Goal: Task Accomplishment & Management: Complete application form

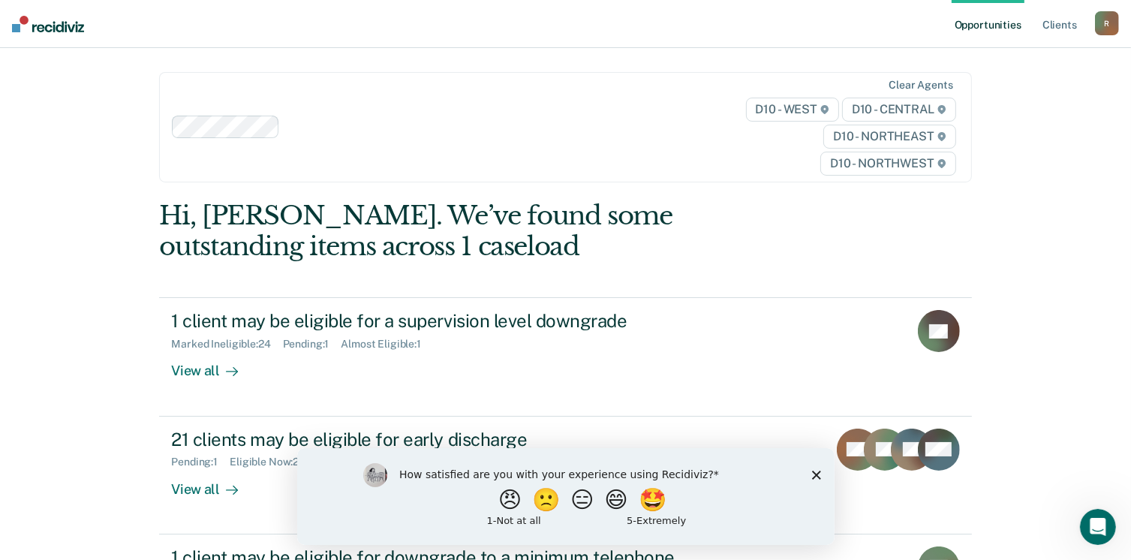
click at [819, 475] on icon "Close survey" at bounding box center [815, 474] width 9 height 9
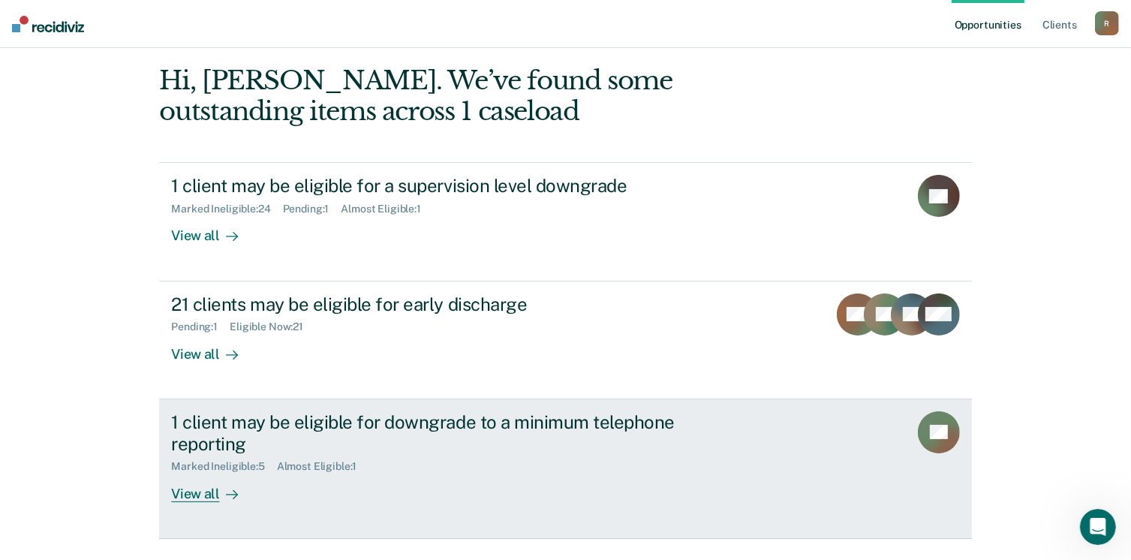
scroll to position [54, 0]
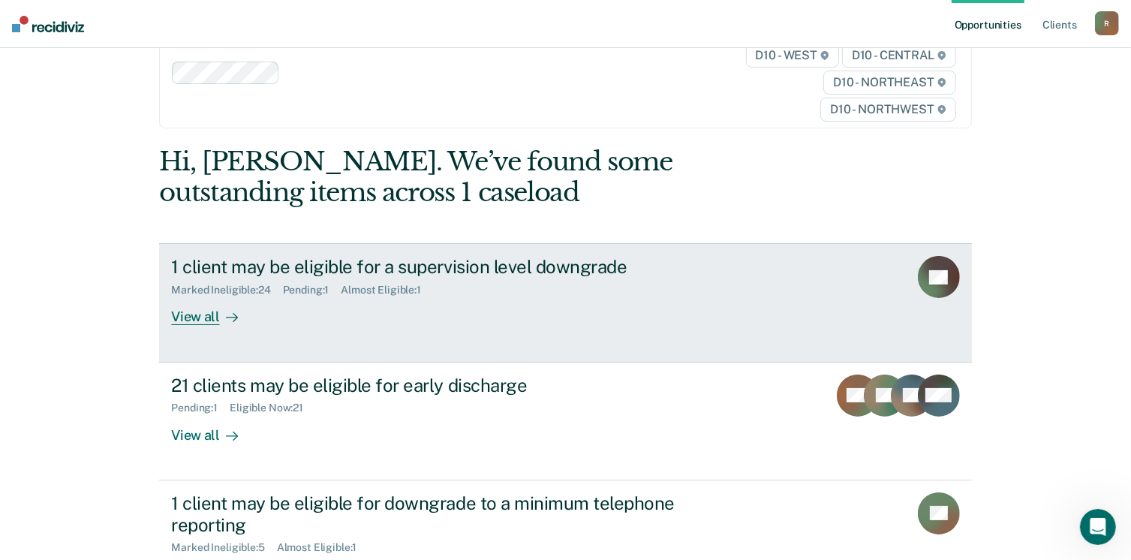
click at [204, 313] on div "View all" at bounding box center [213, 310] width 84 height 29
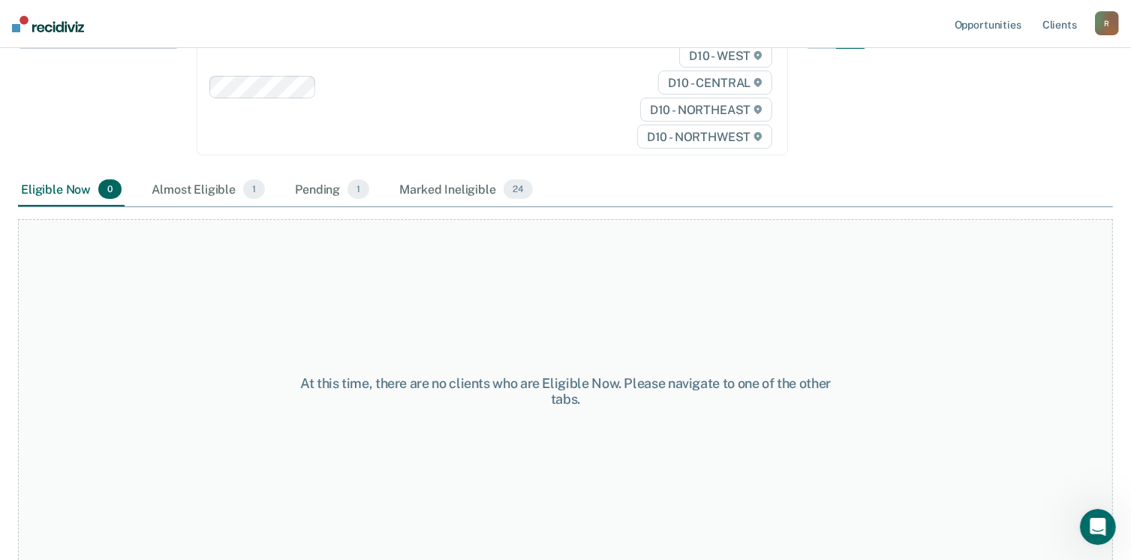
scroll to position [137, 0]
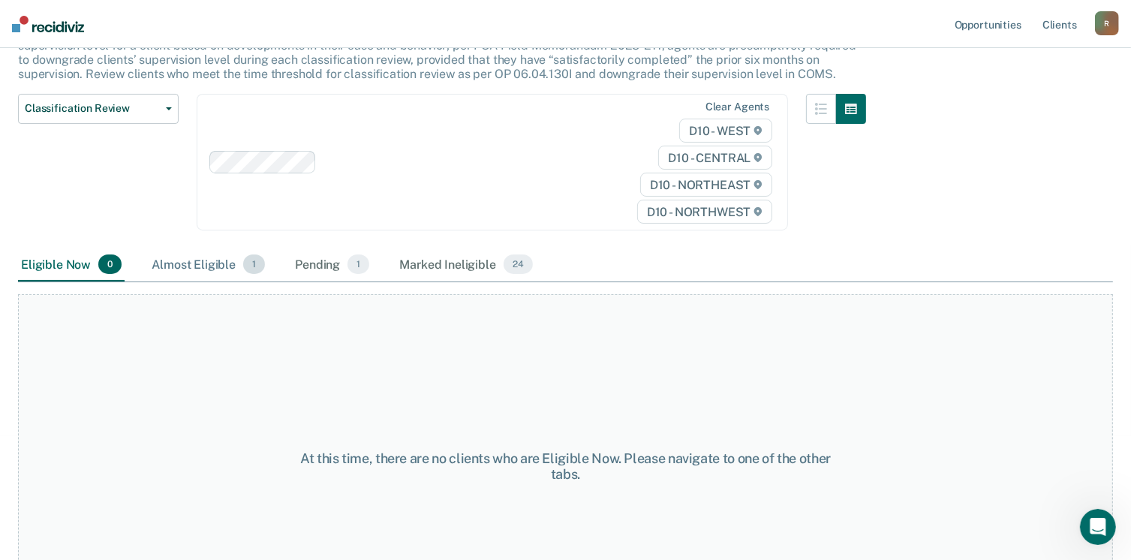
click at [248, 260] on span "1" at bounding box center [254, 264] width 22 height 20
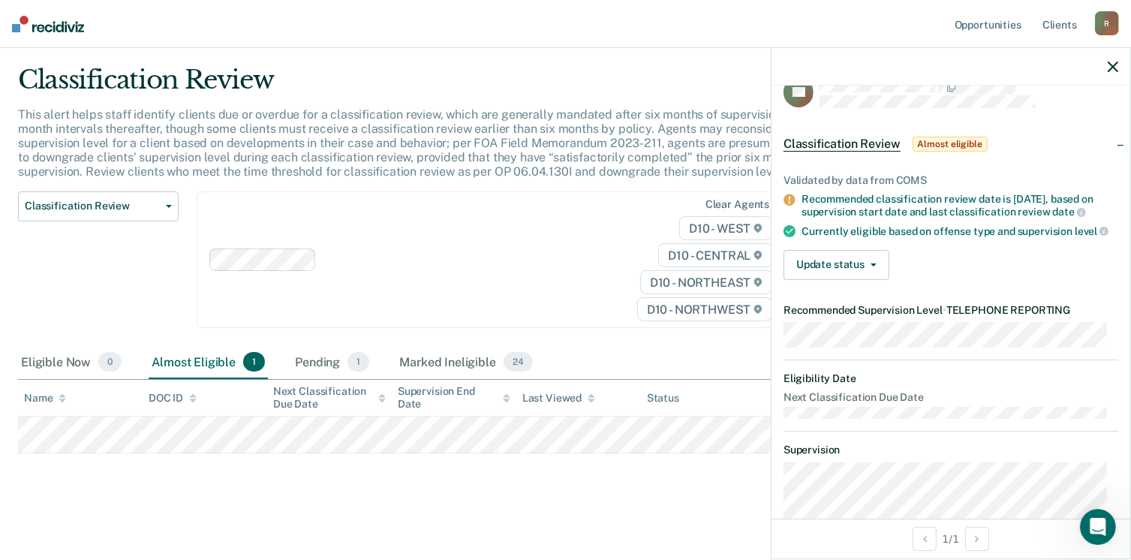
scroll to position [0, 0]
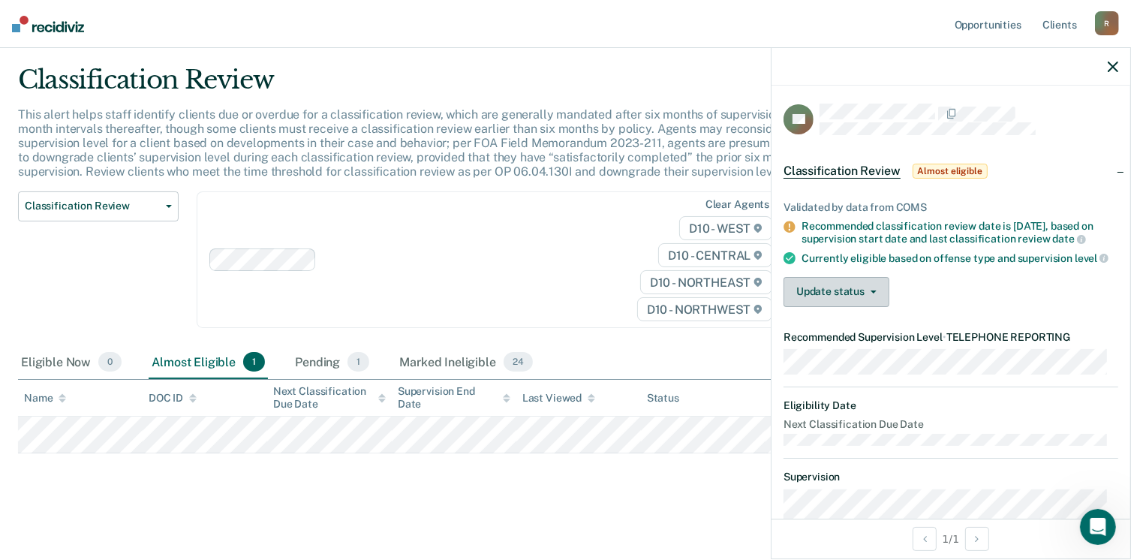
click at [865, 293] on span "button" at bounding box center [870, 291] width 12 height 3
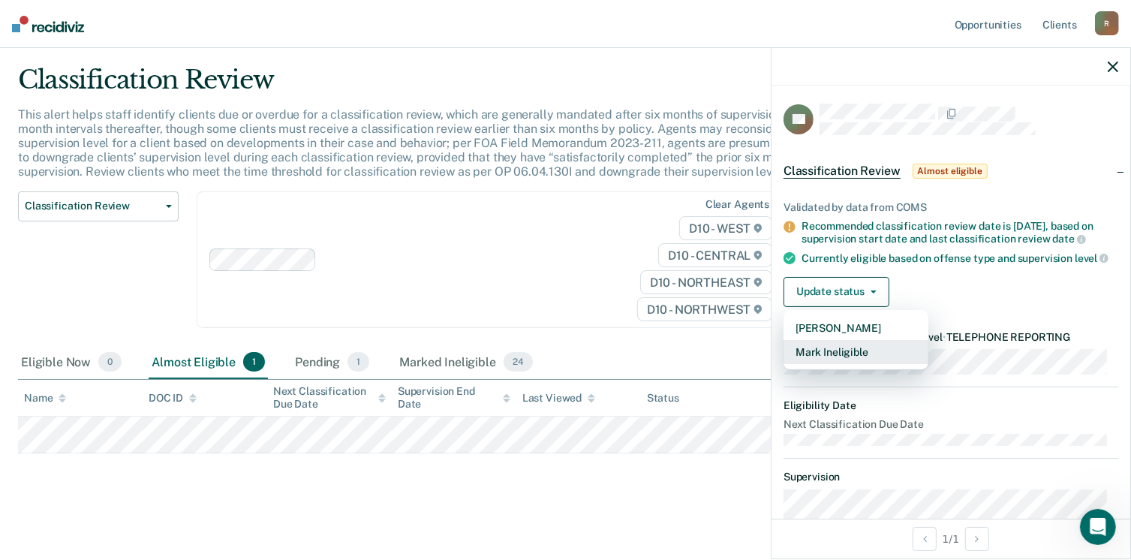
click at [816, 364] on button "Mark Ineligible" at bounding box center [855, 352] width 145 height 24
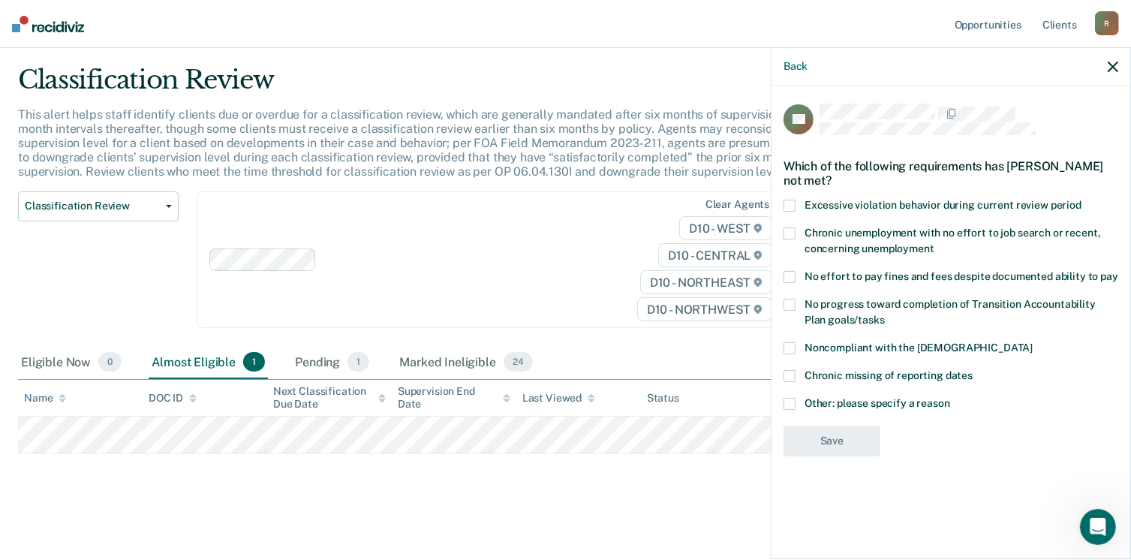
click at [794, 277] on span at bounding box center [789, 277] width 12 height 12
click at [1118, 271] on input "No effort to pay fines and fees despite documented ability to pay" at bounding box center [1118, 271] width 0 height 0
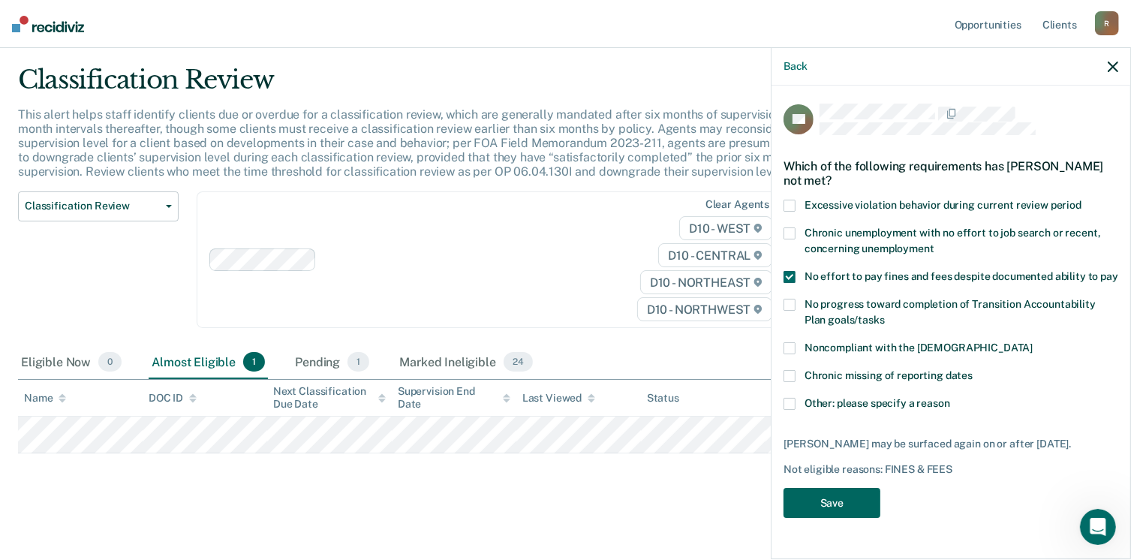
click at [830, 509] on button "Save" at bounding box center [831, 503] width 97 height 31
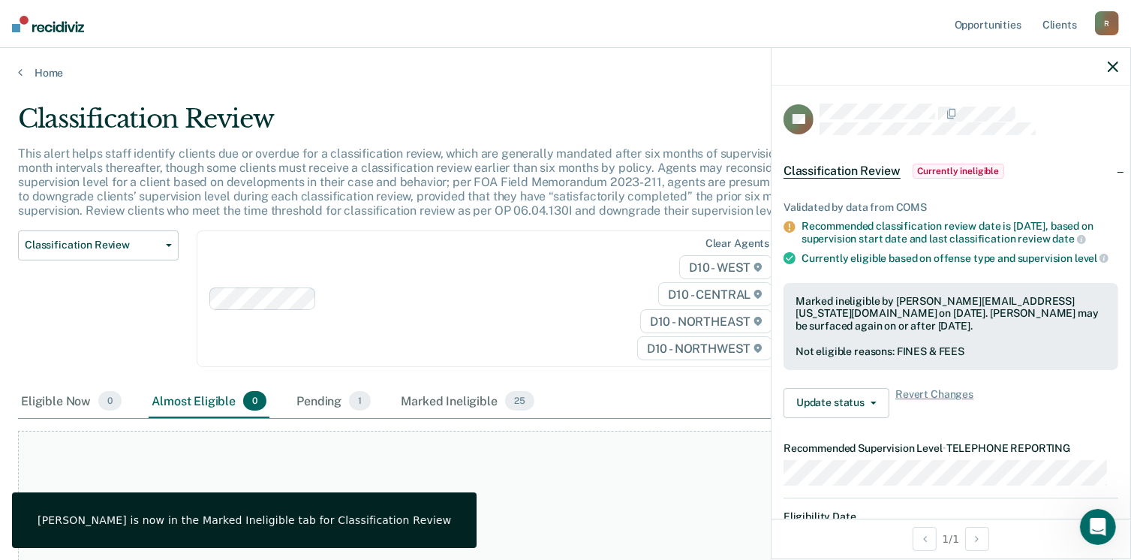
click at [1110, 66] on icon "button" at bounding box center [1113, 67] width 11 height 11
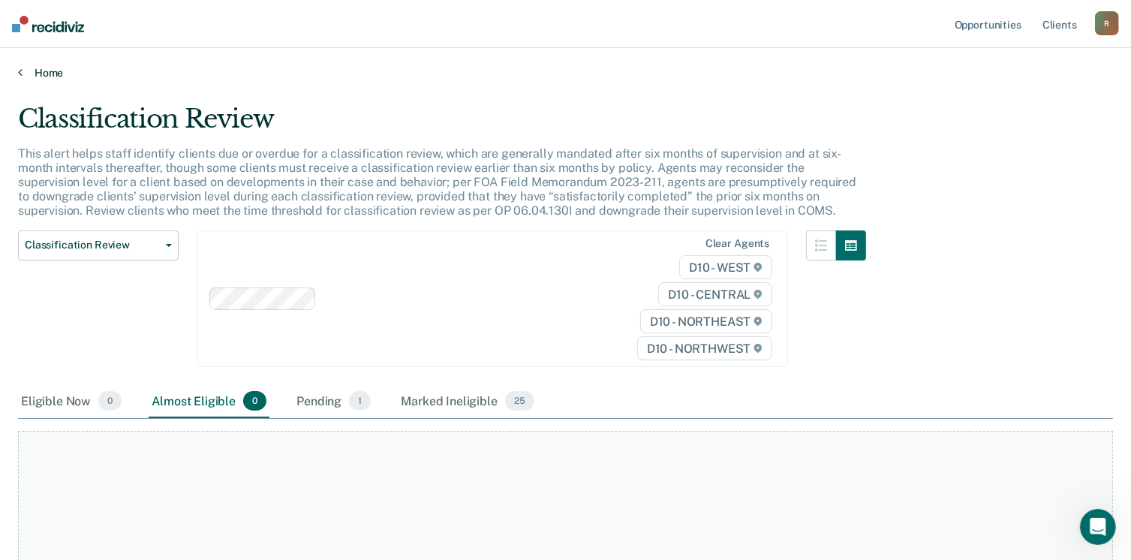
click at [44, 72] on link "Home" at bounding box center [565, 73] width 1095 height 14
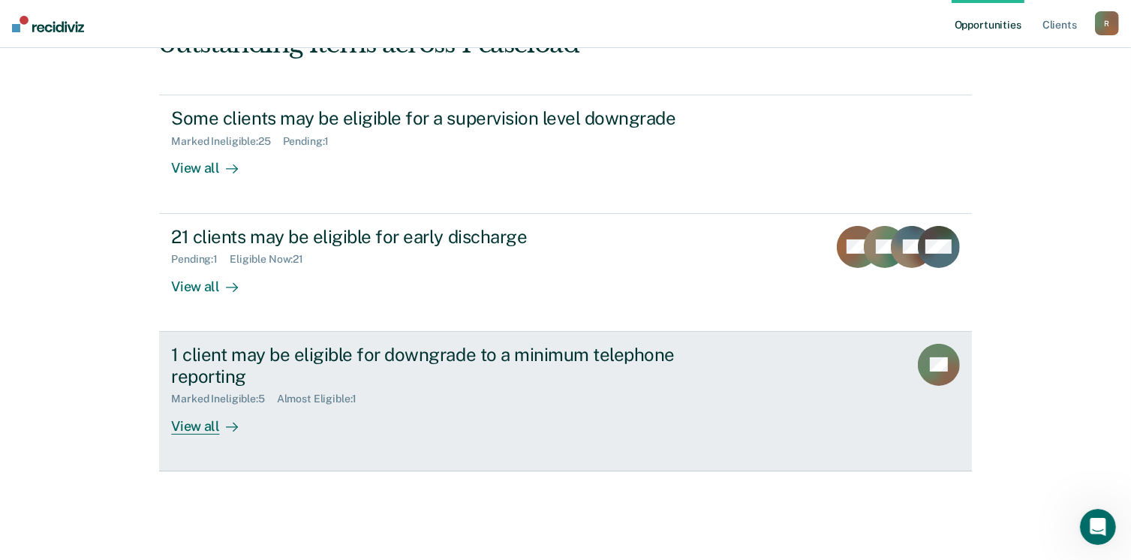
scroll to position [204, 0]
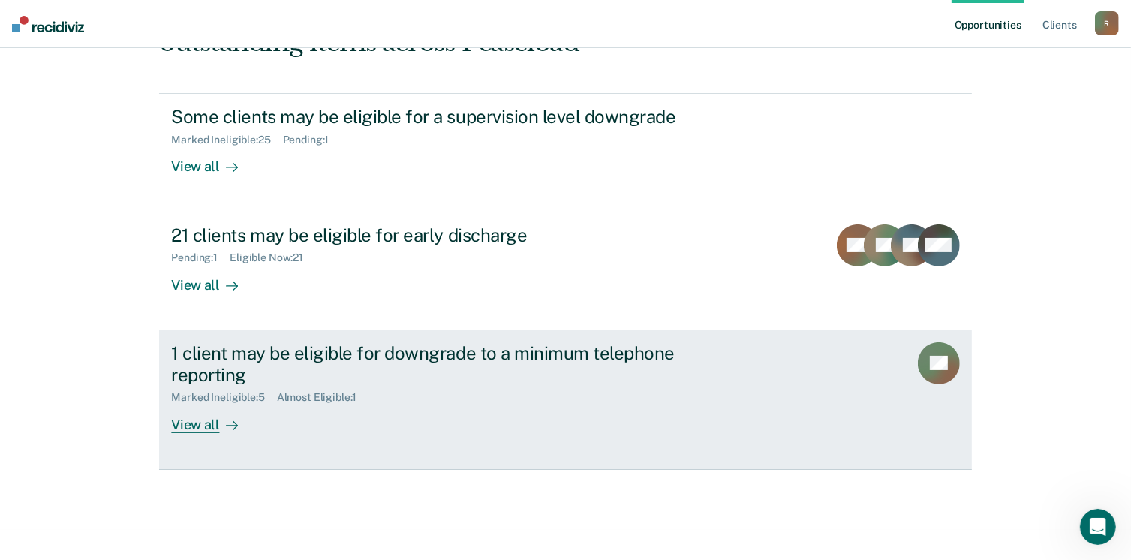
click at [192, 423] on div "View all" at bounding box center [213, 418] width 84 height 29
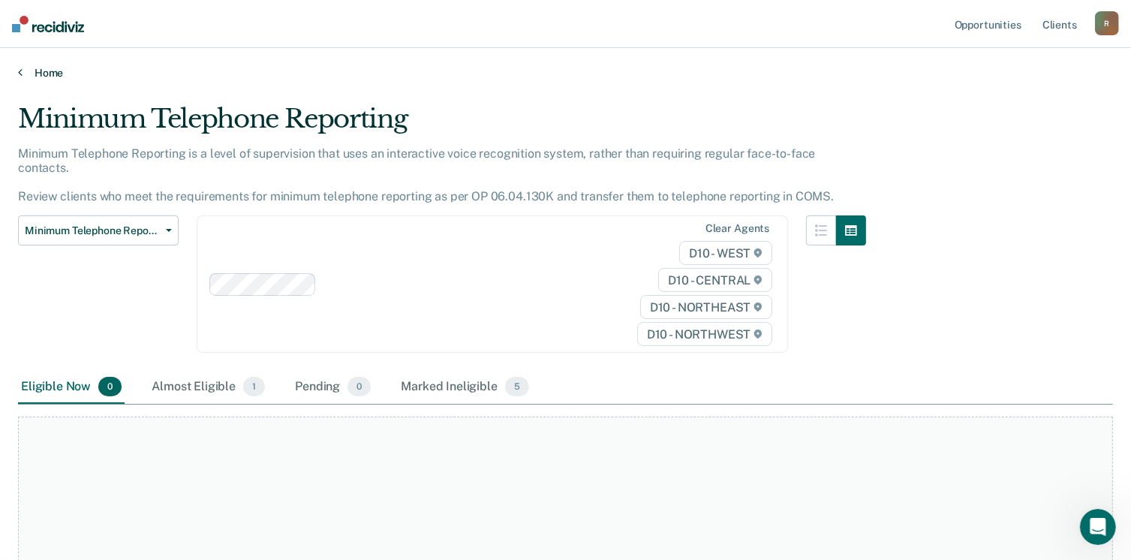
click at [23, 74] on link "Home" at bounding box center [565, 73] width 1095 height 14
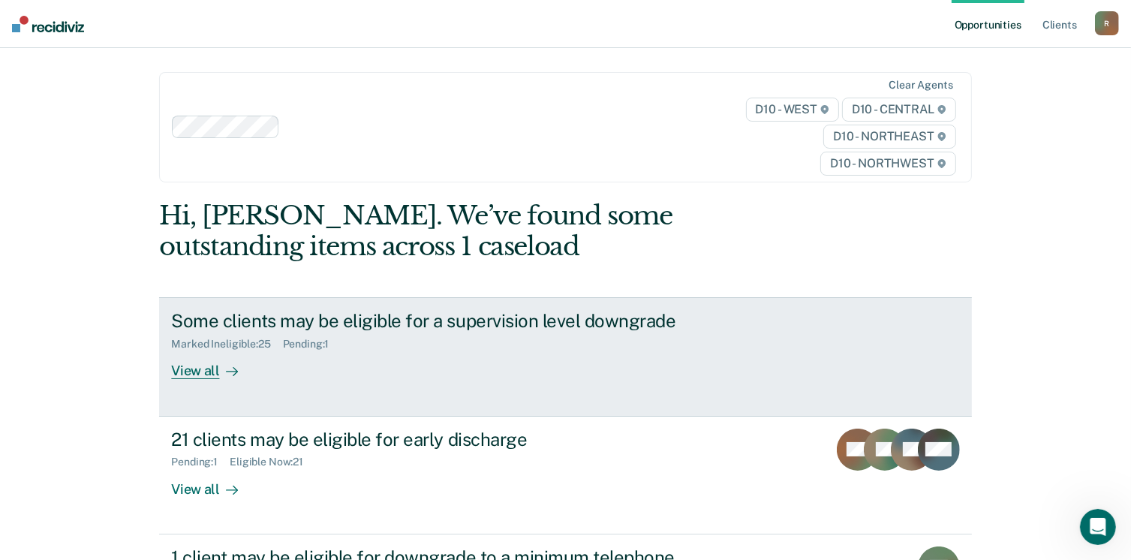
click at [185, 362] on div "View all" at bounding box center [213, 364] width 84 height 29
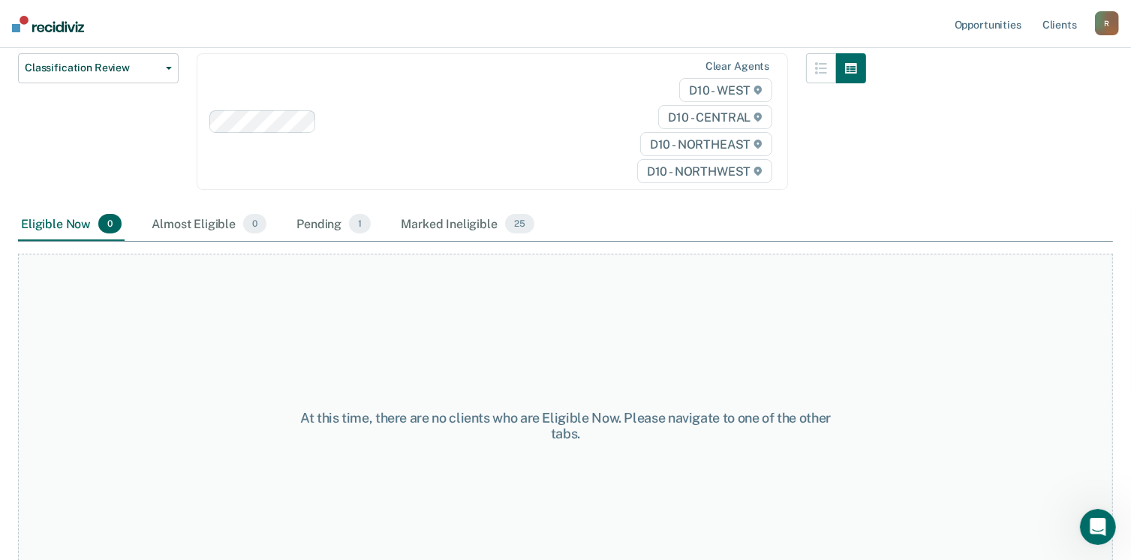
scroll to position [212, 0]
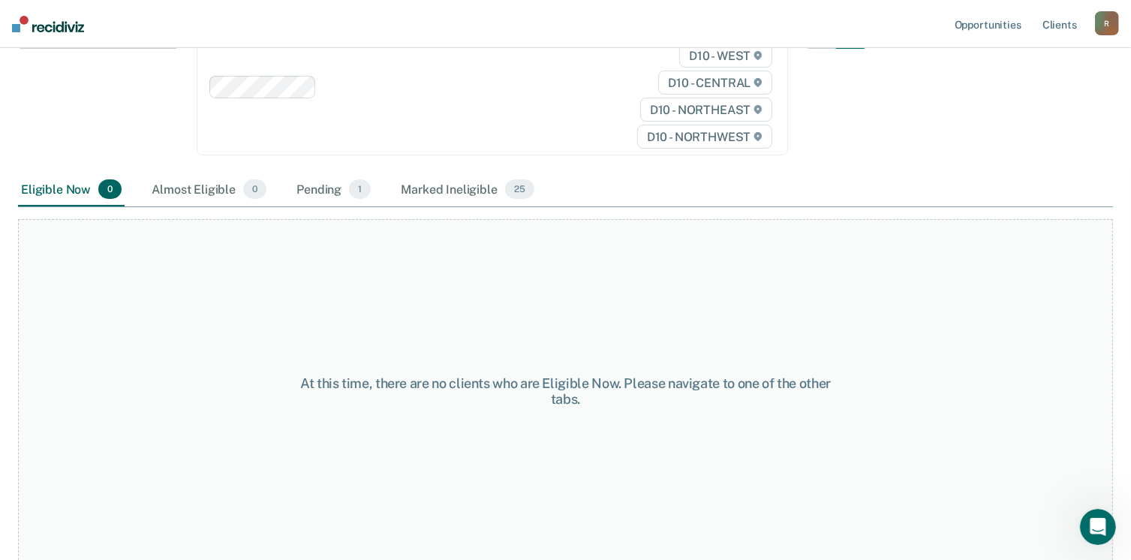
click at [333, 188] on div "Pending 1" at bounding box center [333, 189] width 80 height 33
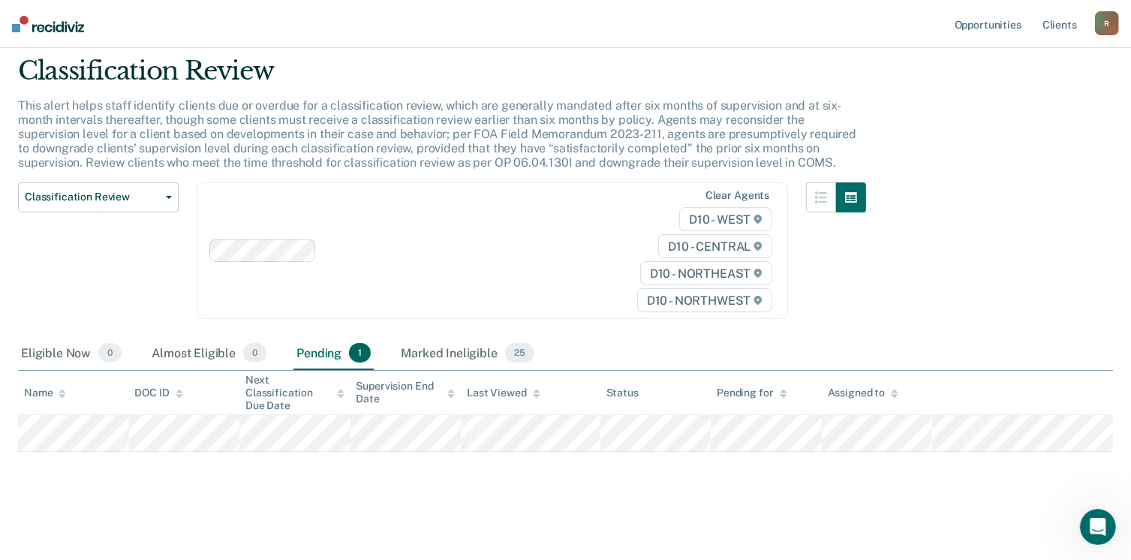
scroll to position [46, 0]
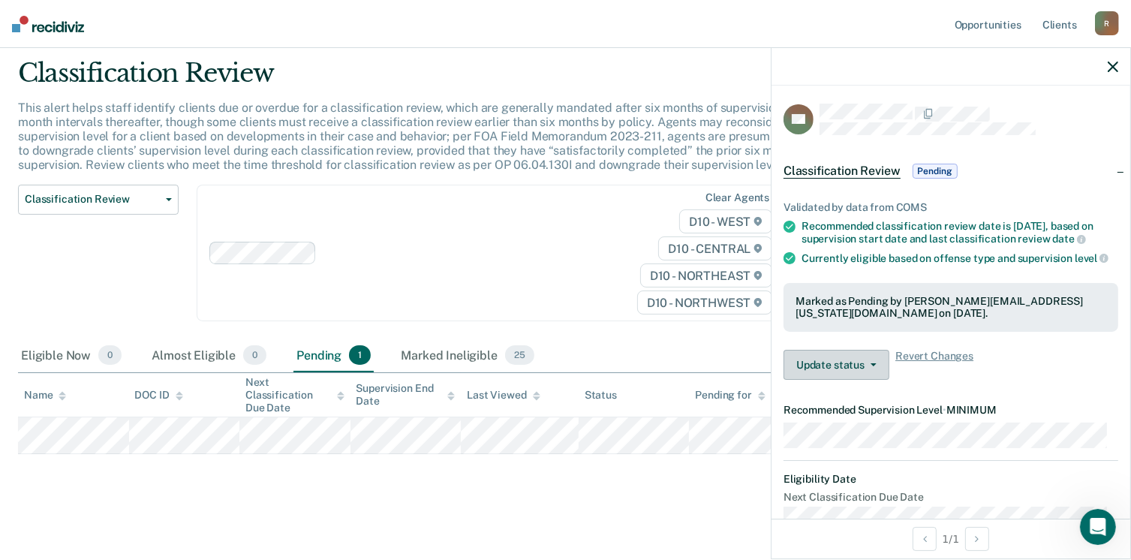
click at [871, 363] on icon "button" at bounding box center [873, 364] width 6 height 3
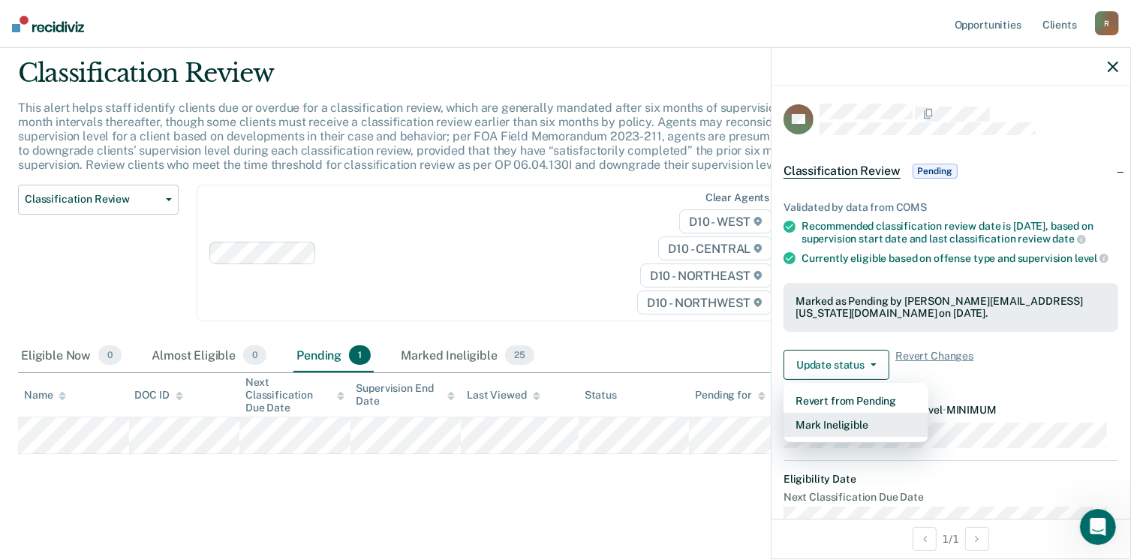
click at [834, 425] on button "Mark Ineligible" at bounding box center [855, 425] width 145 height 24
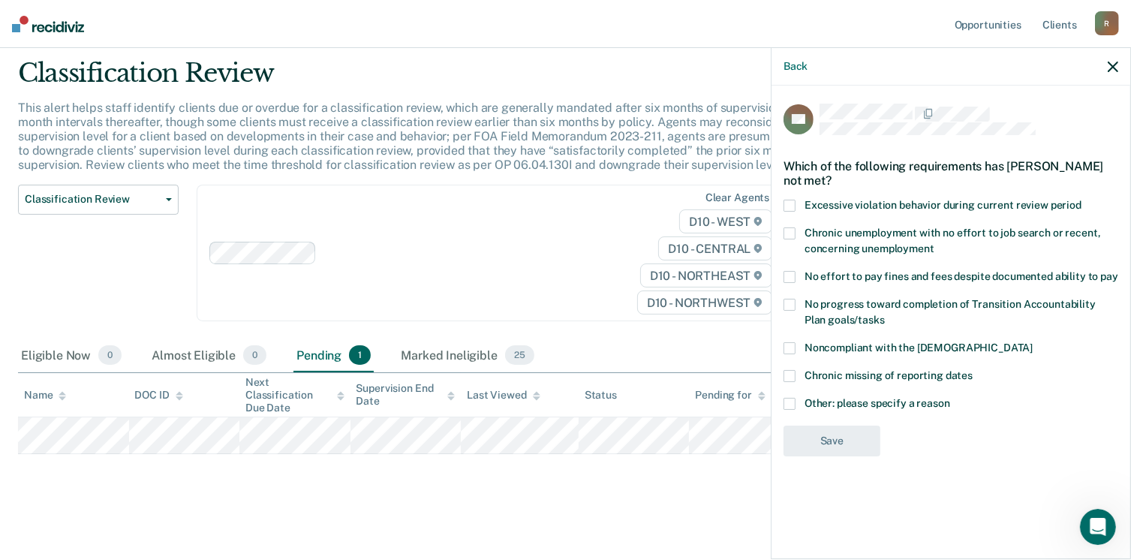
click at [793, 272] on span at bounding box center [789, 277] width 12 height 12
click at [1118, 271] on input "No effort to pay fines and fees despite documented ability to pay" at bounding box center [1118, 271] width 0 height 0
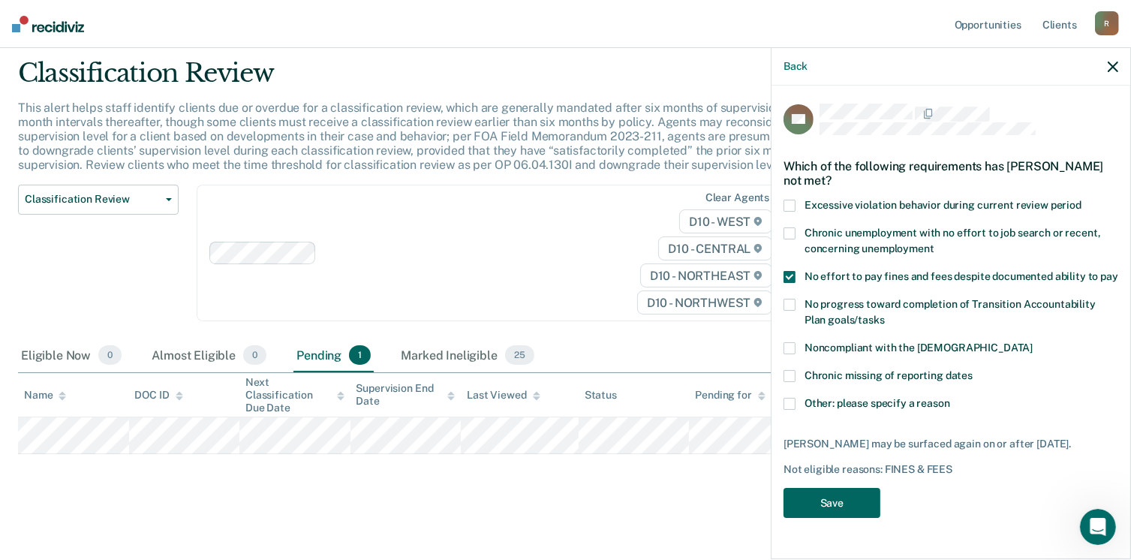
click at [825, 499] on button "Save" at bounding box center [831, 503] width 97 height 31
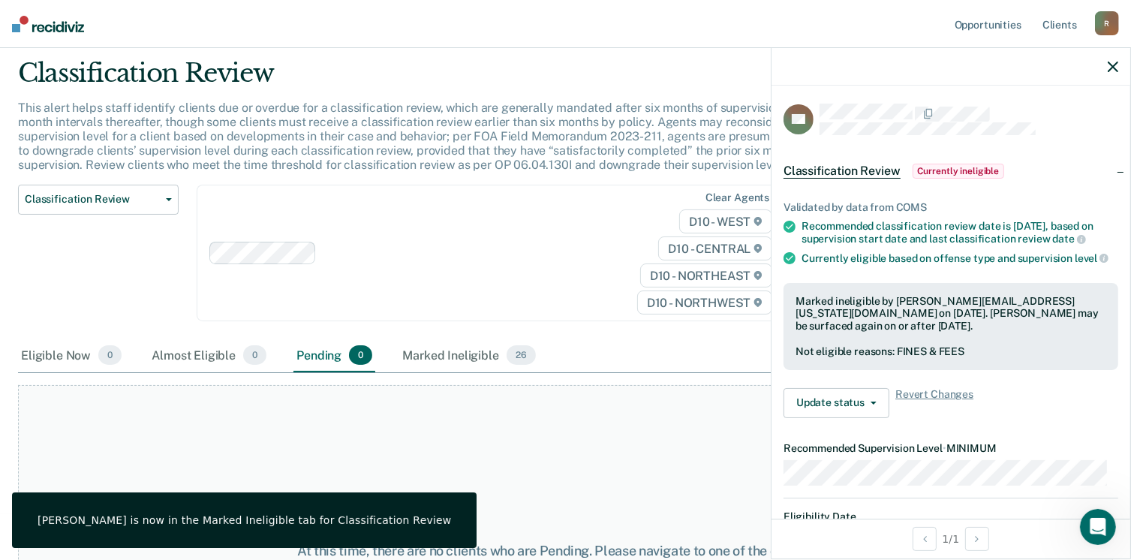
click at [120, 381] on div "At this time, there are no clients who are Pending. Please navigate to one of t…" at bounding box center [565, 545] width 1095 height 344
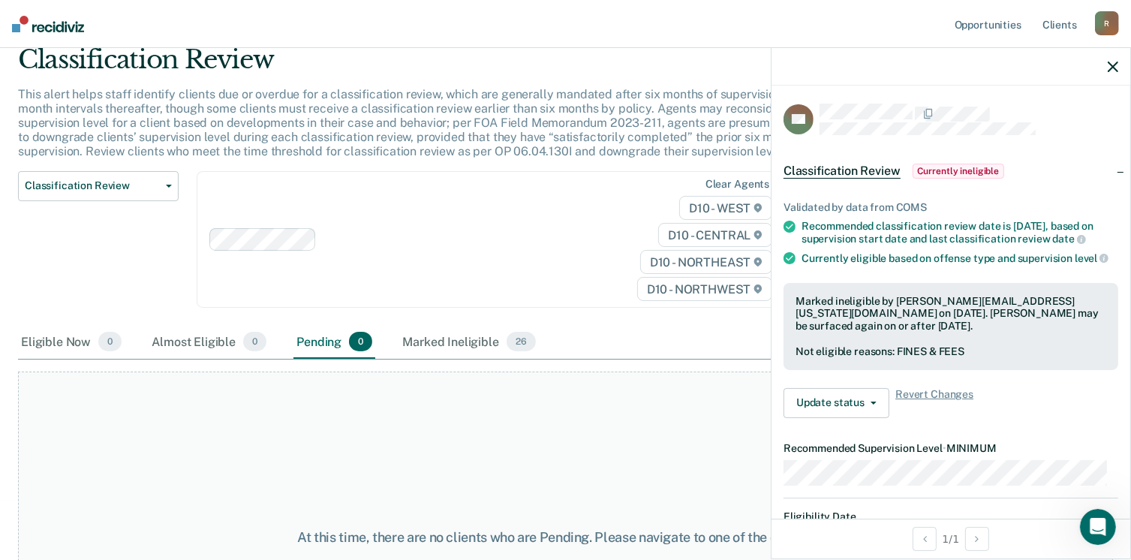
scroll to position [0, 0]
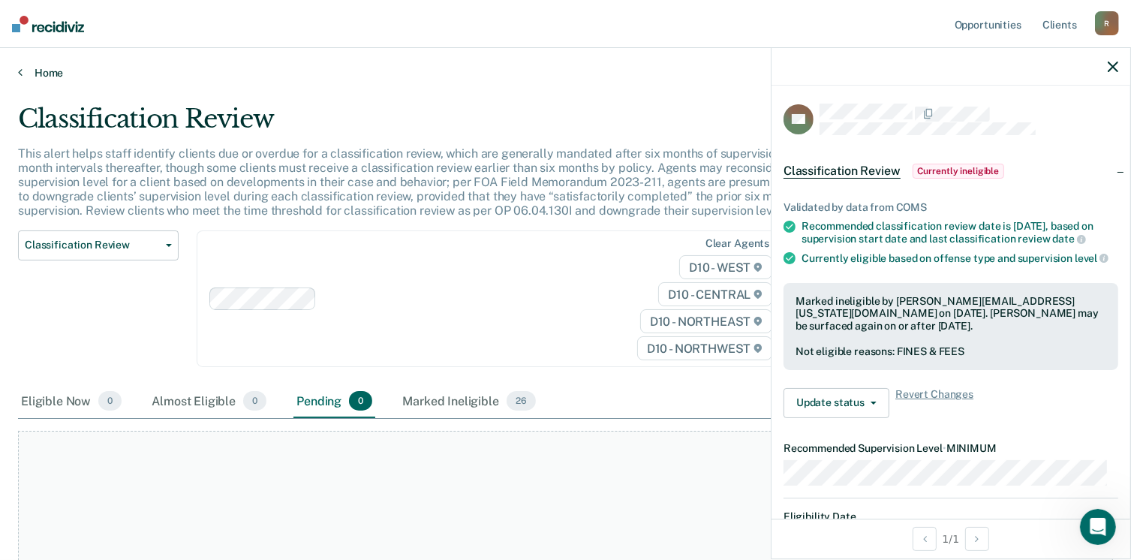
click at [45, 73] on link "Home" at bounding box center [565, 73] width 1095 height 14
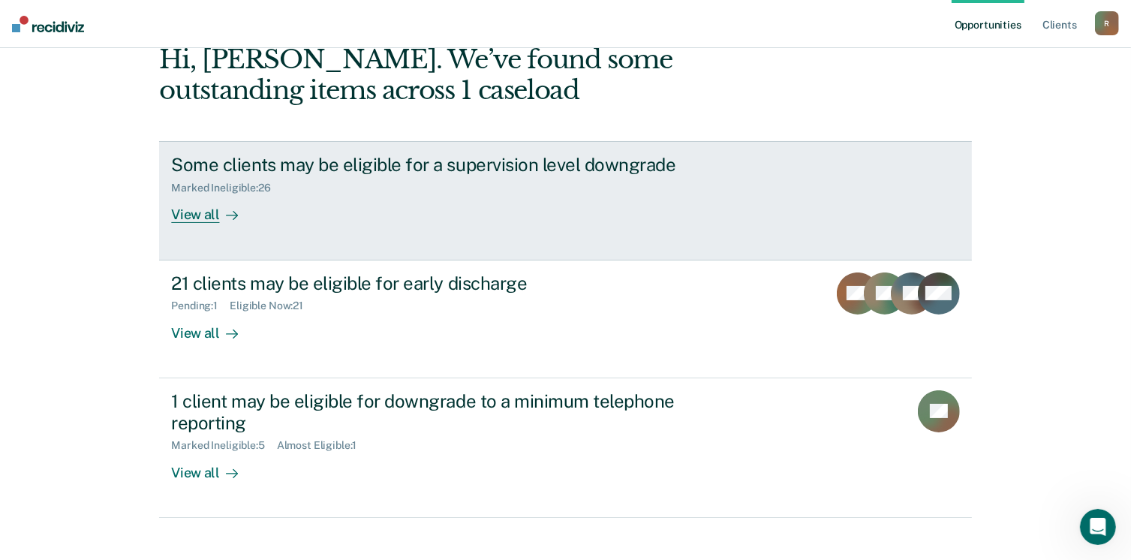
scroll to position [129, 0]
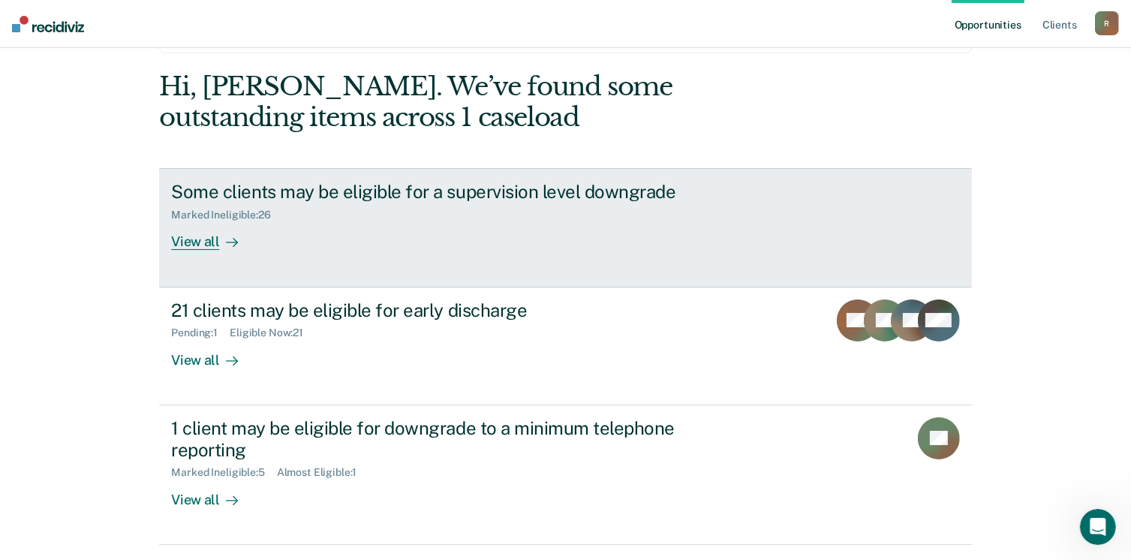
click at [189, 241] on div "View all" at bounding box center [213, 235] width 84 height 29
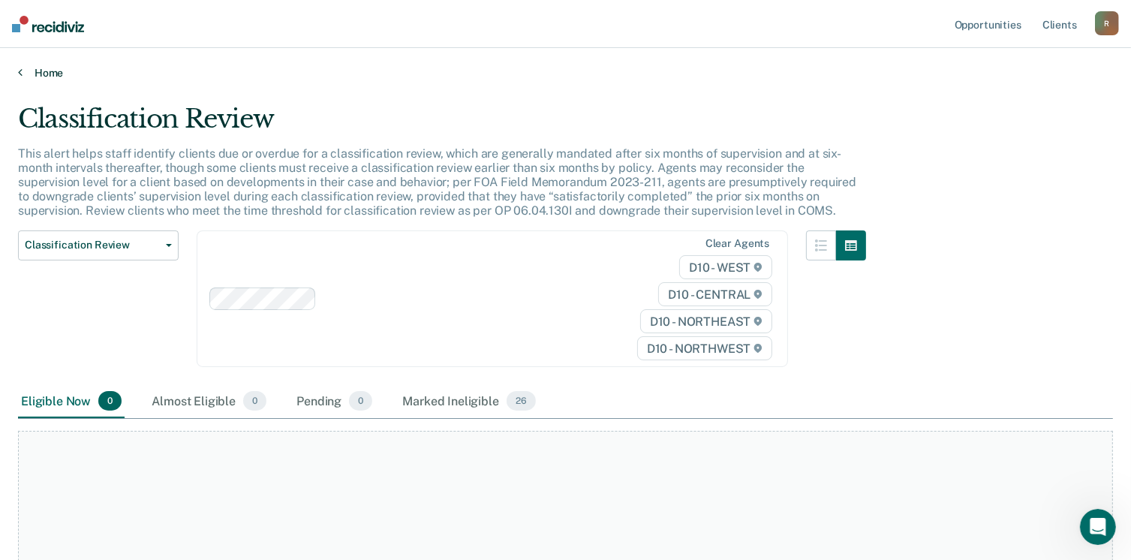
click at [53, 75] on link "Home" at bounding box center [565, 73] width 1095 height 14
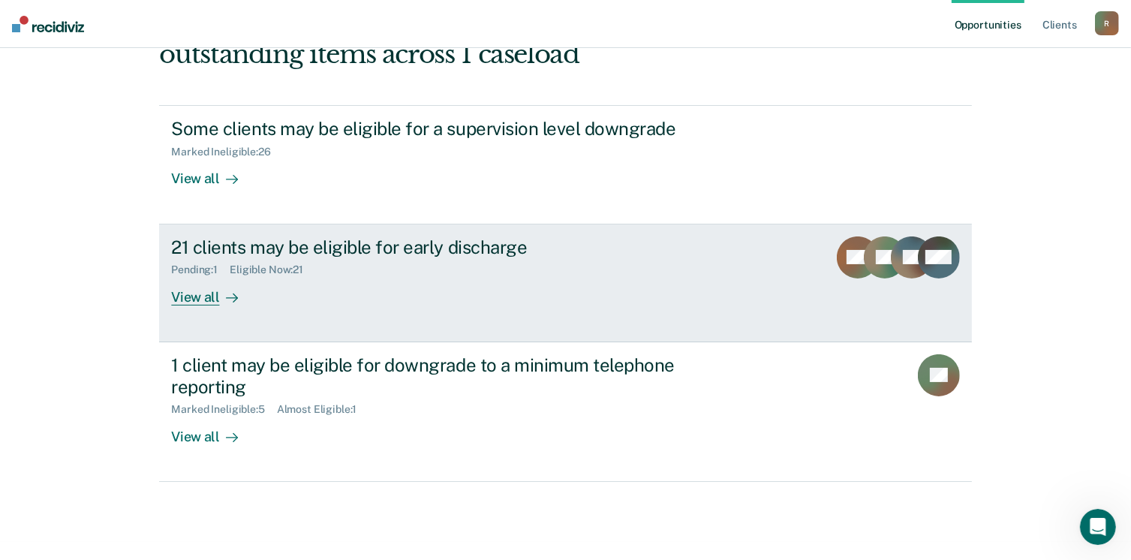
scroll to position [204, 0]
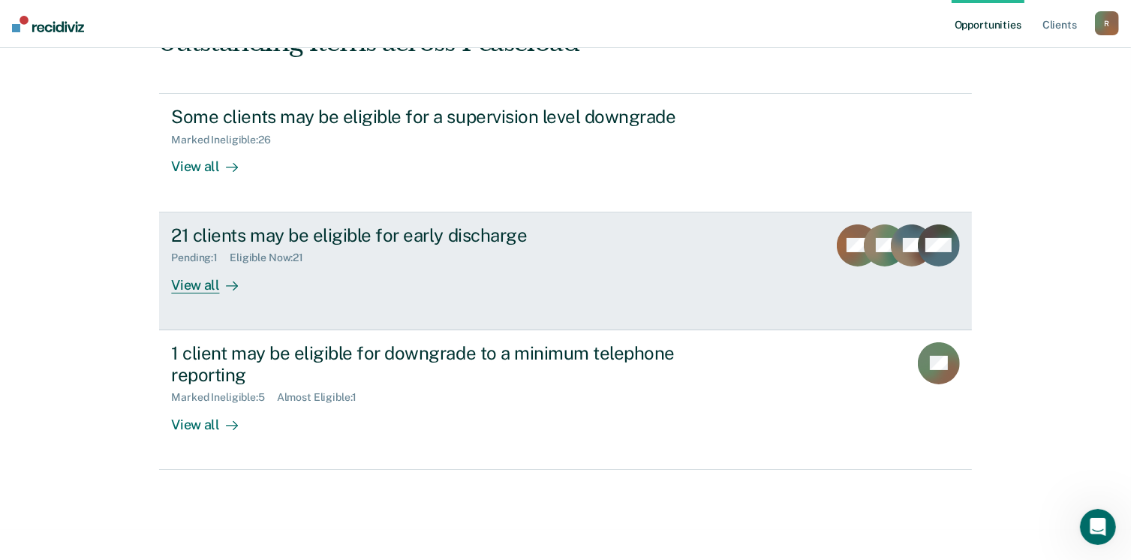
click at [174, 288] on div "View all" at bounding box center [213, 278] width 84 height 29
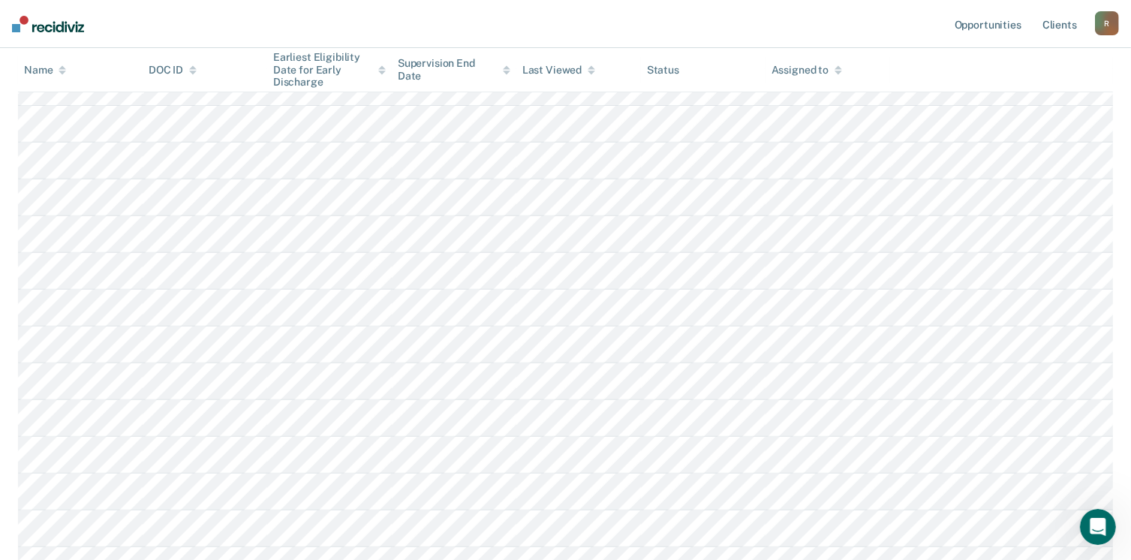
scroll to position [767, 0]
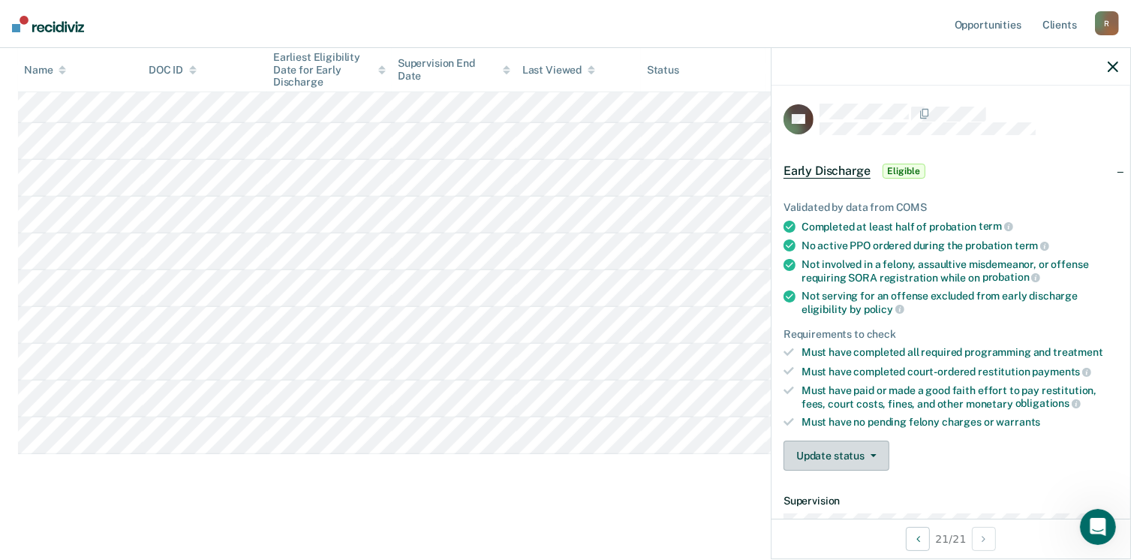
click at [819, 455] on button "Update status" at bounding box center [836, 455] width 106 height 30
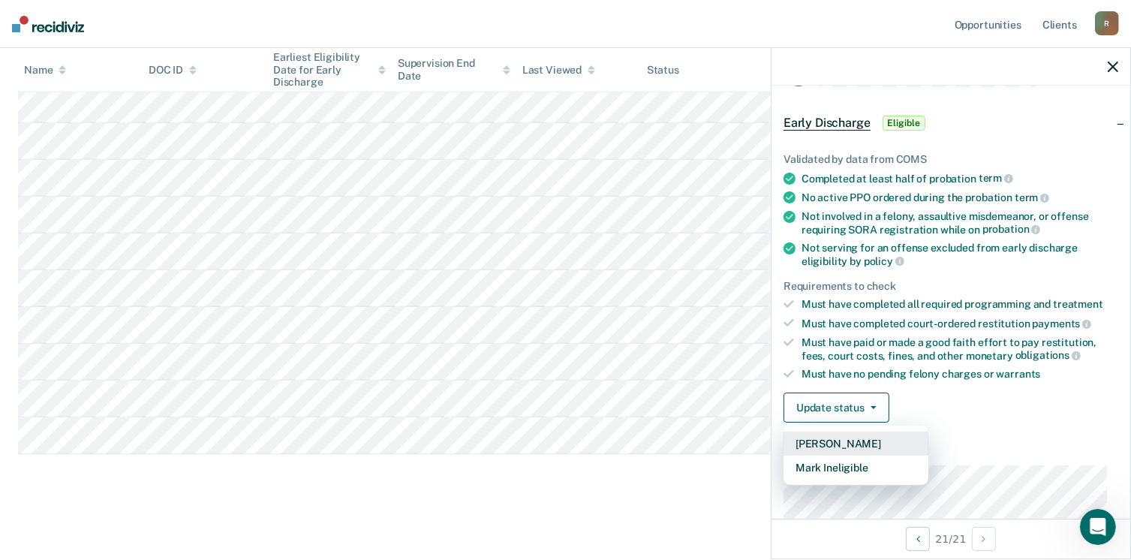
scroll to position [75, 0]
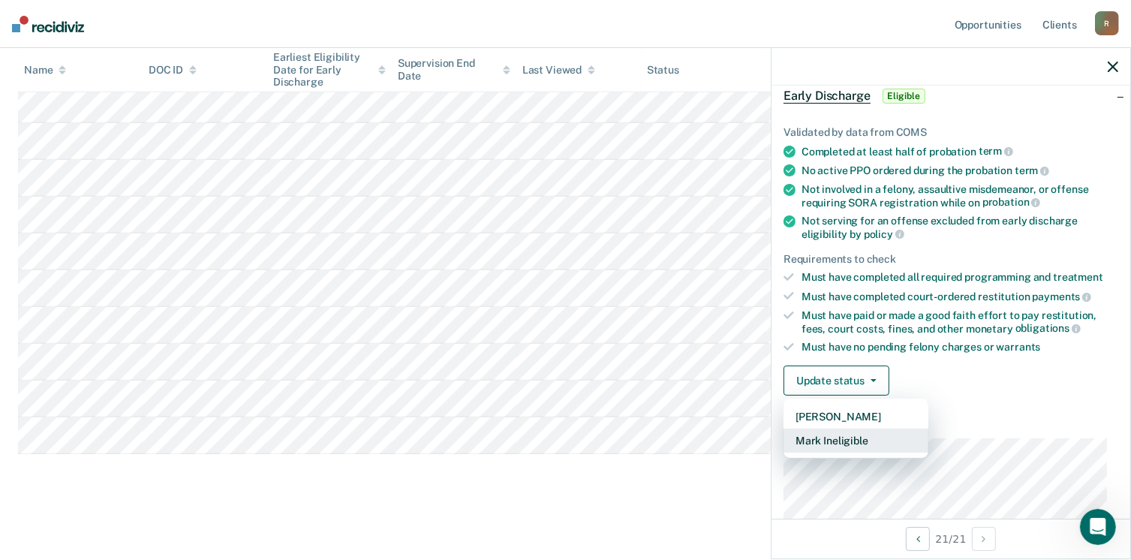
click at [816, 443] on button "Mark Ineligible" at bounding box center [855, 440] width 145 height 24
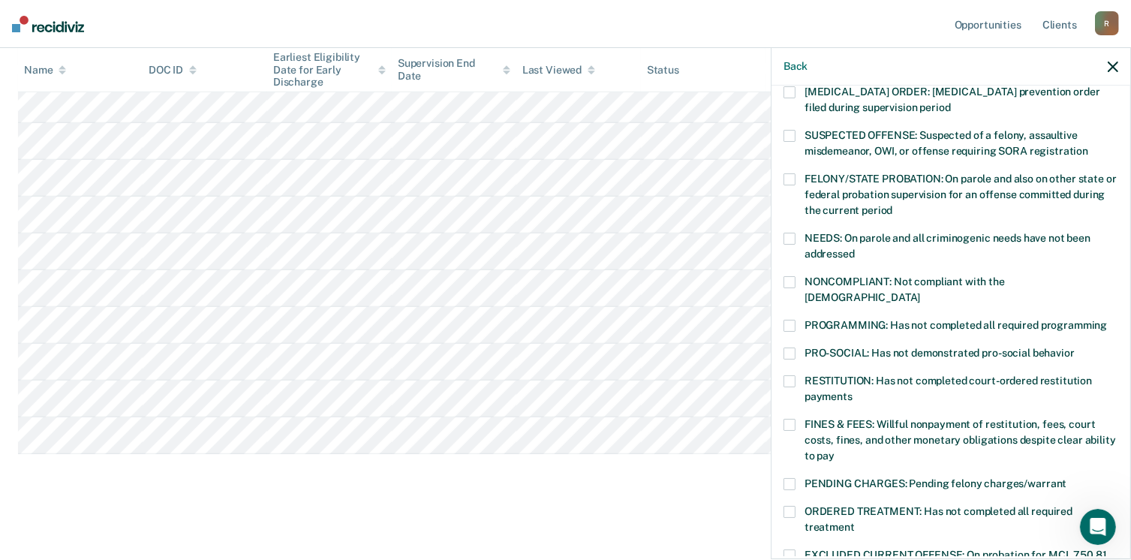
scroll to position [150, 0]
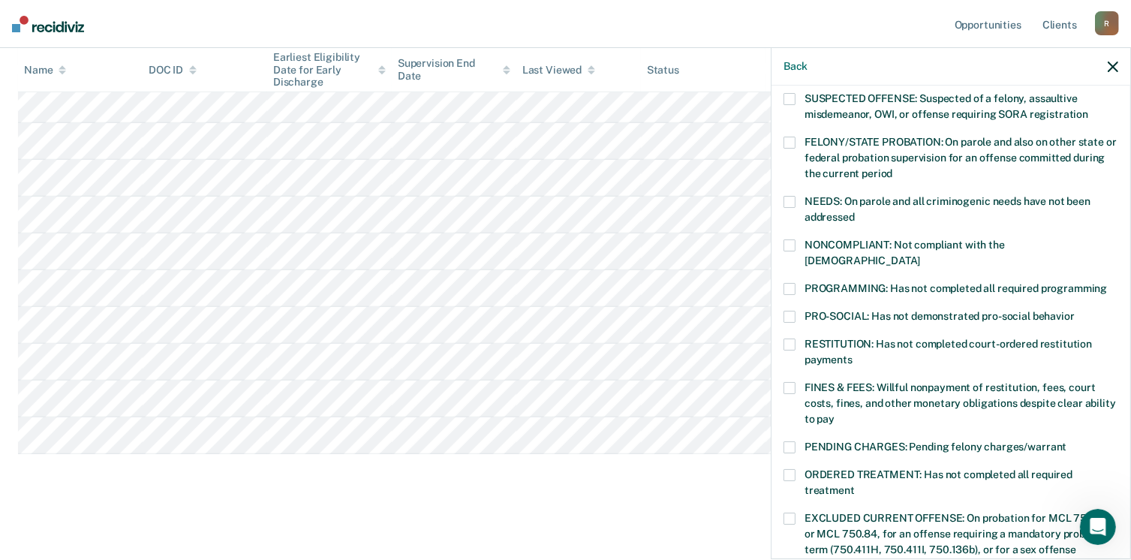
click at [792, 382] on span at bounding box center [789, 388] width 12 height 12
click at [834, 413] on input "FINES & FEES: Willful nonpayment of restitution, fees, court costs, fines, and …" at bounding box center [834, 413] width 0 height 0
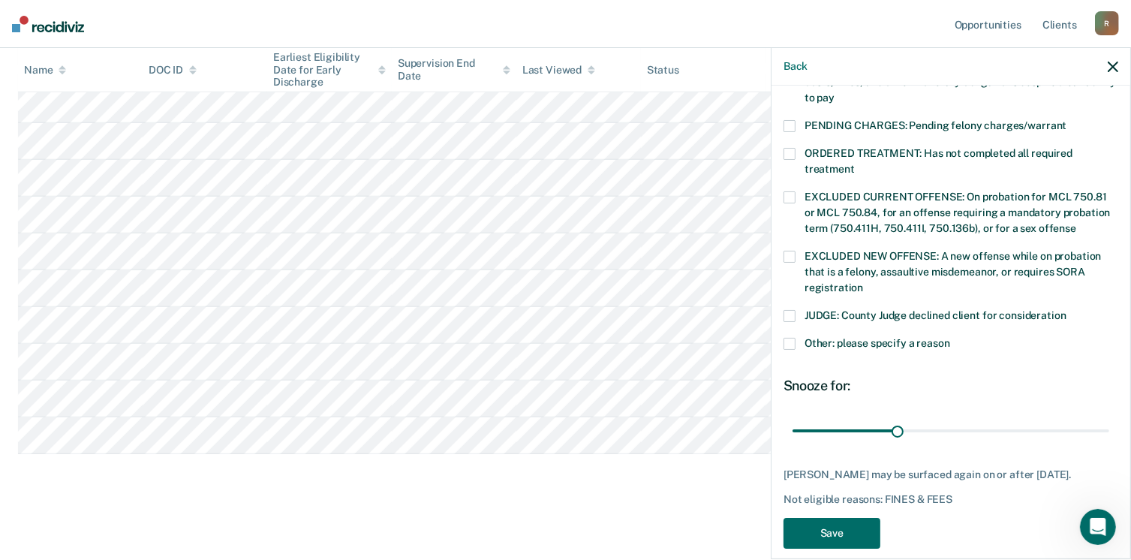
scroll to position [473, 0]
click at [822, 516] on button "Save" at bounding box center [831, 531] width 97 height 31
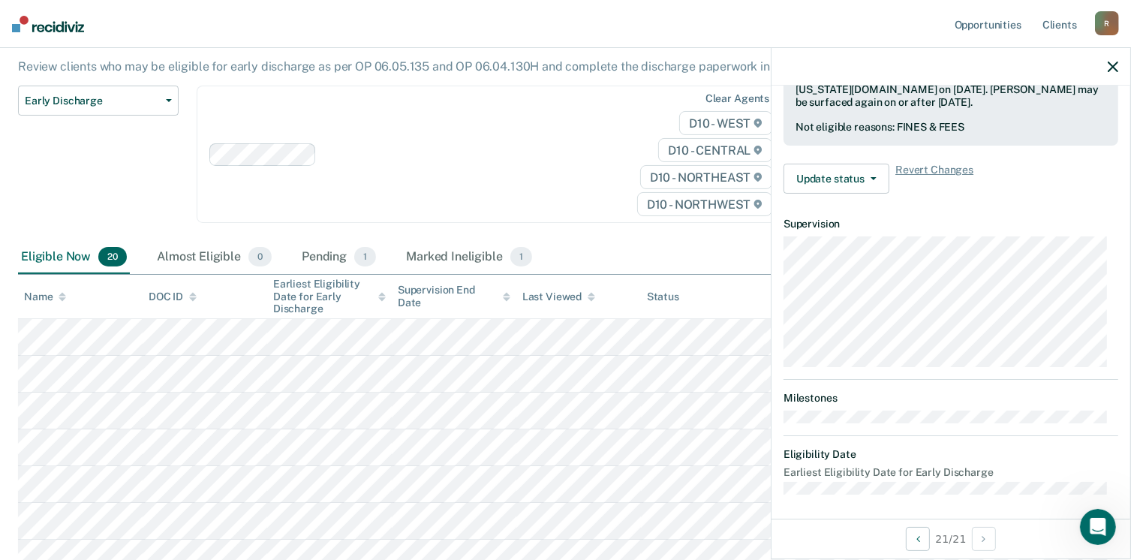
scroll to position [277, 0]
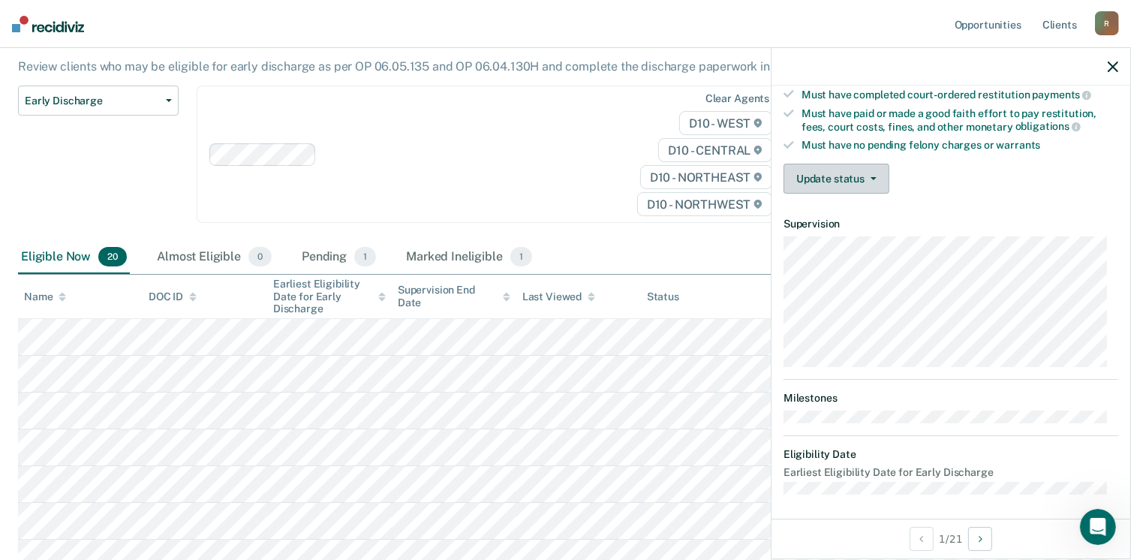
click at [864, 177] on button "Update status" at bounding box center [836, 179] width 106 height 30
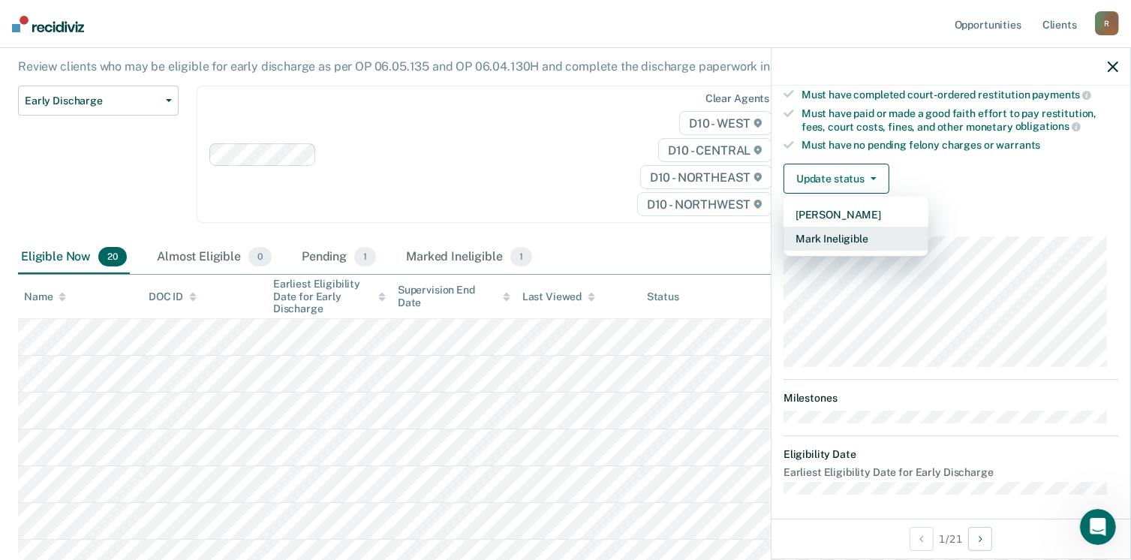
click at [836, 236] on button "Mark Ineligible" at bounding box center [855, 239] width 145 height 24
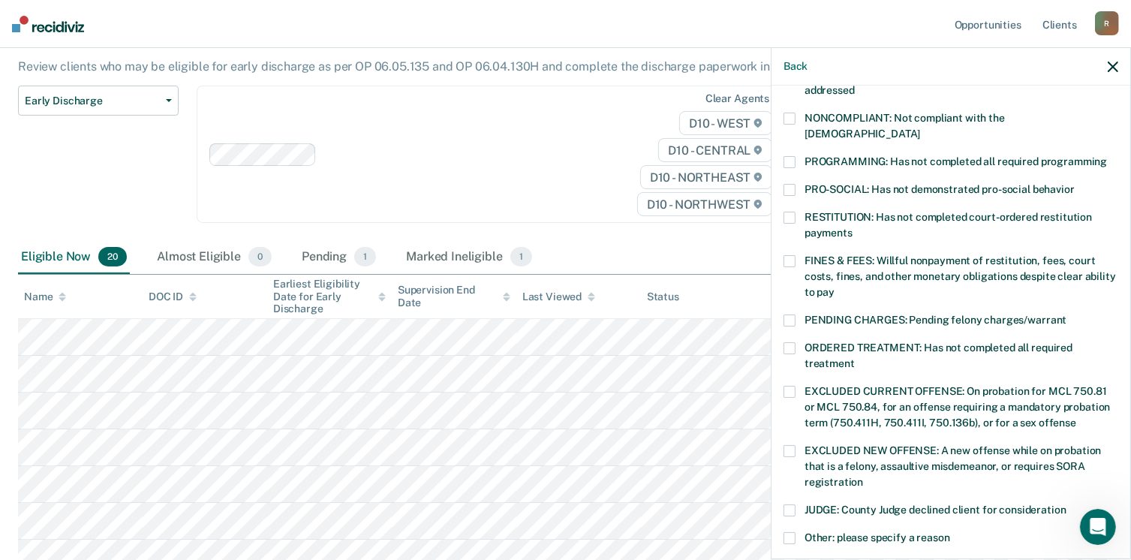
click at [791, 255] on span at bounding box center [789, 261] width 12 height 12
click at [834, 287] on input "FINES & FEES: Willful nonpayment of restitution, fees, court costs, fines, and …" at bounding box center [834, 287] width 0 height 0
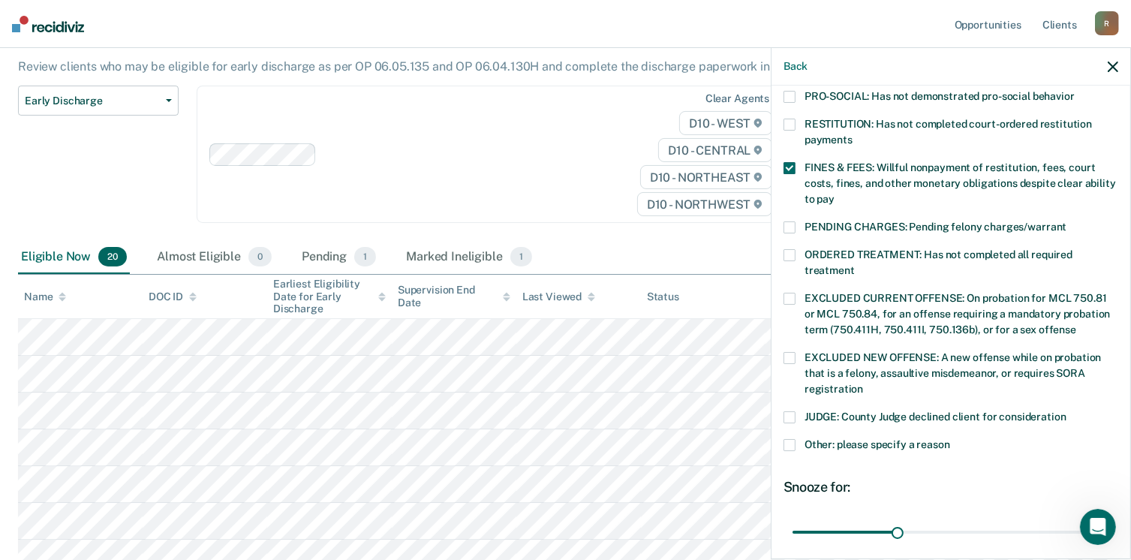
scroll to position [473, 0]
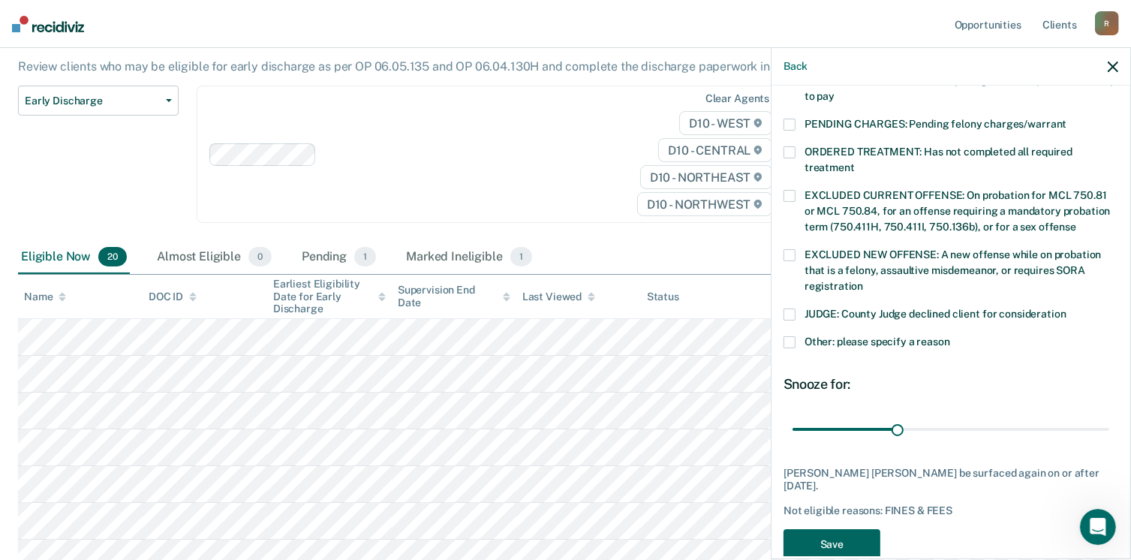
click at [853, 529] on button "Save" at bounding box center [831, 544] width 97 height 31
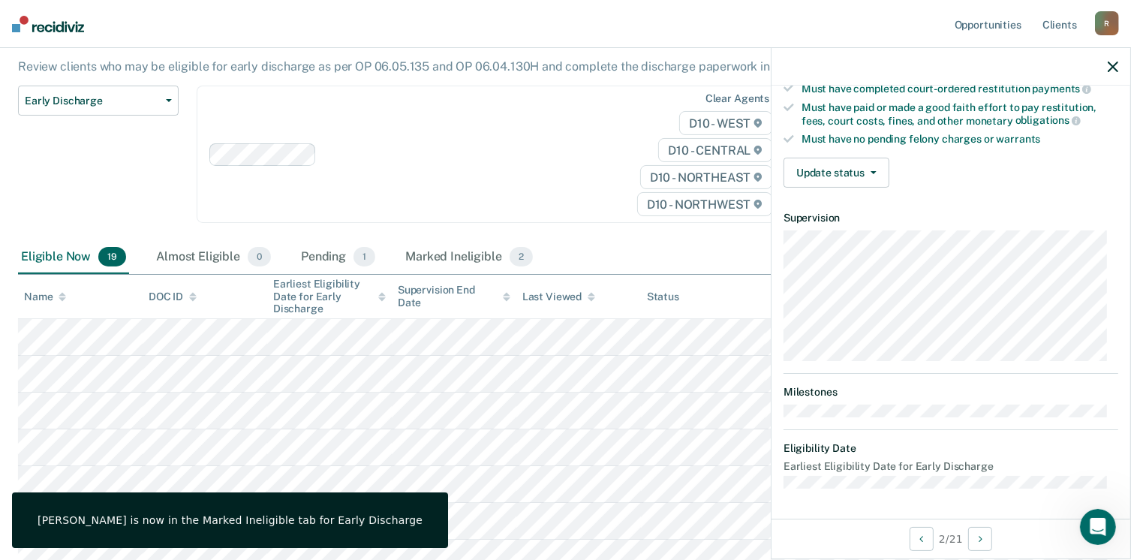
scroll to position [277, 0]
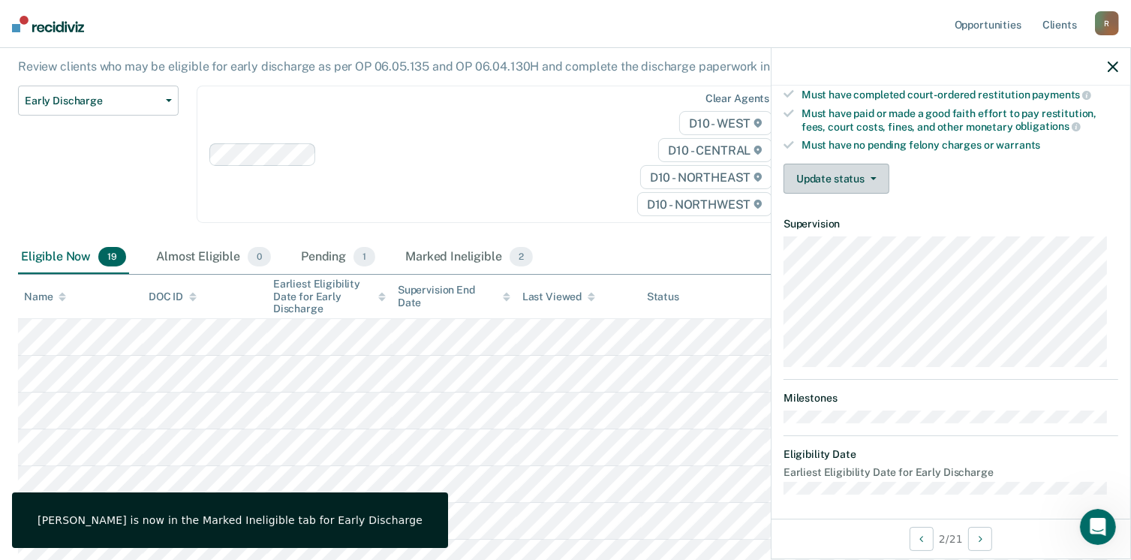
click at [858, 173] on button "Update status" at bounding box center [836, 179] width 106 height 30
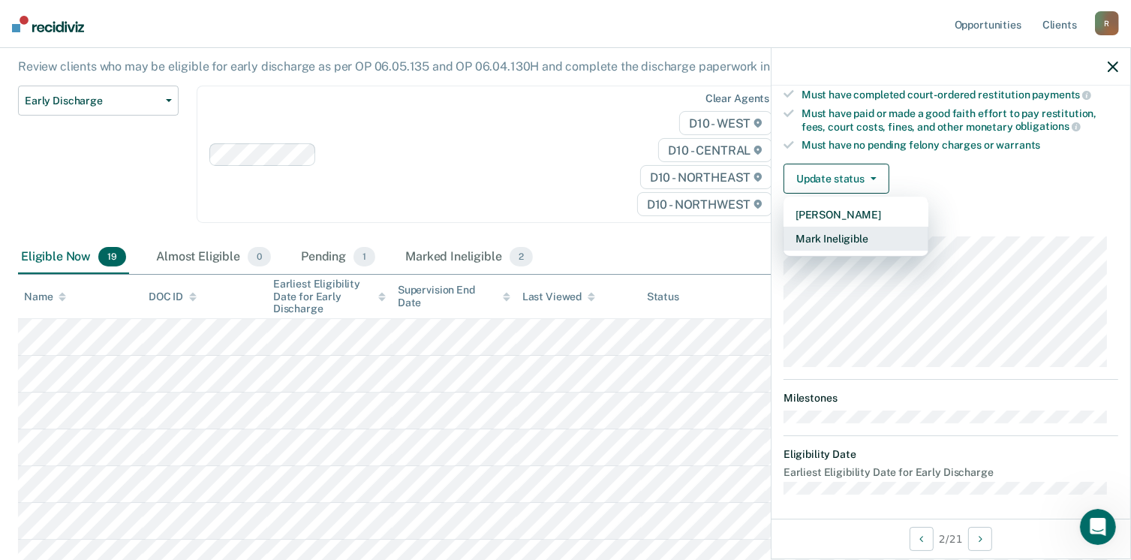
click at [841, 236] on button "Mark Ineligible" at bounding box center [855, 239] width 145 height 24
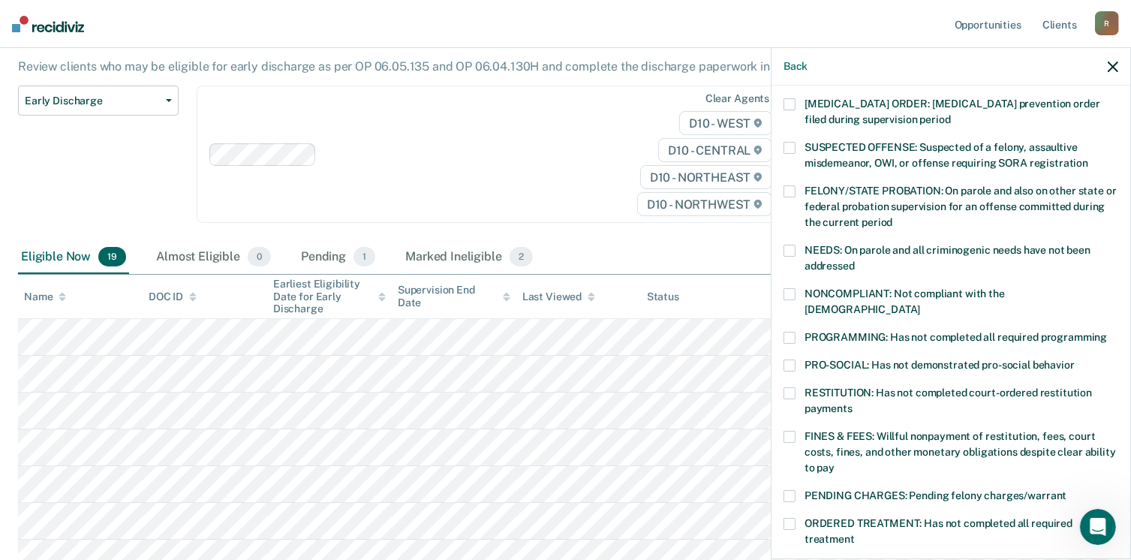
scroll to position [127, 0]
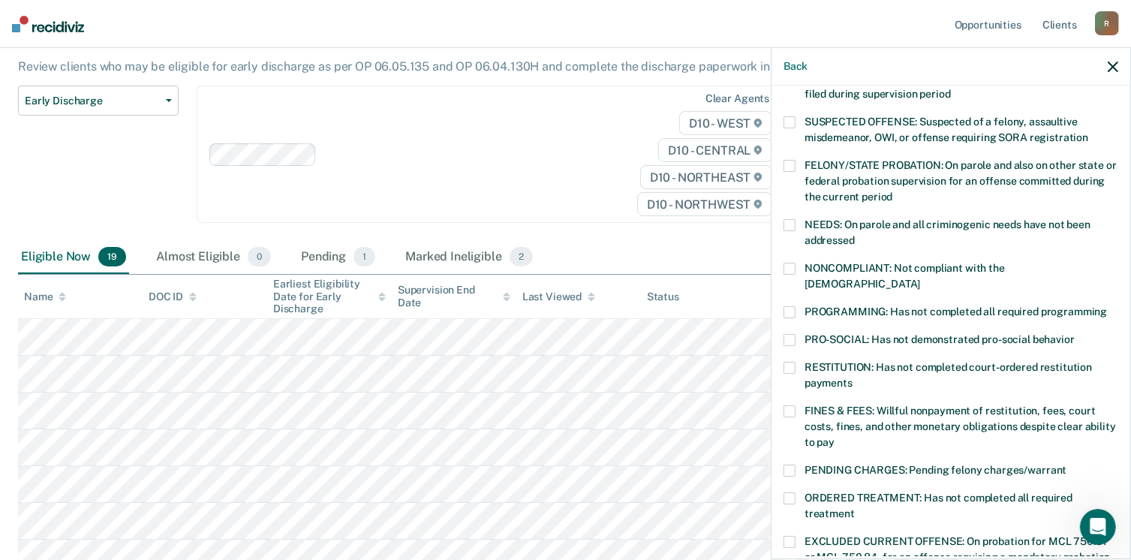
click at [792, 306] on span at bounding box center [789, 312] width 12 height 12
click at [1107, 306] on input "PROGRAMMING: Has not completed all required programming" at bounding box center [1107, 306] width 0 height 0
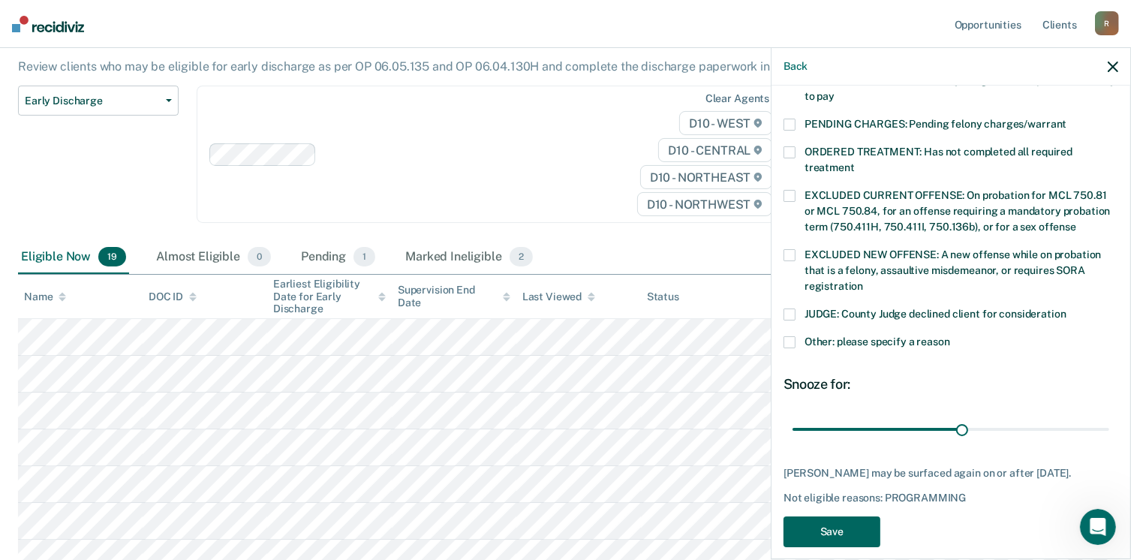
click at [831, 519] on button "Save" at bounding box center [831, 531] width 97 height 31
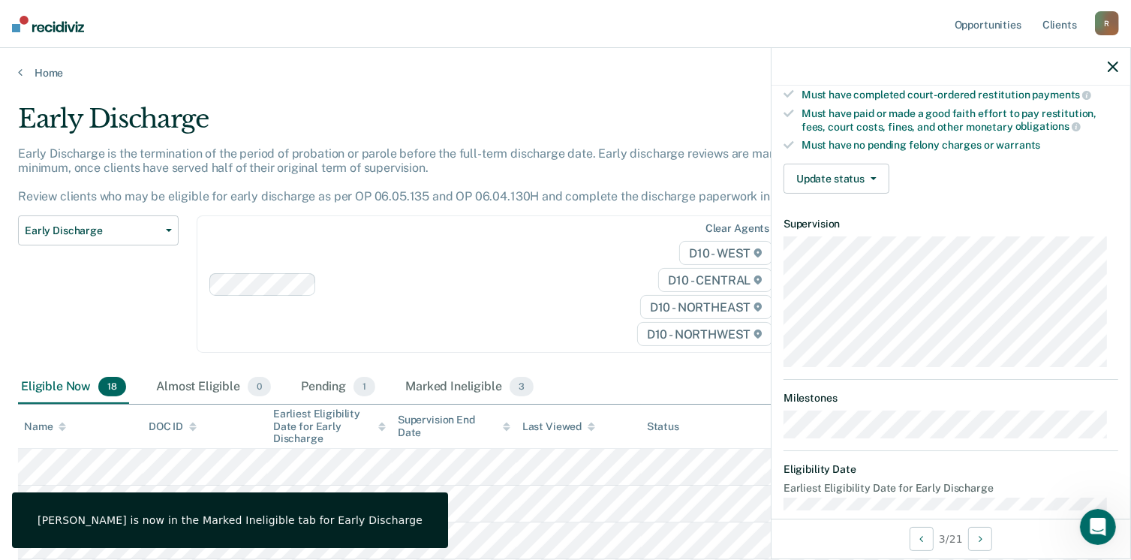
scroll to position [375, 0]
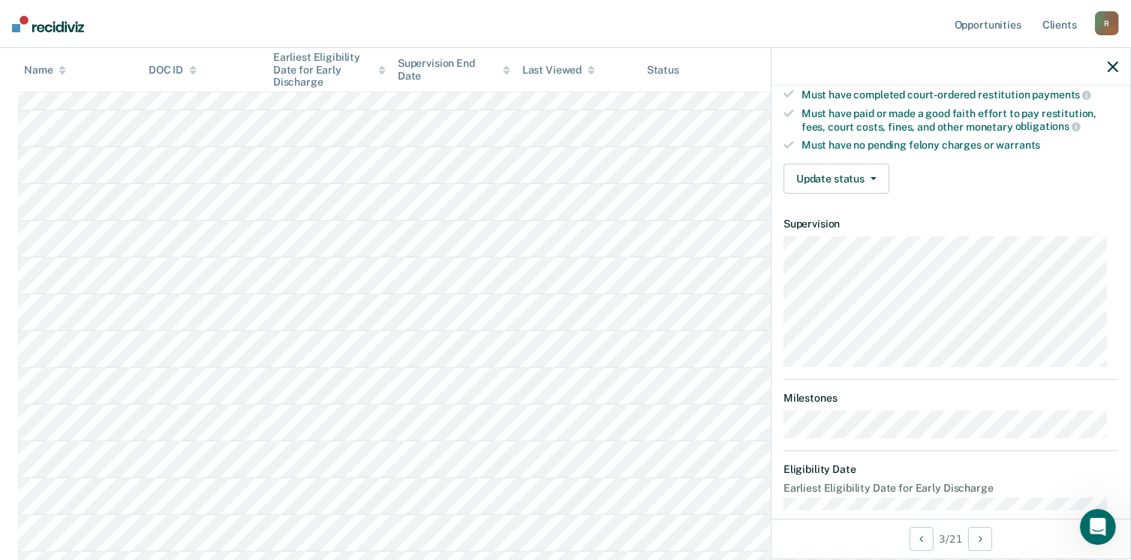
click at [1113, 67] on icon "button" at bounding box center [1113, 67] width 11 height 11
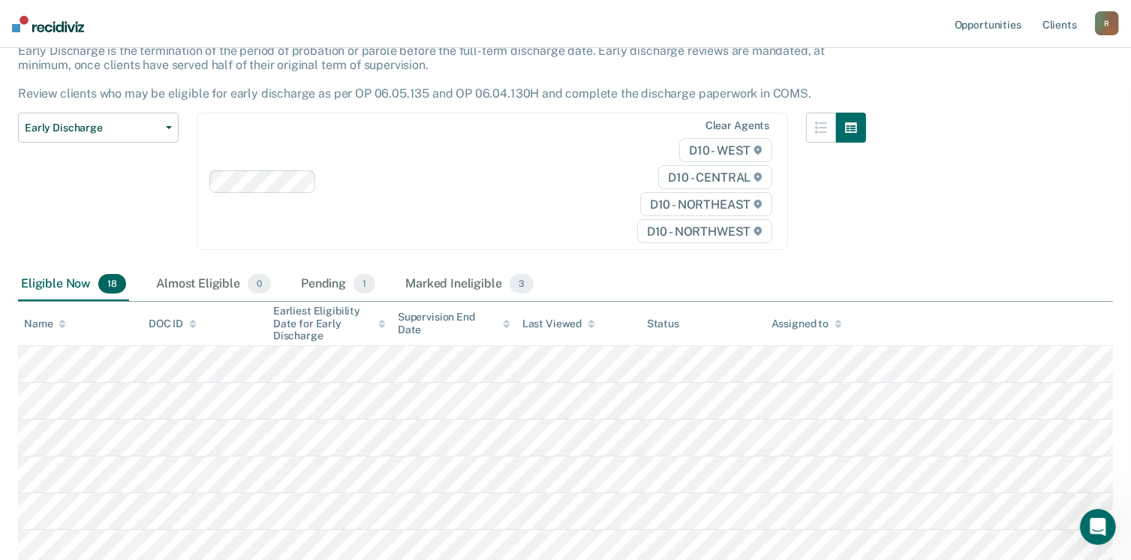
scroll to position [225, 0]
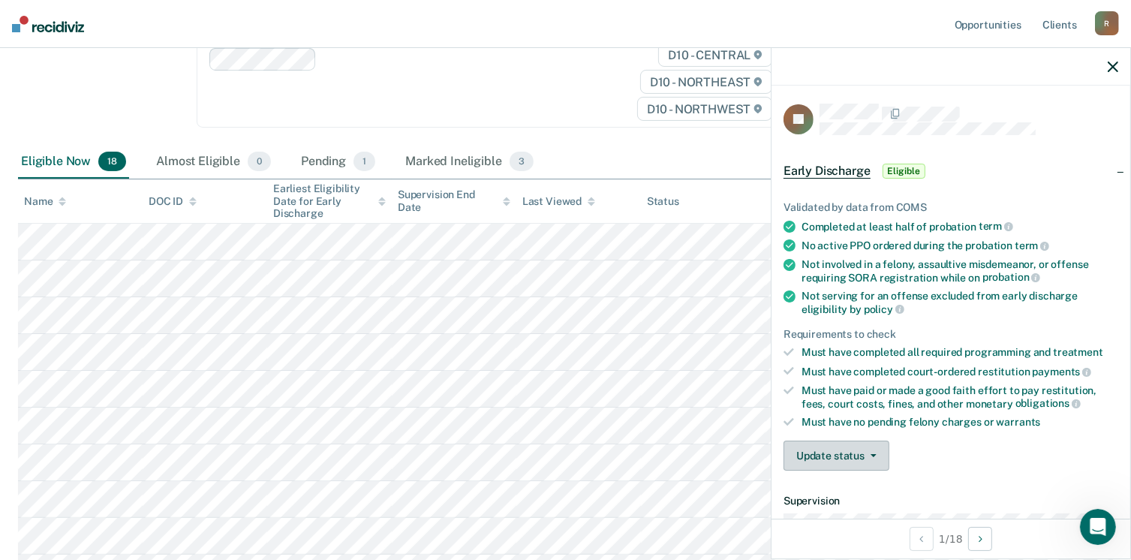
click at [851, 448] on button "Update status" at bounding box center [836, 455] width 106 height 30
click at [828, 437] on article "JK Early Discharge Eligible Validated by data from COMS Completed at least half…" at bounding box center [950, 446] width 335 height 684
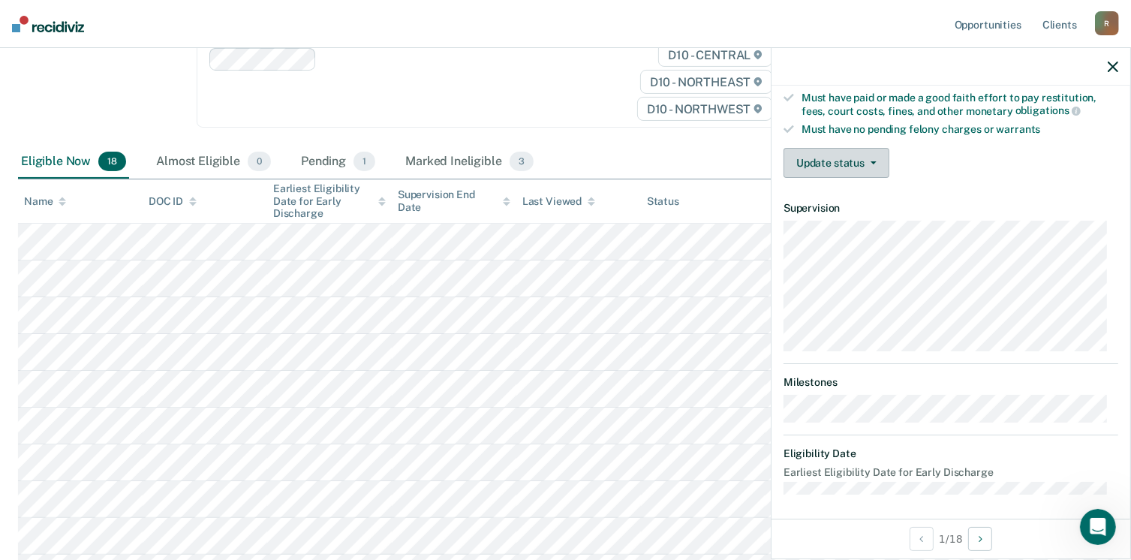
click at [880, 151] on button "Update status" at bounding box center [836, 163] width 106 height 30
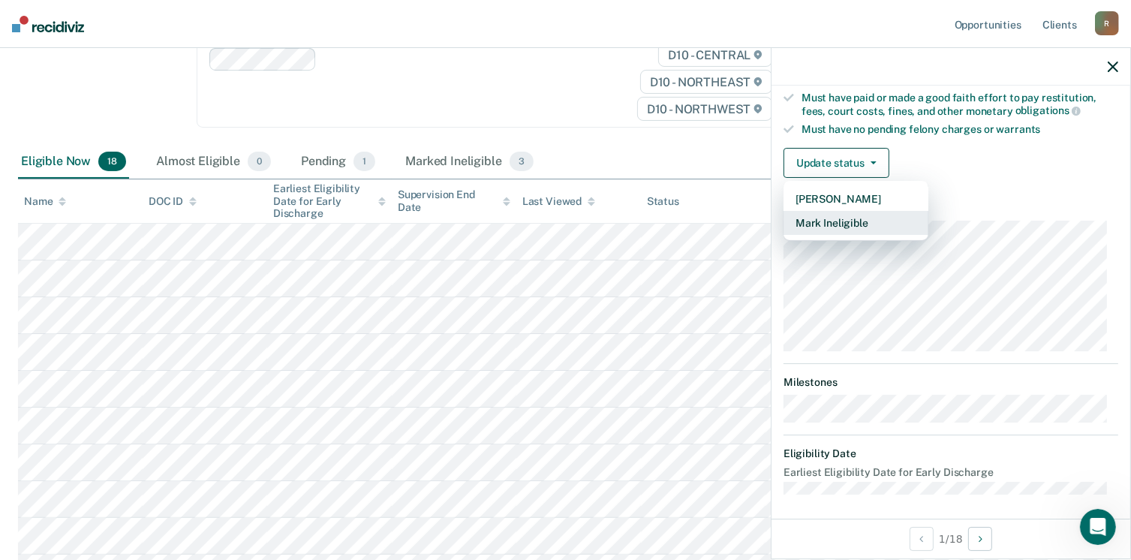
click at [840, 216] on button "Mark Ineligible" at bounding box center [855, 223] width 145 height 24
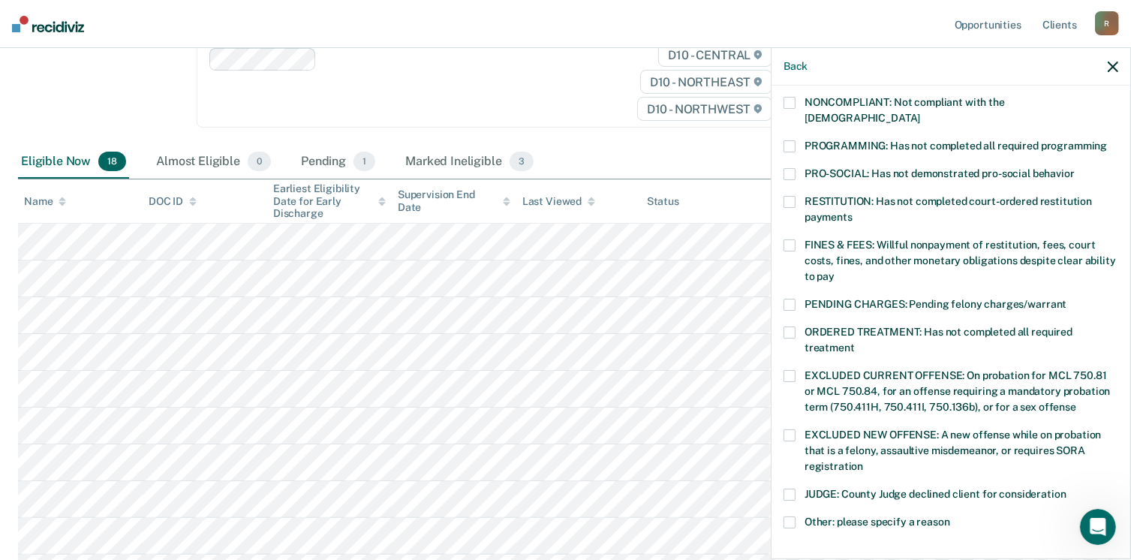
click at [793, 239] on span at bounding box center [789, 245] width 12 height 12
click at [834, 271] on input "FINES & FEES: Willful nonpayment of restitution, fees, court costs, fines, and …" at bounding box center [834, 271] width 0 height 0
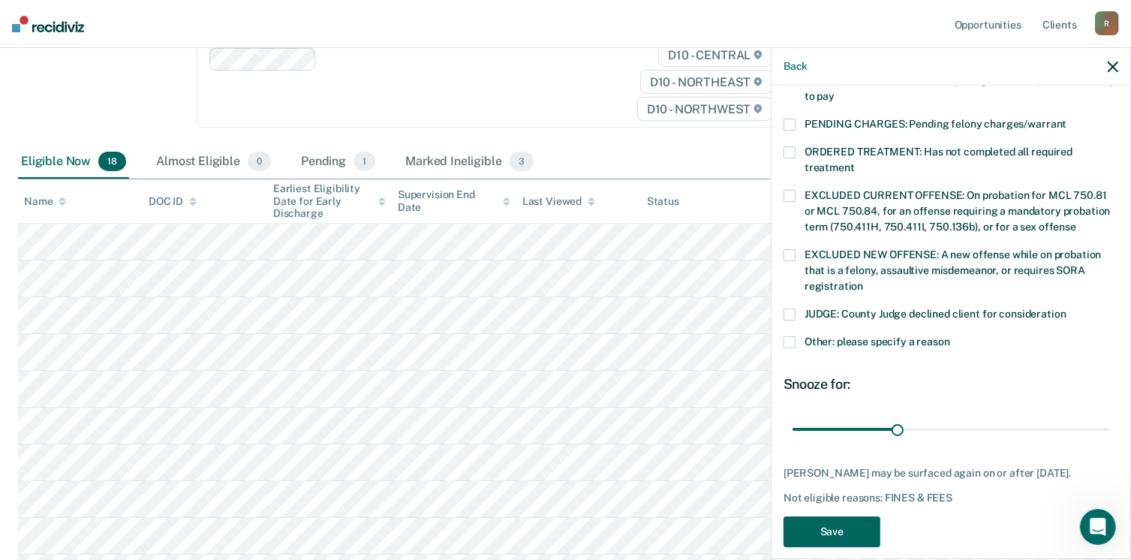
click at [833, 516] on button "Save" at bounding box center [831, 531] width 97 height 31
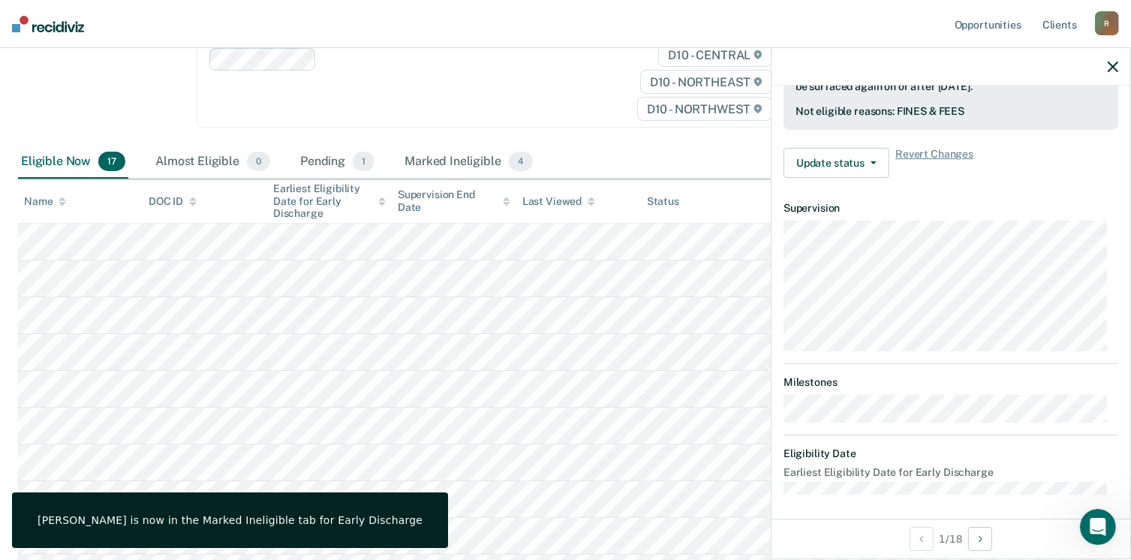
scroll to position [277, 0]
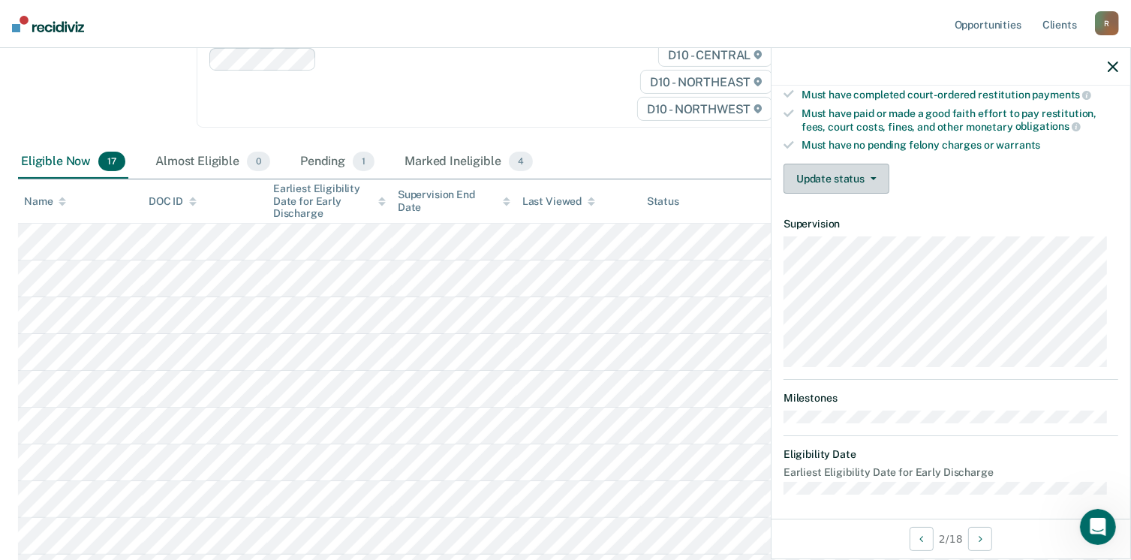
click at [794, 171] on button "Update status" at bounding box center [836, 179] width 106 height 30
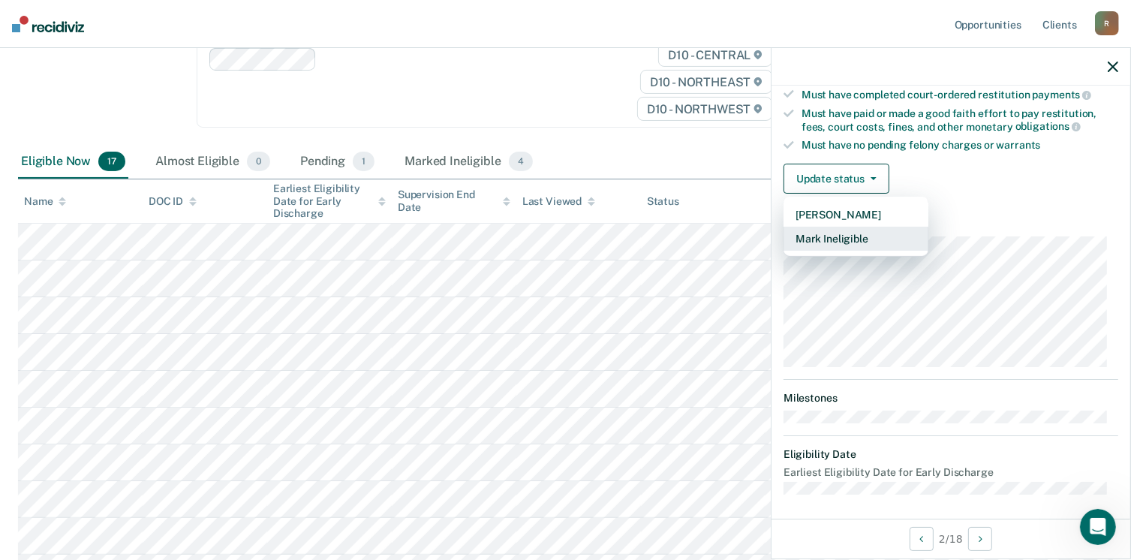
click at [819, 236] on button "Mark Ineligible" at bounding box center [855, 239] width 145 height 24
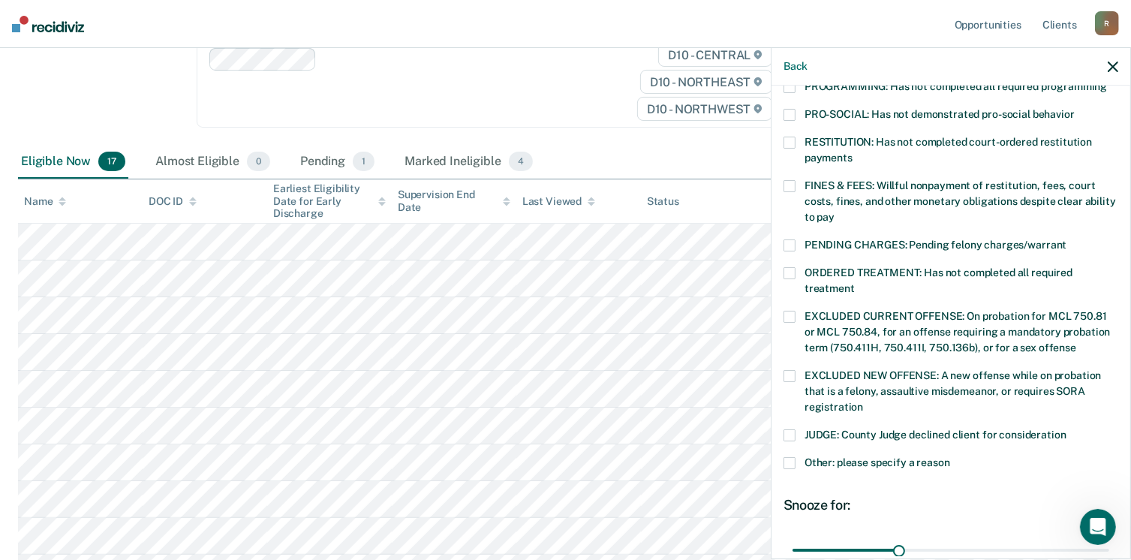
scroll to position [427, 0]
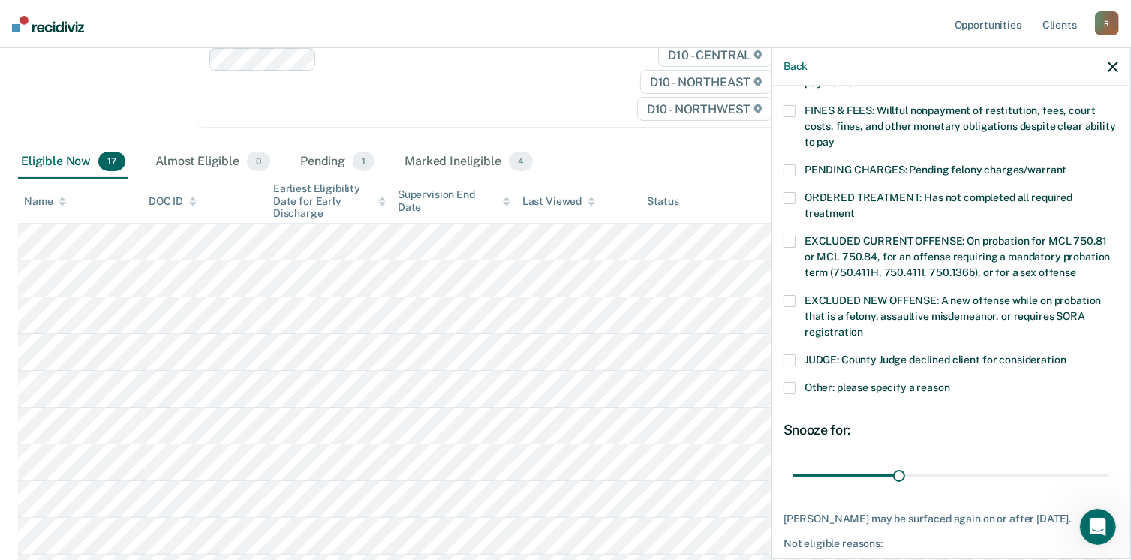
click at [792, 382] on span at bounding box center [789, 388] width 12 height 12
click at [950, 382] on input "Other: please specify a reason" at bounding box center [950, 382] width 0 height 0
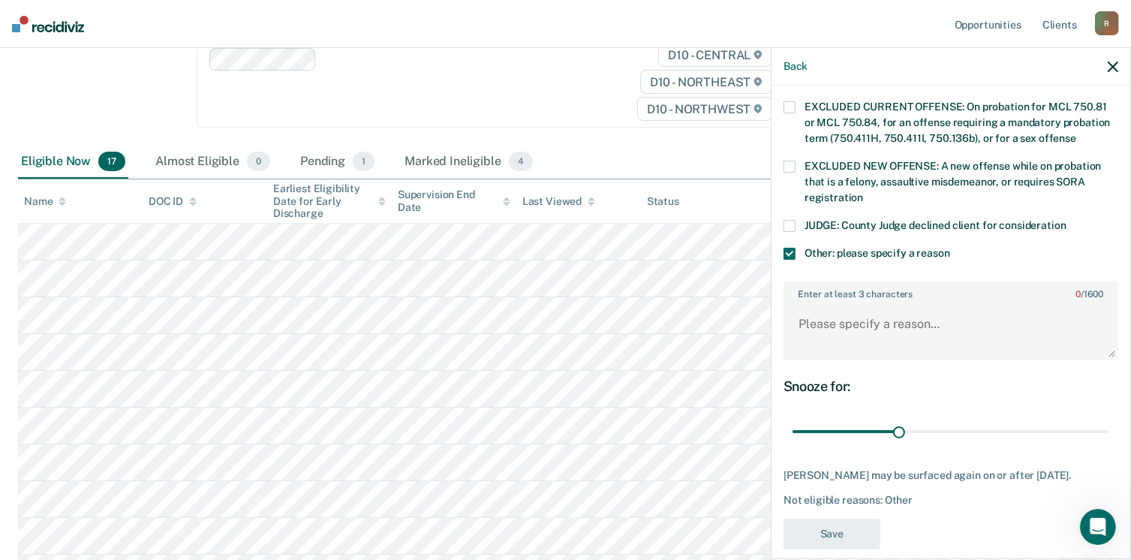
scroll to position [562, 0]
click at [827, 311] on textarea "Enter at least 3 characters 0 / 1600" at bounding box center [951, 330] width 332 height 56
type textarea "Failed to report as directed"
click at [863, 518] on button "Save" at bounding box center [831, 533] width 97 height 31
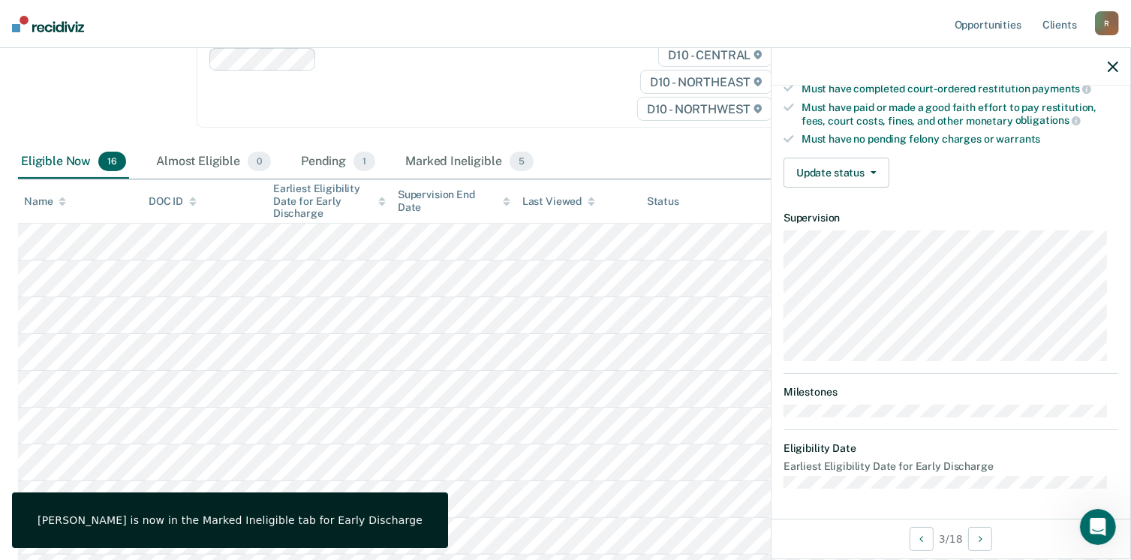
scroll to position [277, 0]
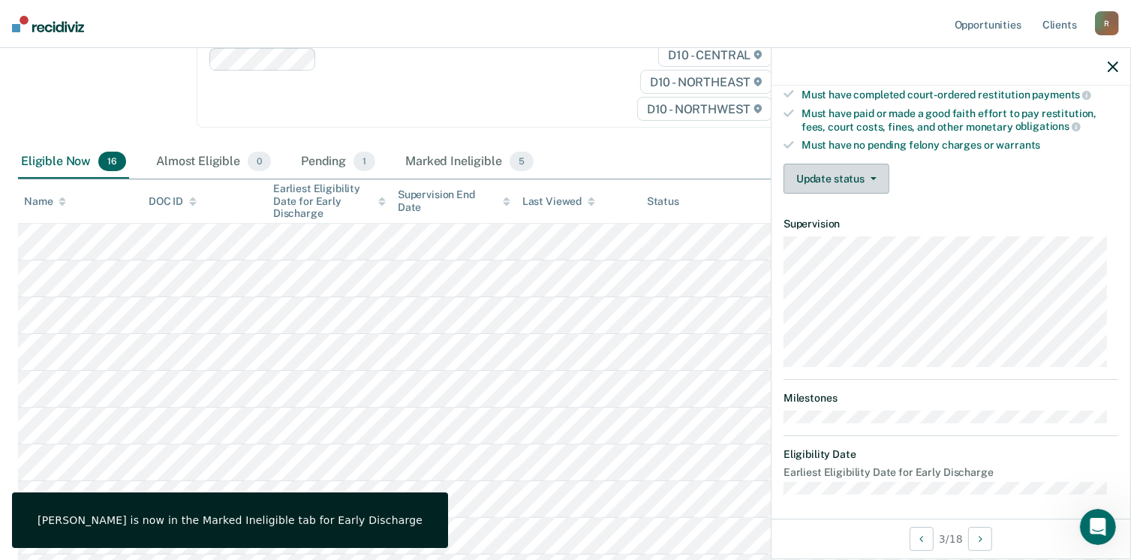
click at [861, 166] on button "Update status" at bounding box center [836, 179] width 106 height 30
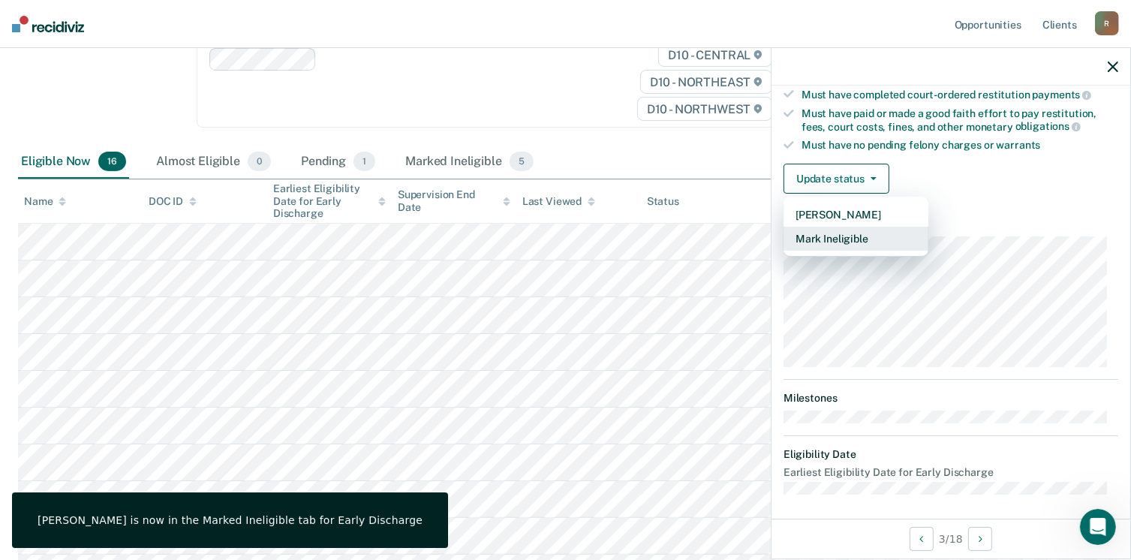
click at [840, 242] on button "Mark Ineligible" at bounding box center [855, 239] width 145 height 24
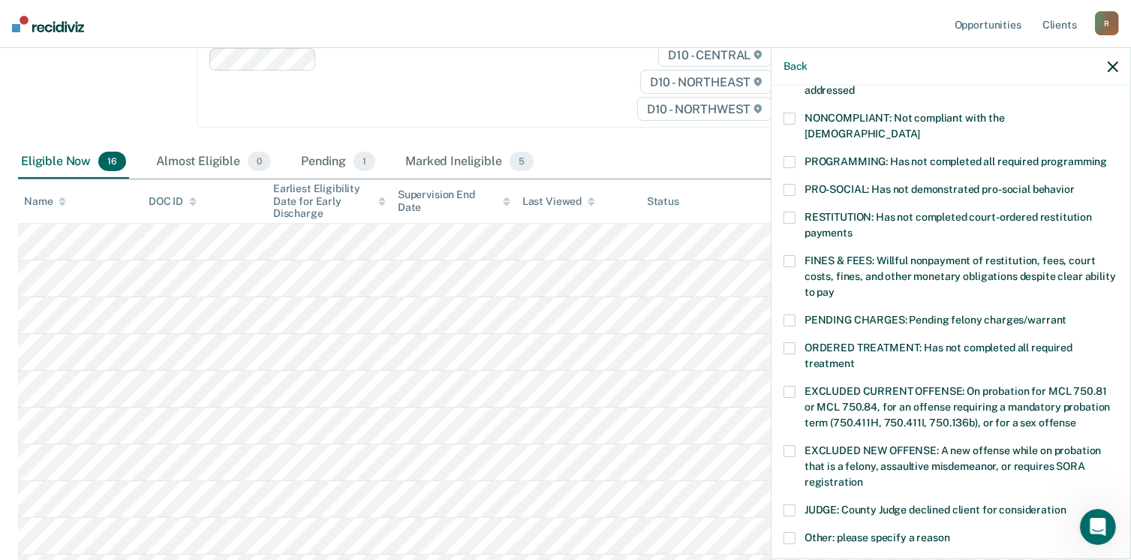
click at [792, 255] on span at bounding box center [789, 261] width 12 height 12
click at [834, 287] on input "FINES & FEES: Willful nonpayment of restitution, fees, court costs, fines, and …" at bounding box center [834, 287] width 0 height 0
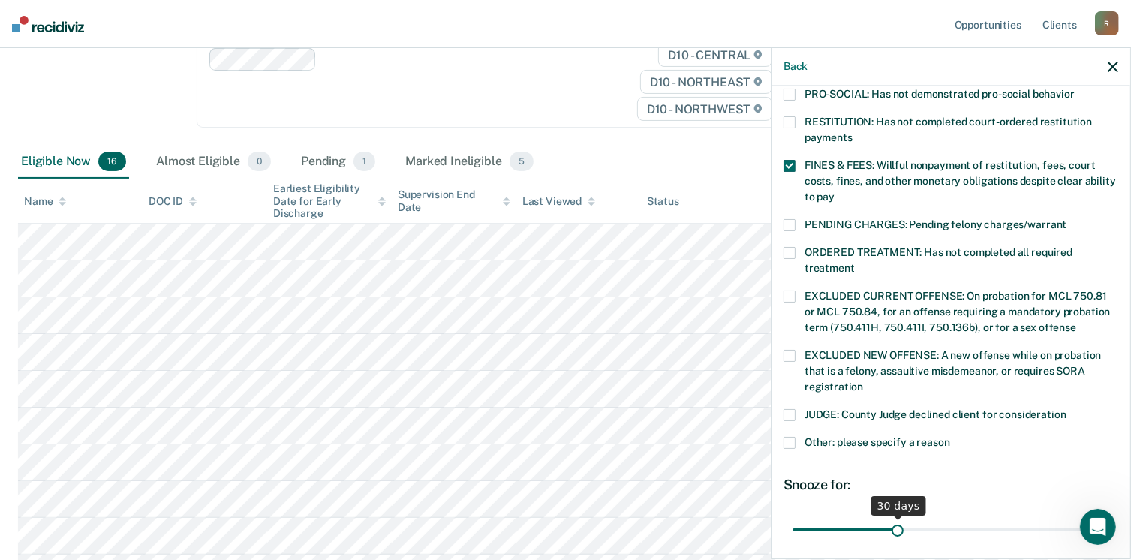
scroll to position [485, 0]
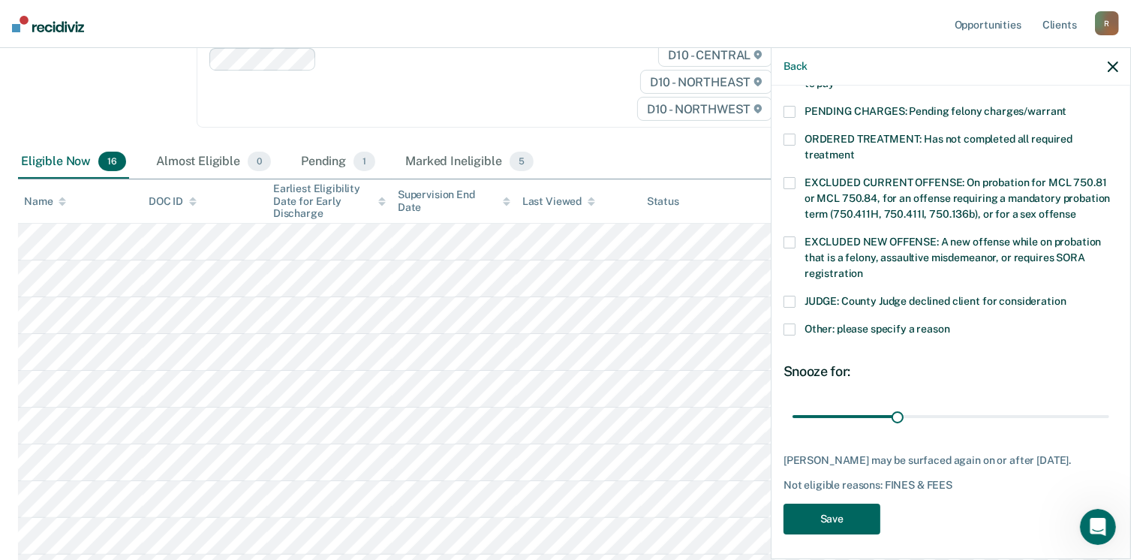
click at [831, 510] on button "Save" at bounding box center [831, 518] width 97 height 31
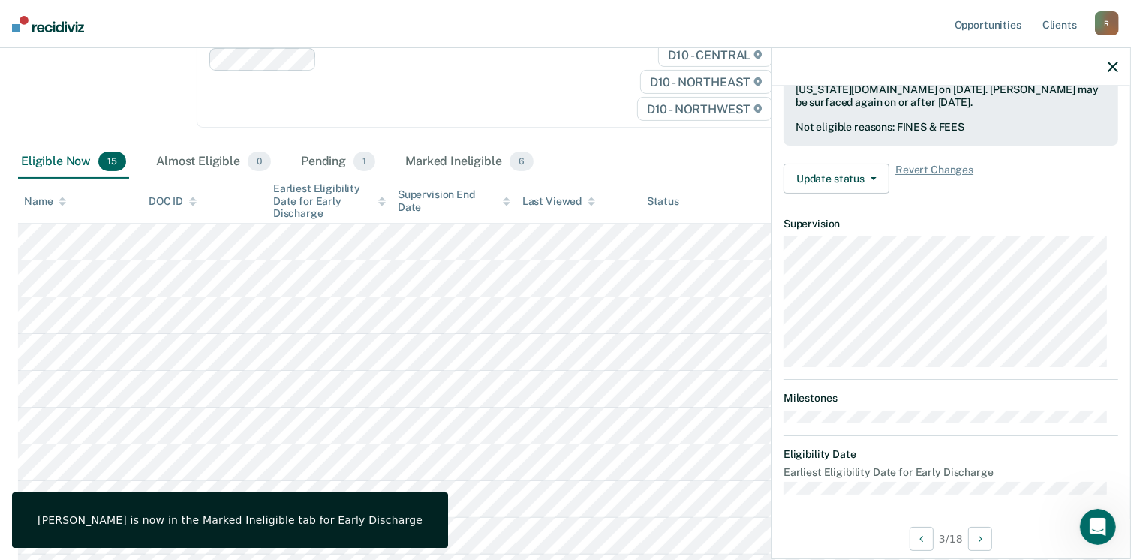
scroll to position [277, 0]
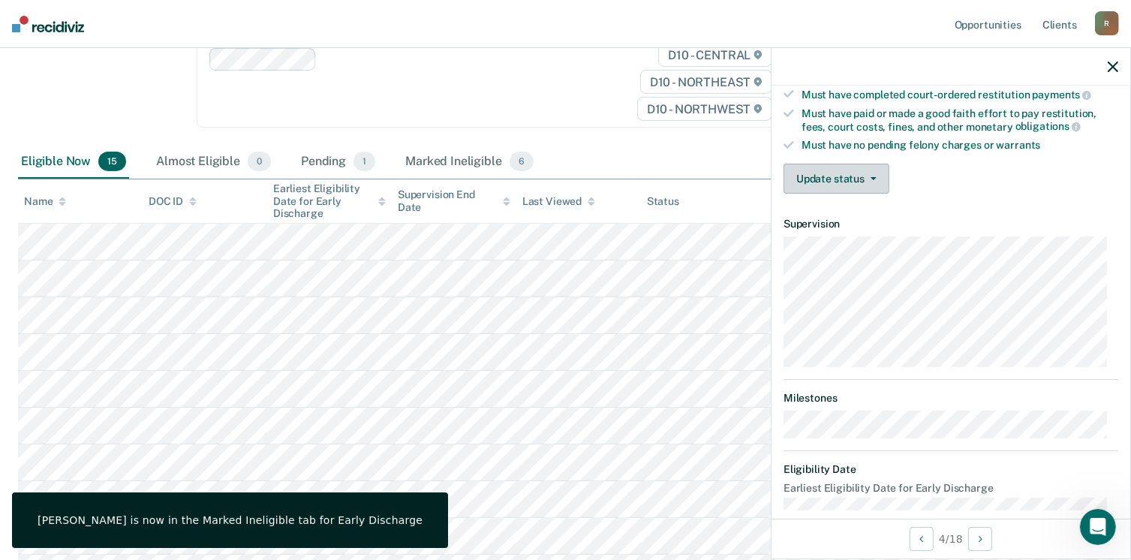
click at [840, 176] on button "Update status" at bounding box center [836, 179] width 106 height 30
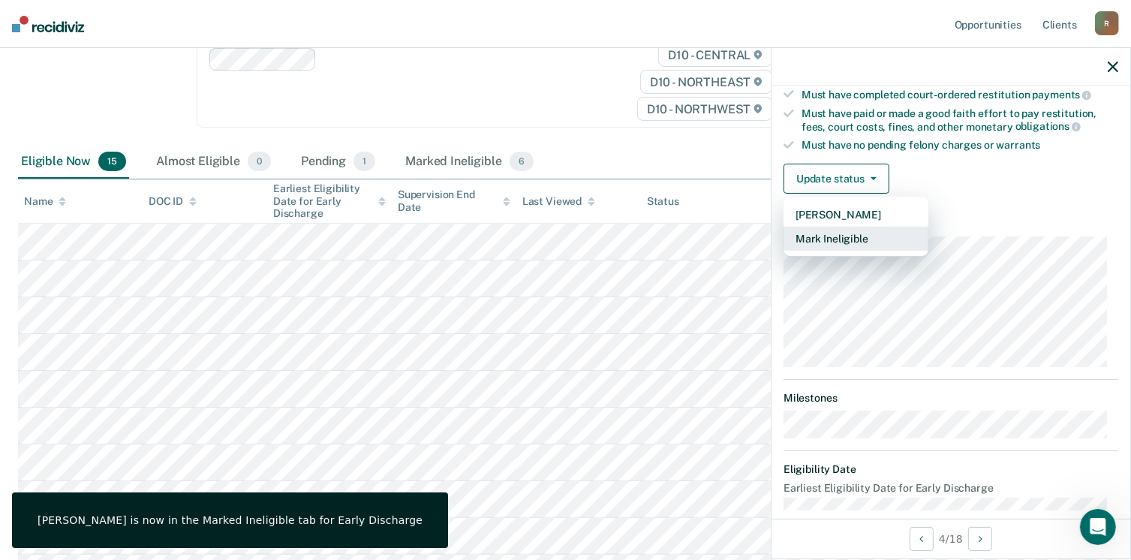
click at [834, 232] on button "Mark Ineligible" at bounding box center [855, 239] width 145 height 24
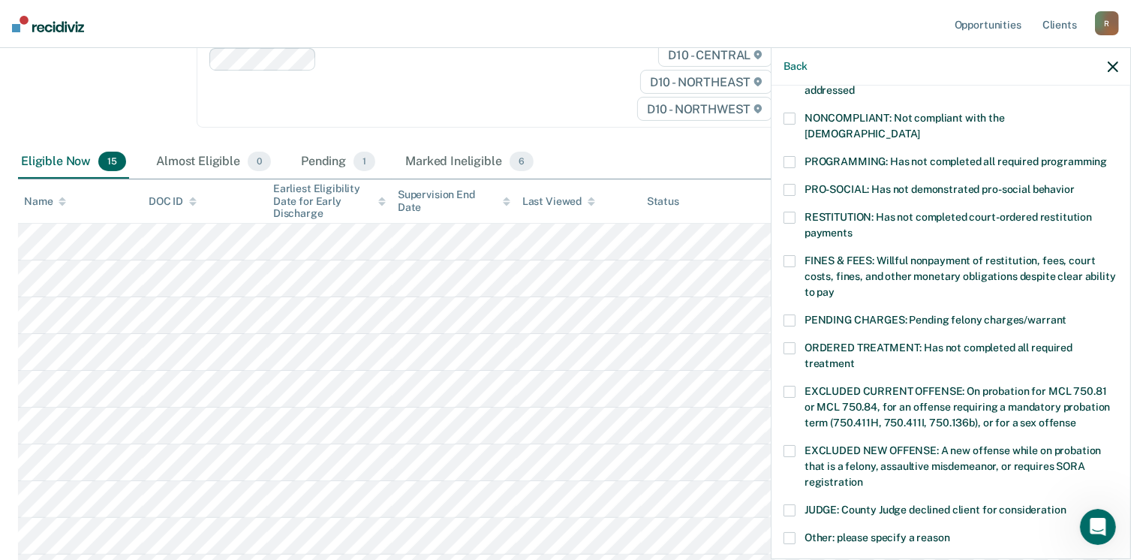
click at [794, 255] on span at bounding box center [789, 261] width 12 height 12
click at [834, 287] on input "FINES & FEES: Willful nonpayment of restitution, fees, court costs, fines, and …" at bounding box center [834, 287] width 0 height 0
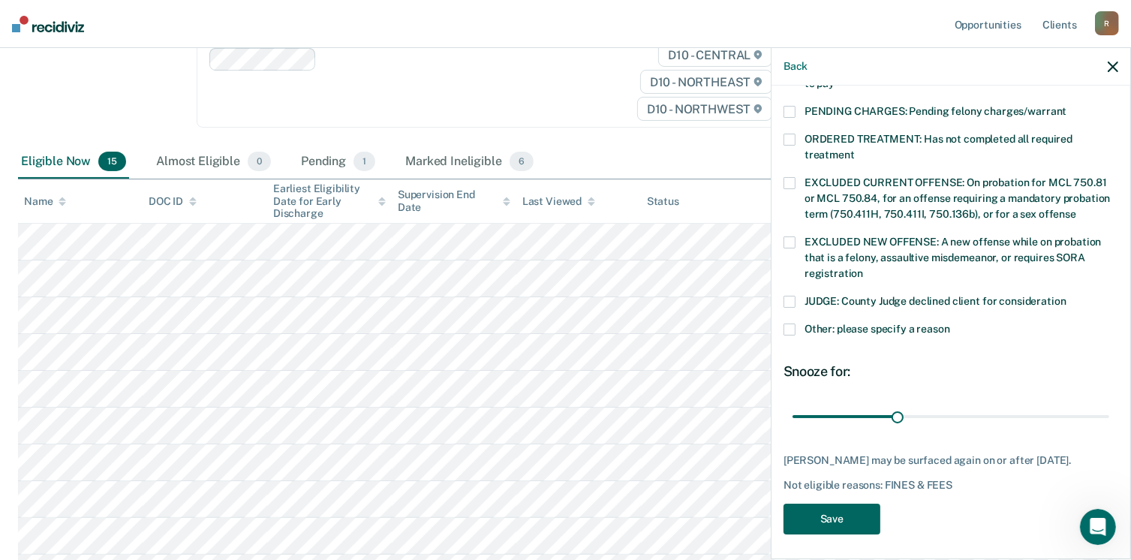
click at [824, 525] on button "Save" at bounding box center [831, 518] width 97 height 31
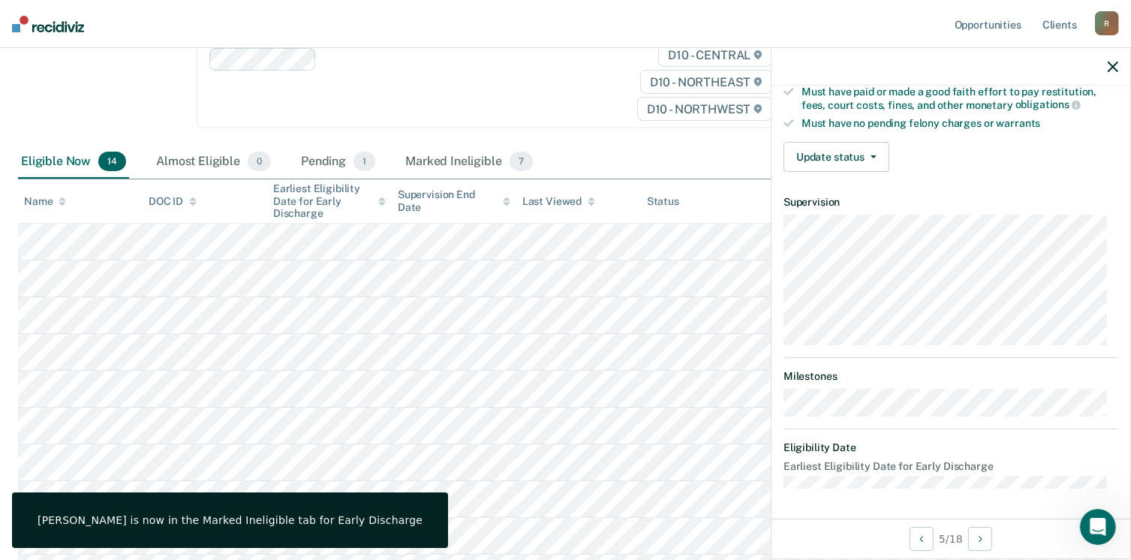
scroll to position [277, 0]
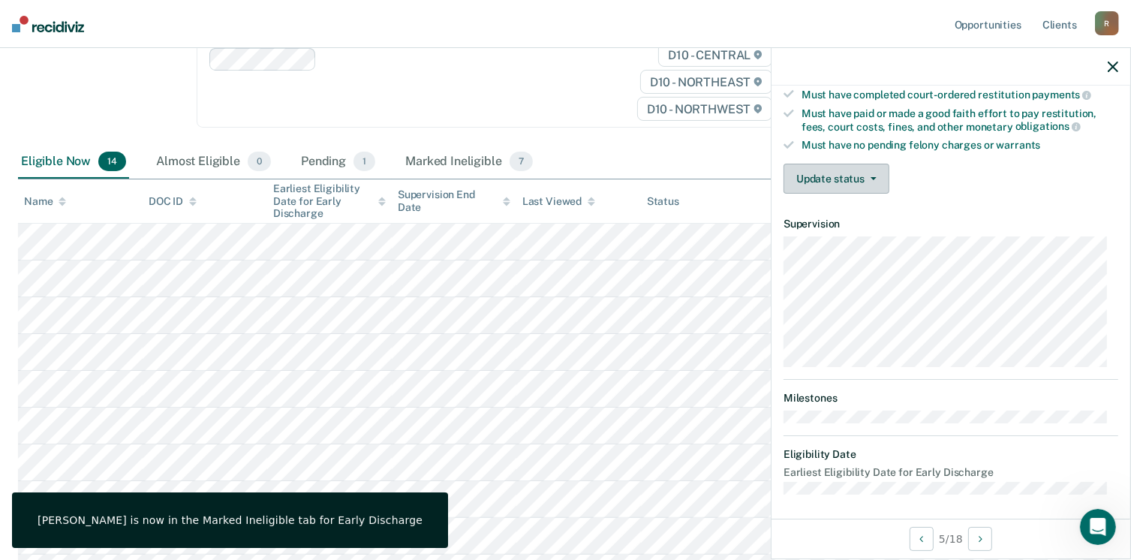
click at [828, 177] on button "Update status" at bounding box center [836, 179] width 106 height 30
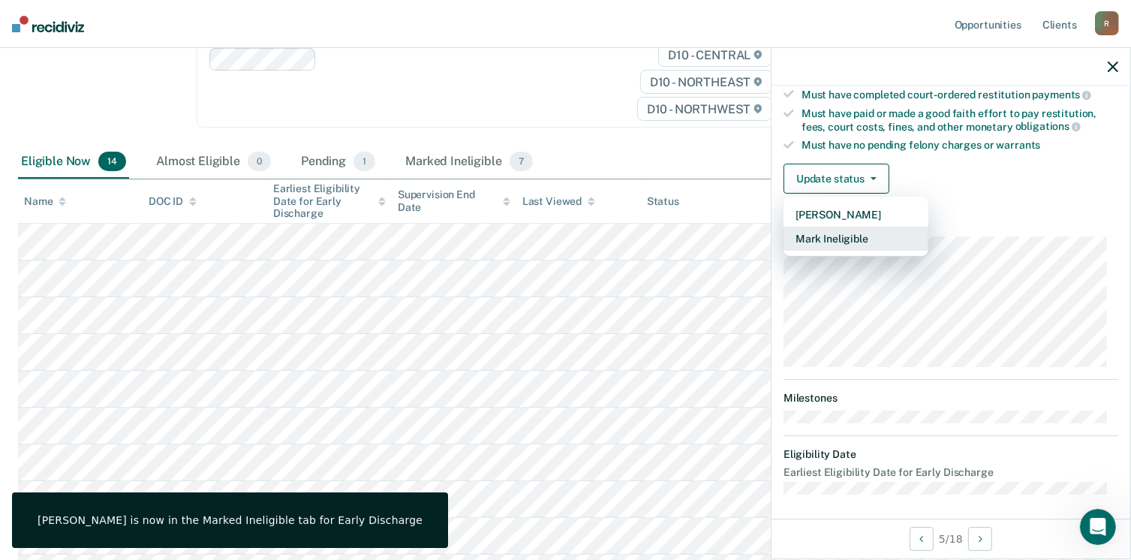
click at [807, 232] on button "Mark Ineligible" at bounding box center [855, 239] width 145 height 24
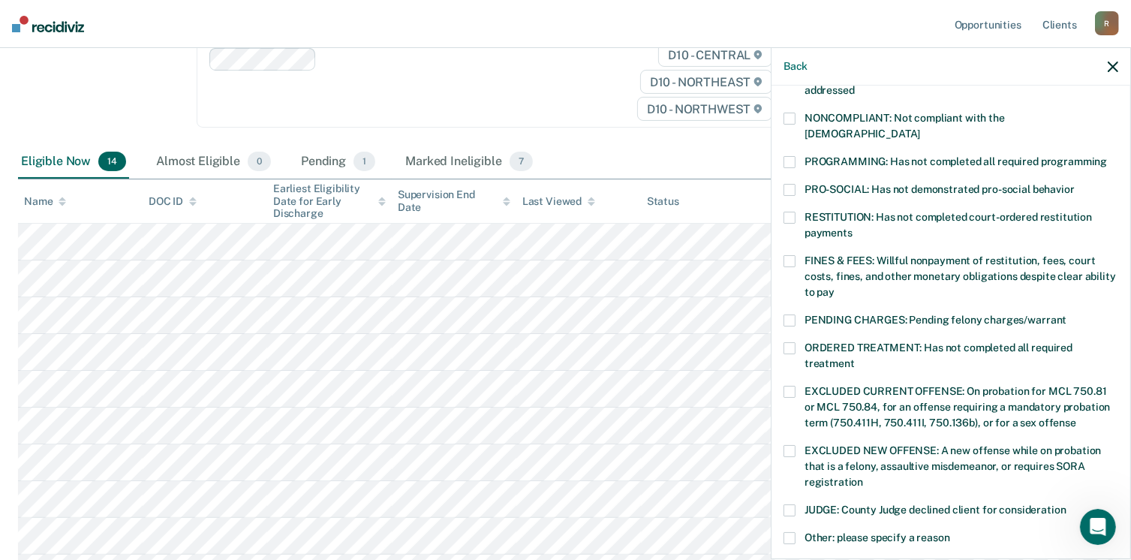
click at [789, 342] on span at bounding box center [789, 348] width 12 height 12
click at [855, 358] on input "ORDERED TREATMENT: Has not completed all required treatment" at bounding box center [855, 358] width 0 height 0
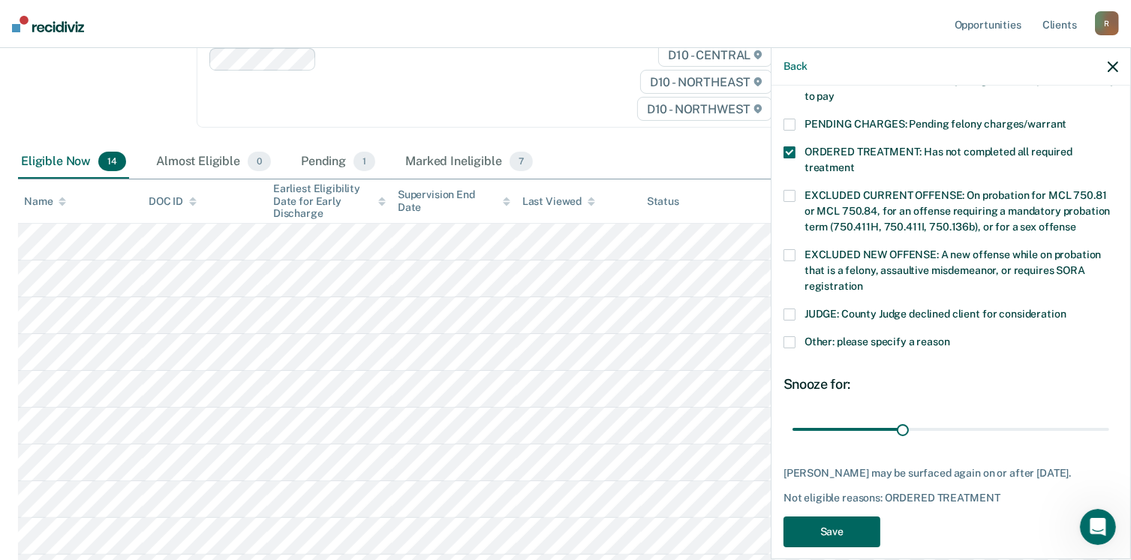
click at [816, 516] on button "Save" at bounding box center [831, 531] width 97 height 31
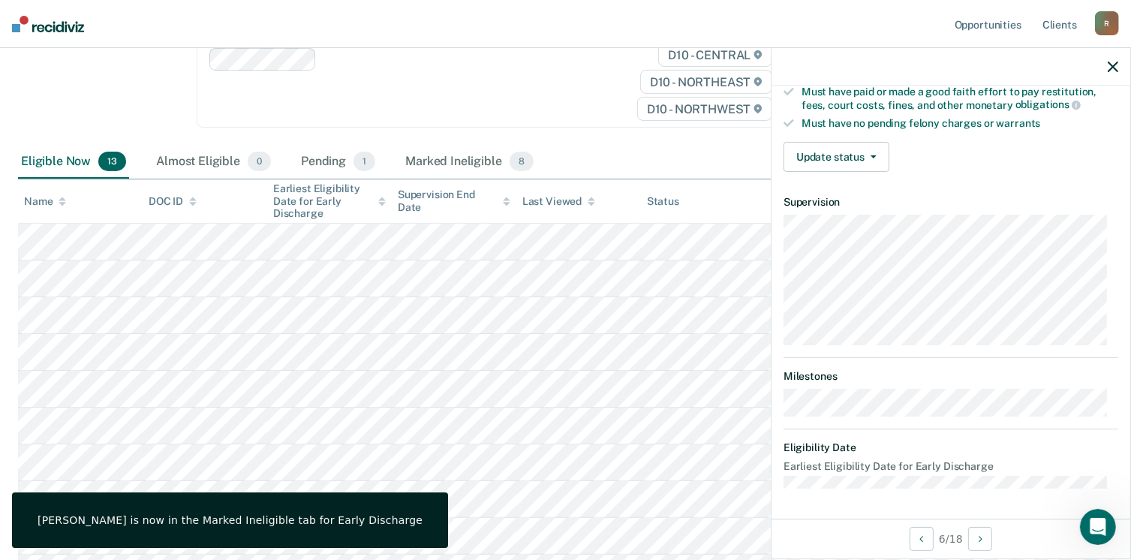
scroll to position [277, 0]
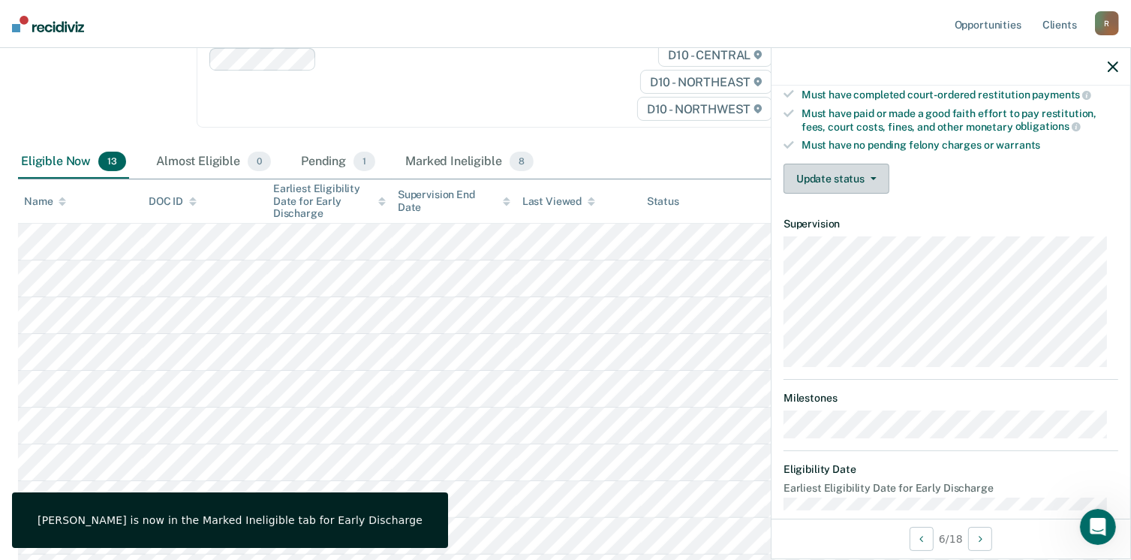
click at [831, 176] on button "Update status" at bounding box center [836, 179] width 106 height 30
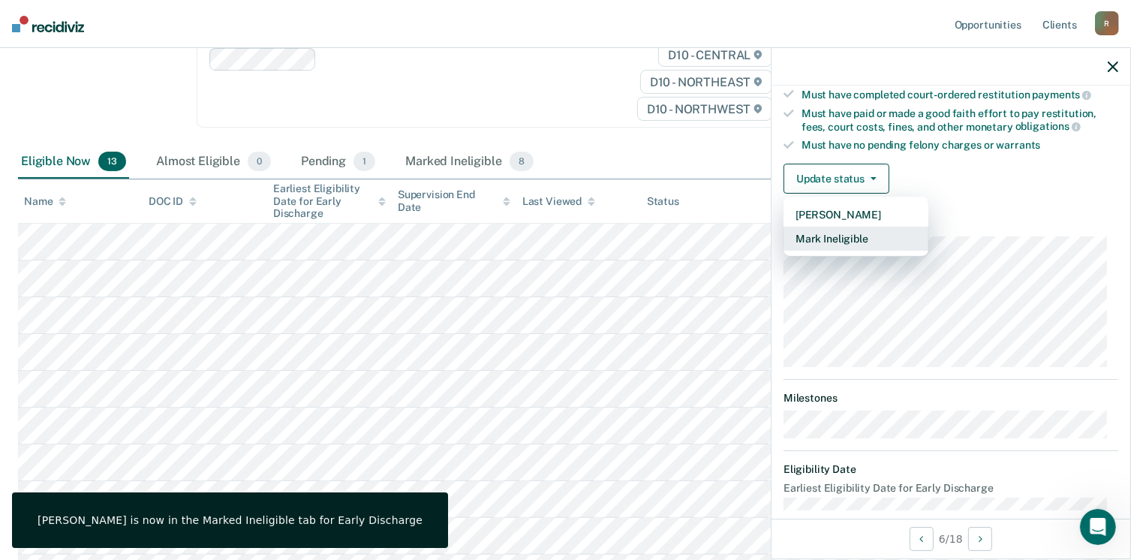
click at [842, 236] on button "Mark Ineligible" at bounding box center [855, 239] width 145 height 24
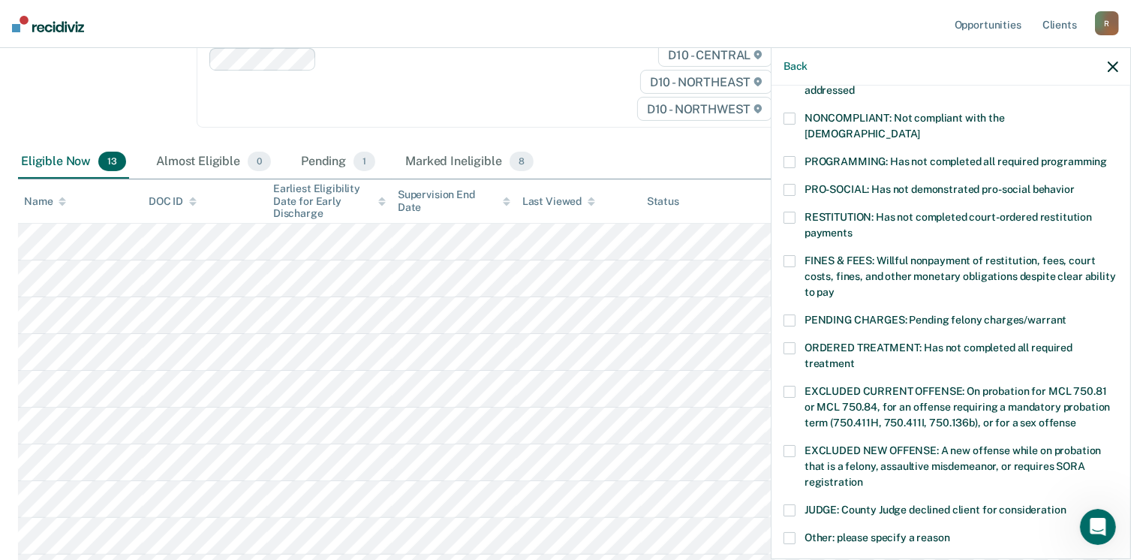
click at [795, 255] on label "FINES & FEES: Willful nonpayment of restitution, fees, court costs, fines, and …" at bounding box center [950, 278] width 335 height 47
click at [834, 287] on input "FINES & FEES: Willful nonpayment of restitution, fees, court costs, fines, and …" at bounding box center [834, 287] width 0 height 0
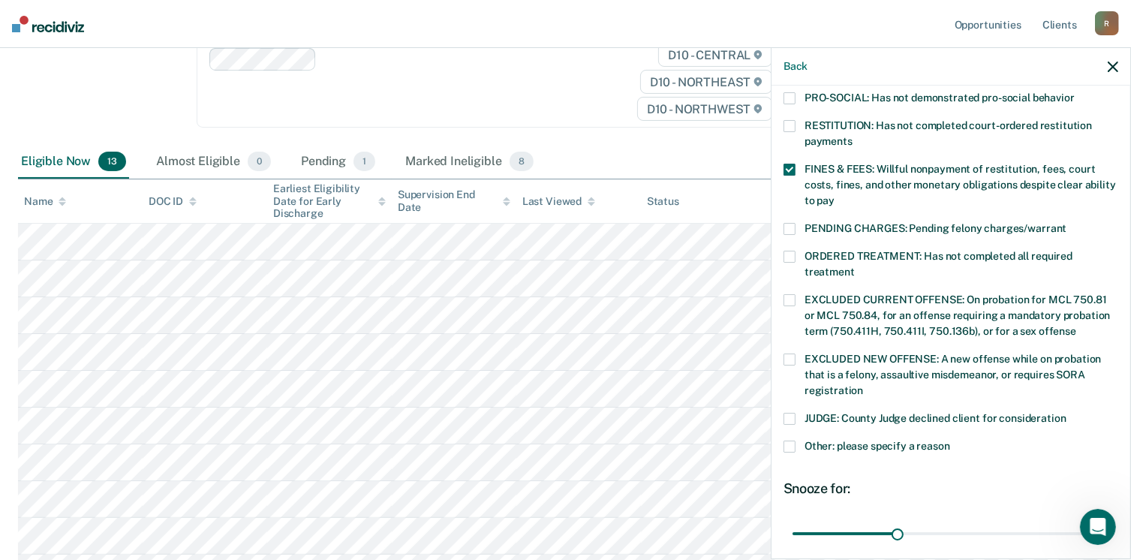
scroll to position [473, 0]
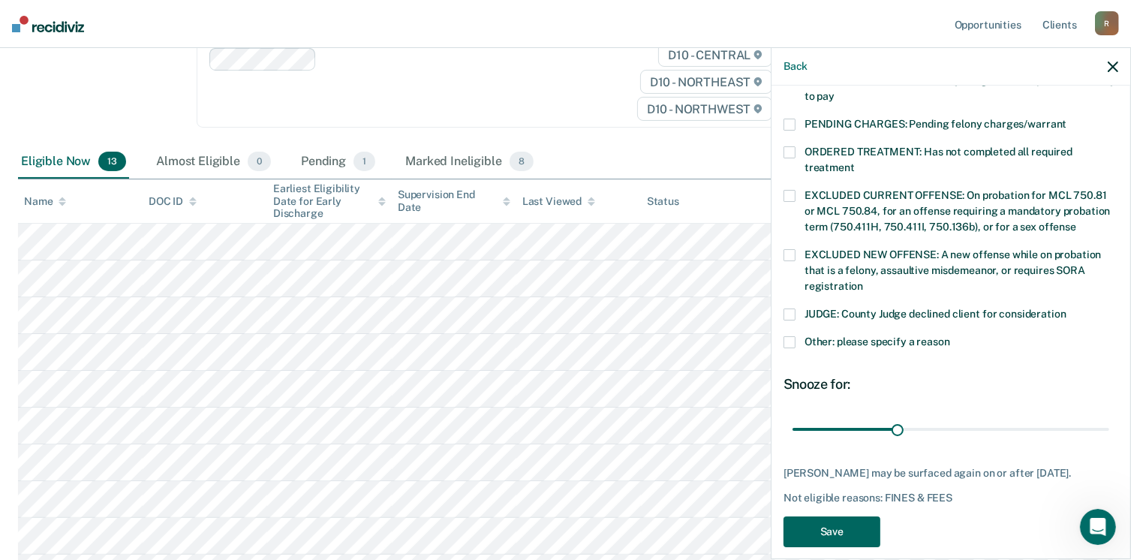
click at [849, 516] on button "Save" at bounding box center [831, 531] width 97 height 31
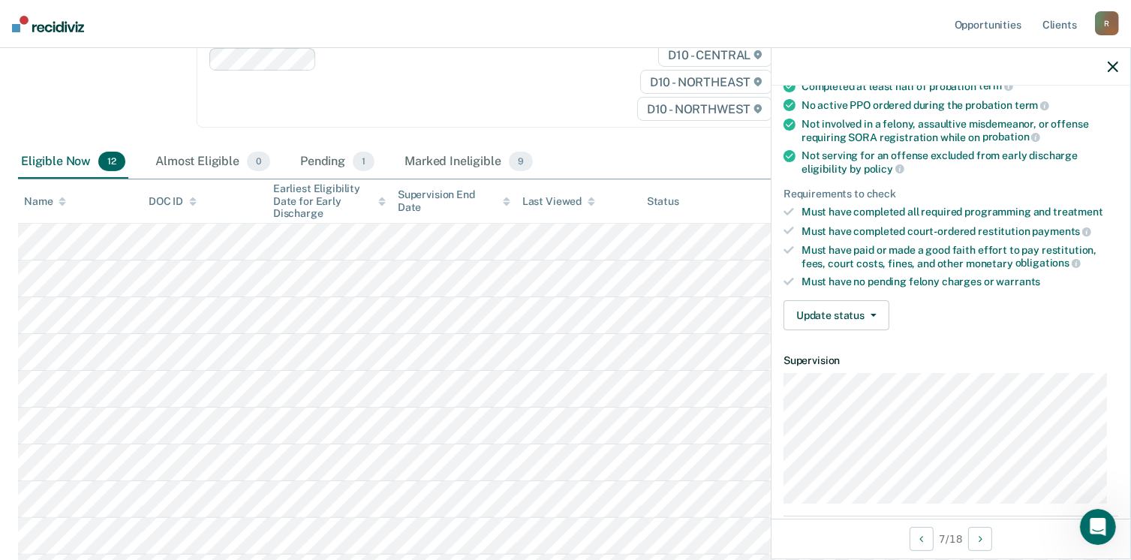
scroll to position [150, 0]
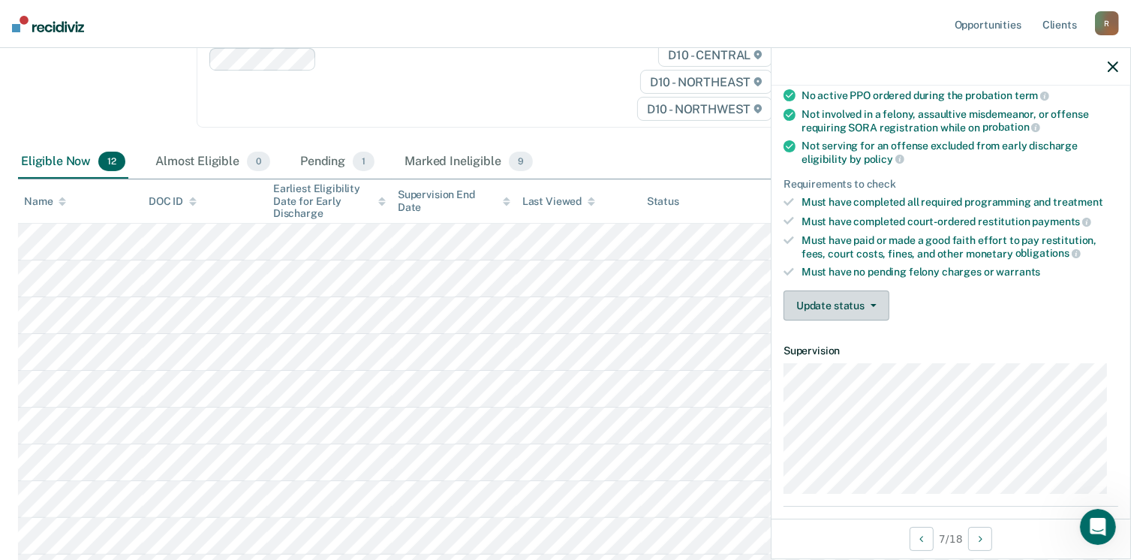
click at [847, 309] on button "Update status" at bounding box center [836, 305] width 106 height 30
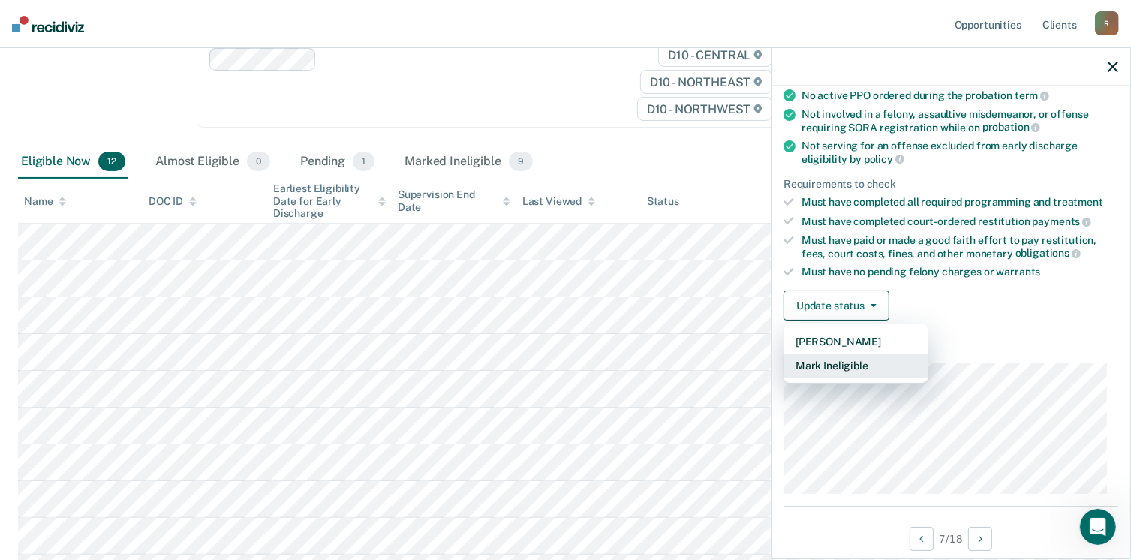
click at [834, 359] on button "Mark Ineligible" at bounding box center [855, 365] width 145 height 24
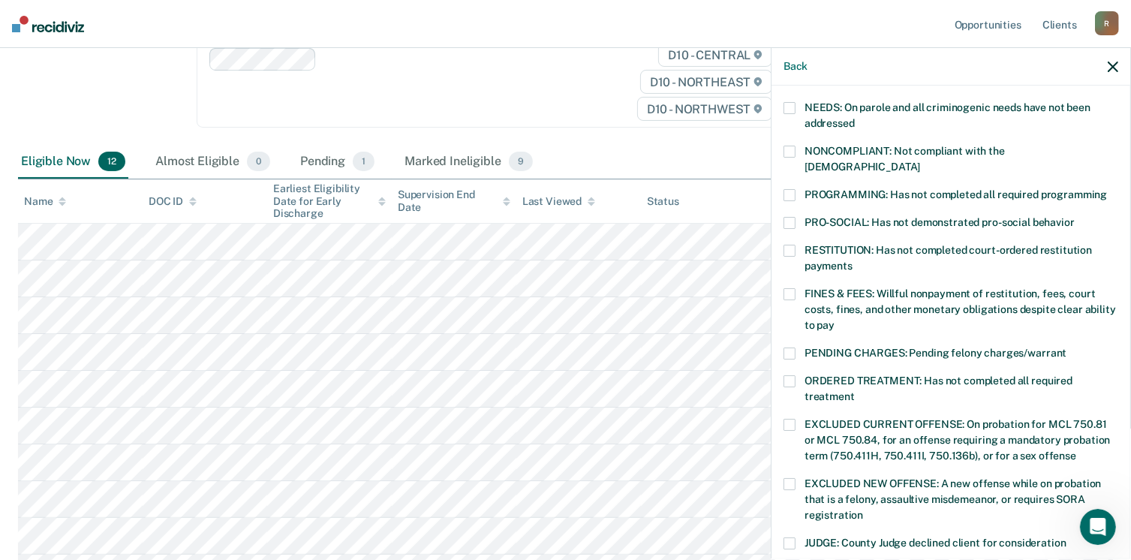
scroll to position [450, 0]
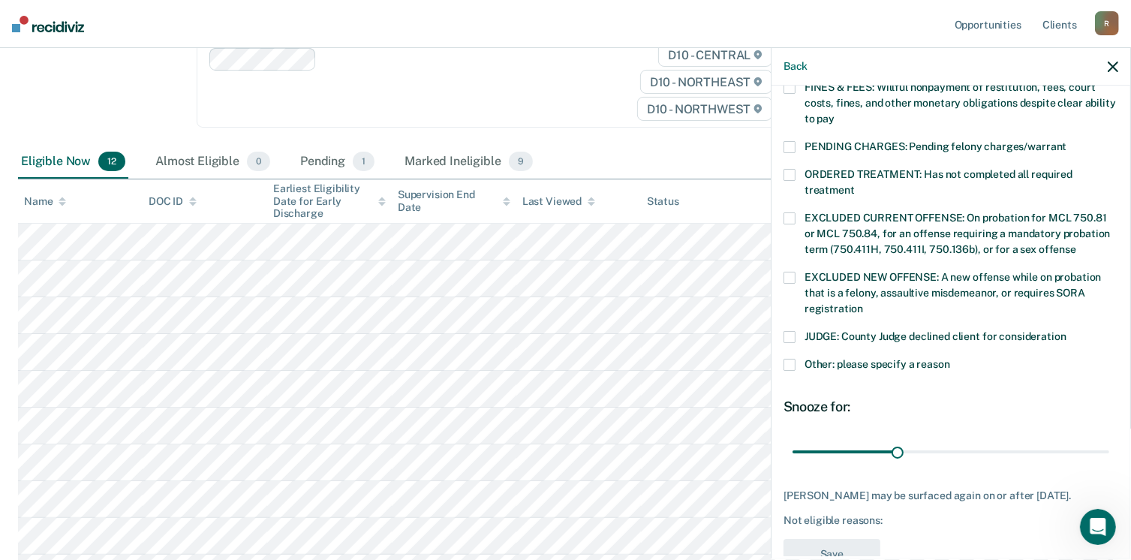
click at [789, 359] on span at bounding box center [789, 365] width 12 height 12
click at [950, 359] on input "Other: please specify a reason" at bounding box center [950, 359] width 0 height 0
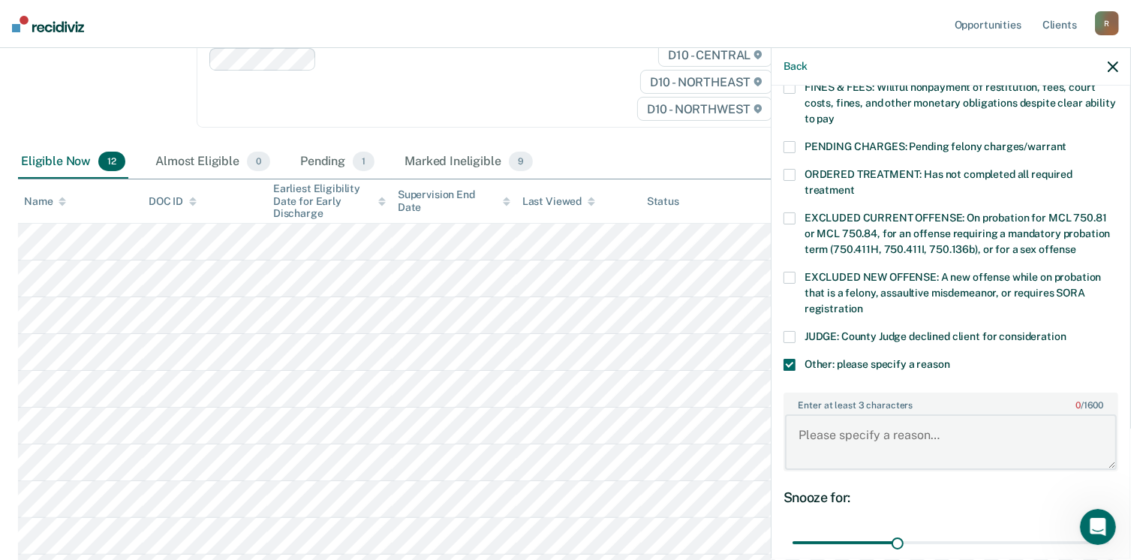
click at [824, 422] on textarea "Enter at least 3 characters 0 / 1600" at bounding box center [951, 442] width 332 height 56
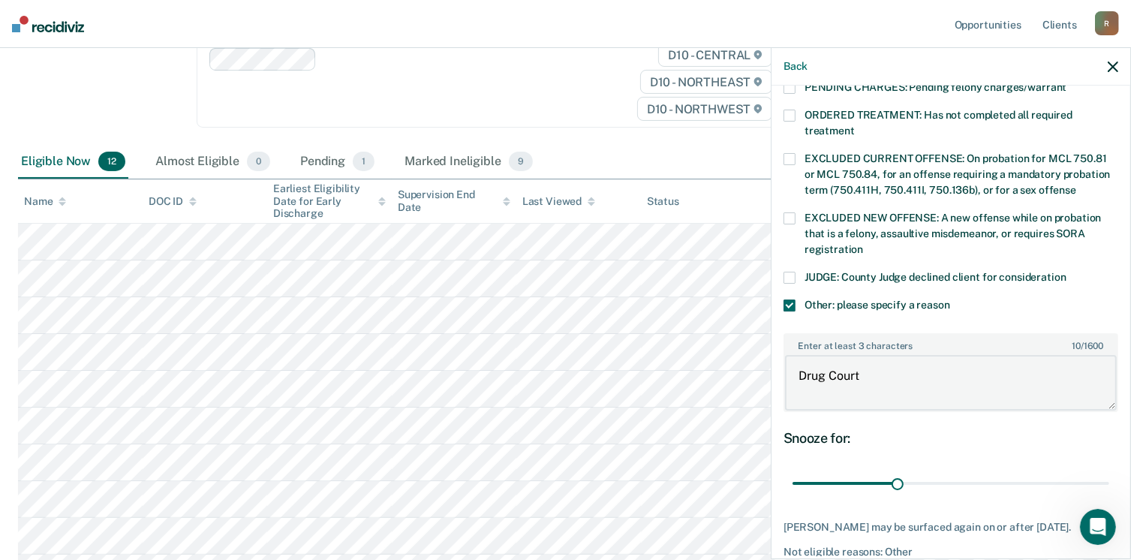
scroll to position [562, 0]
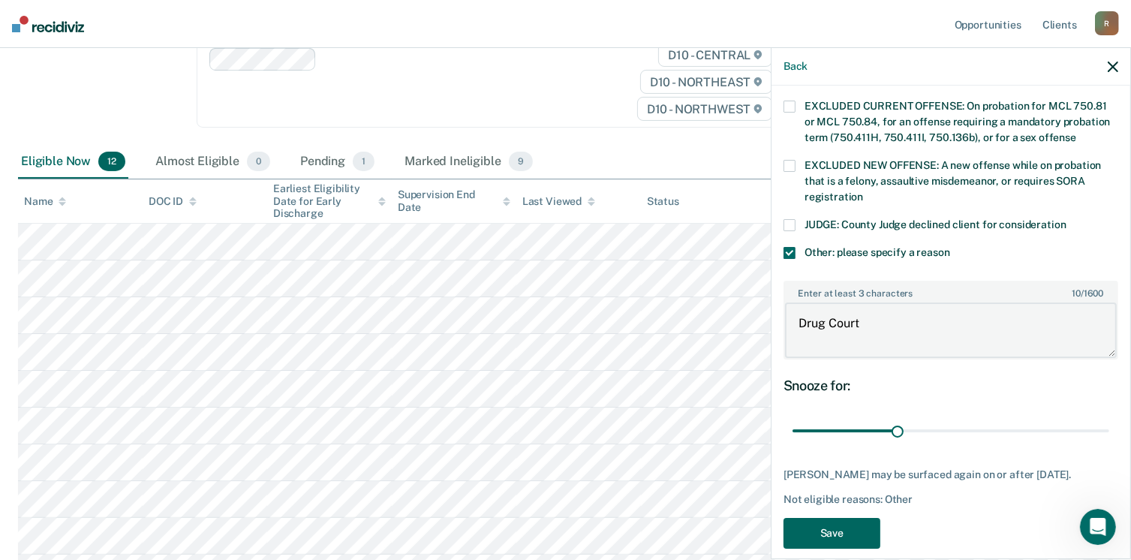
type textarea "Drug Court"
click at [851, 518] on button "Save" at bounding box center [831, 533] width 97 height 31
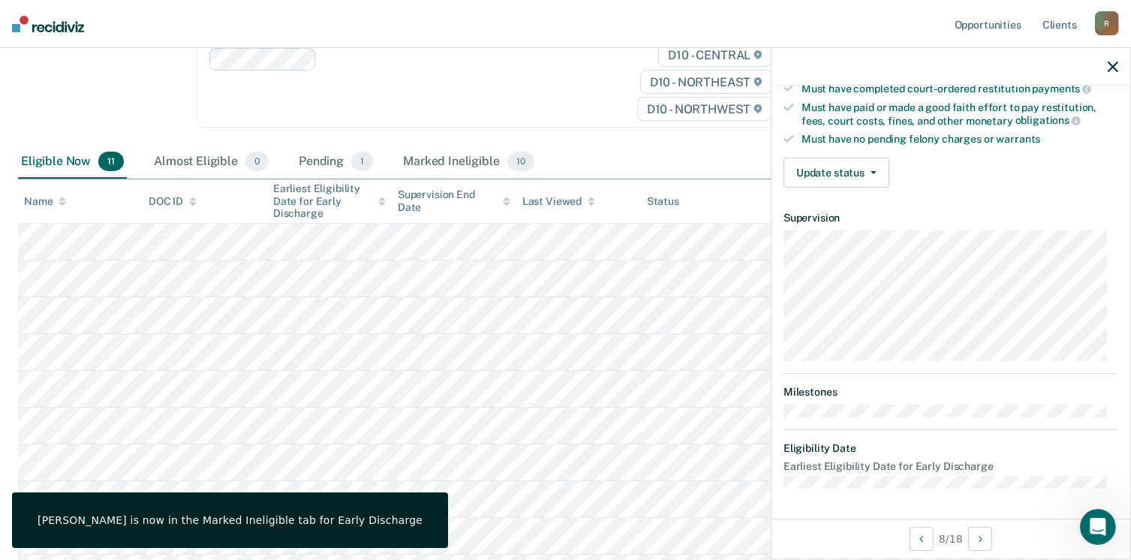
scroll to position [277, 0]
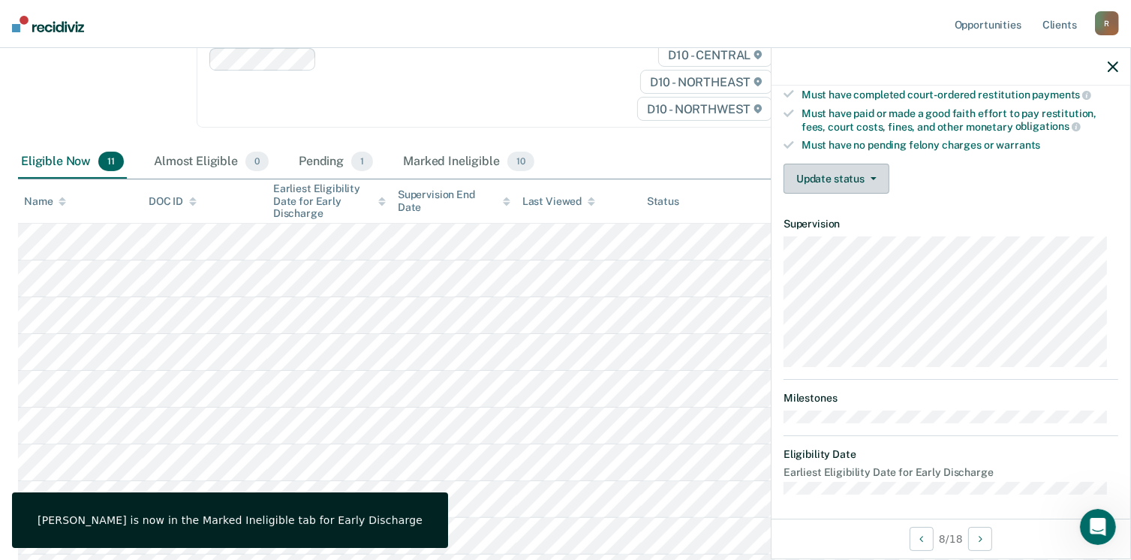
click at [819, 182] on button "Update status" at bounding box center [836, 179] width 106 height 30
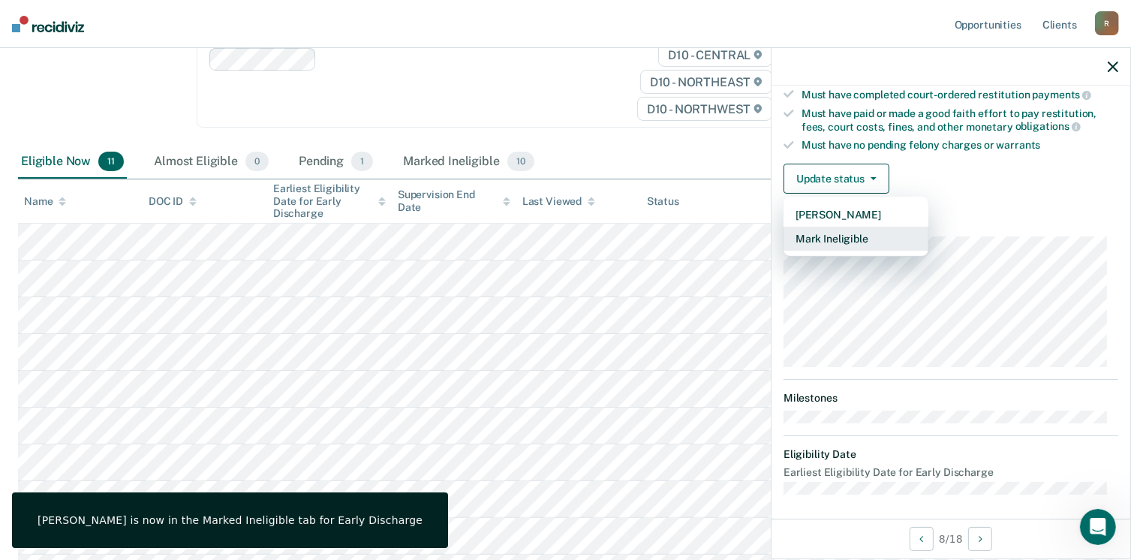
click at [834, 238] on button "Mark Ineligible" at bounding box center [855, 239] width 145 height 24
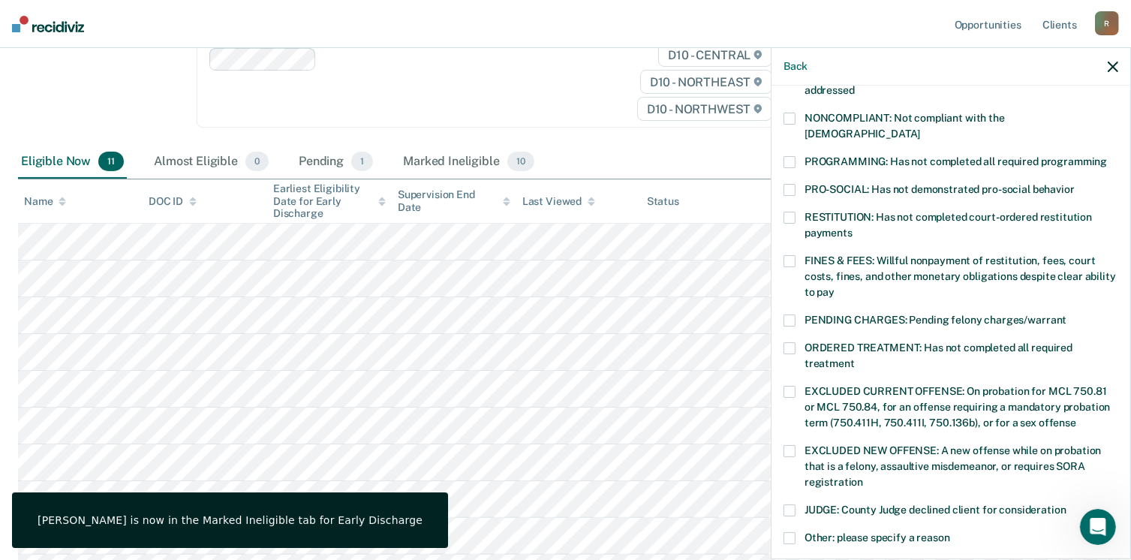
click at [789, 342] on span at bounding box center [789, 348] width 12 height 12
click at [855, 358] on input "ORDERED TREATMENT: Has not completed all required treatment" at bounding box center [855, 358] width 0 height 0
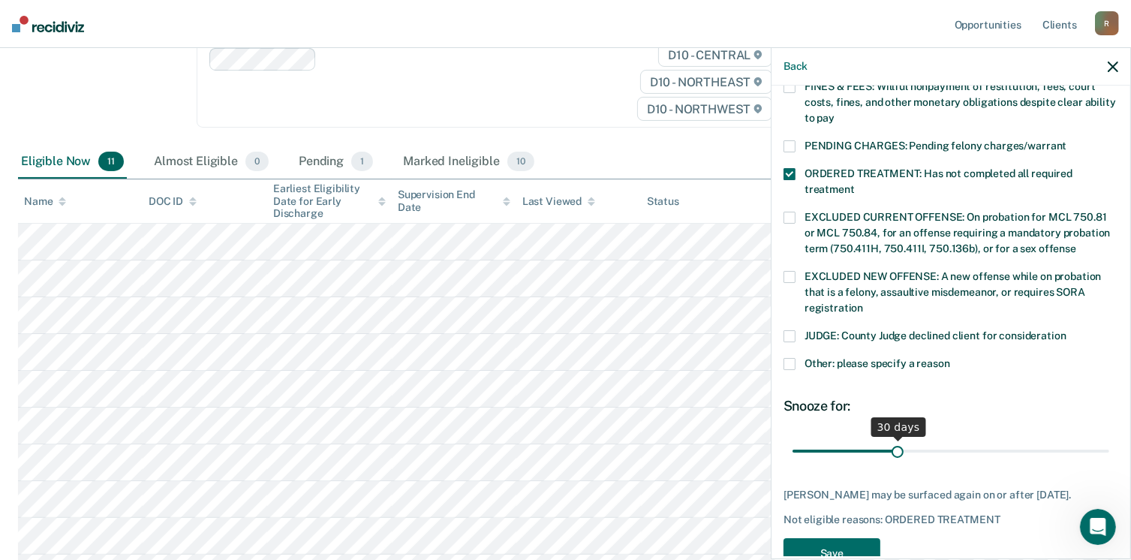
scroll to position [473, 0]
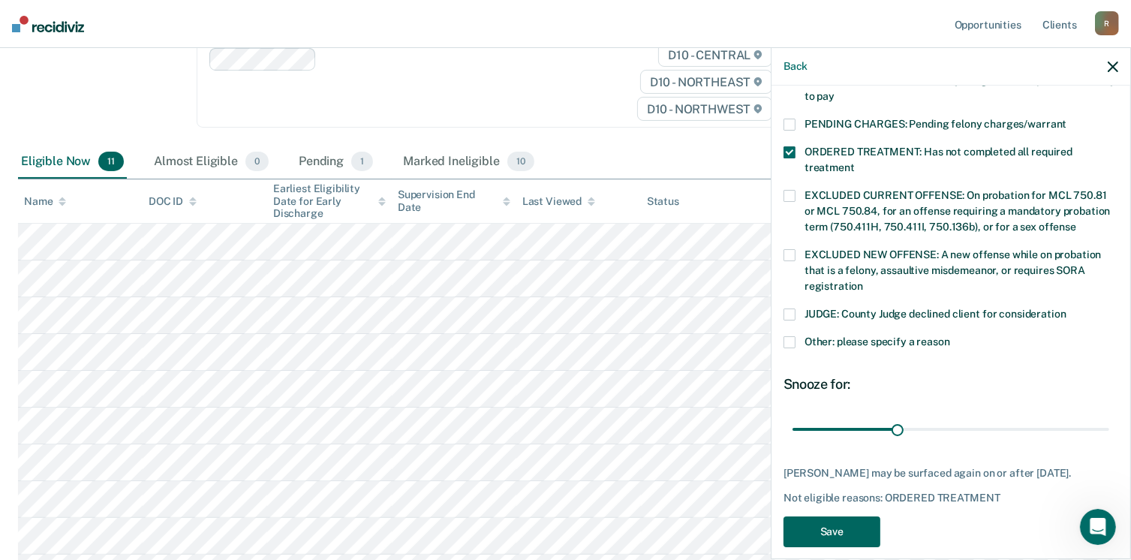
click at [822, 516] on button "Save" at bounding box center [831, 531] width 97 height 31
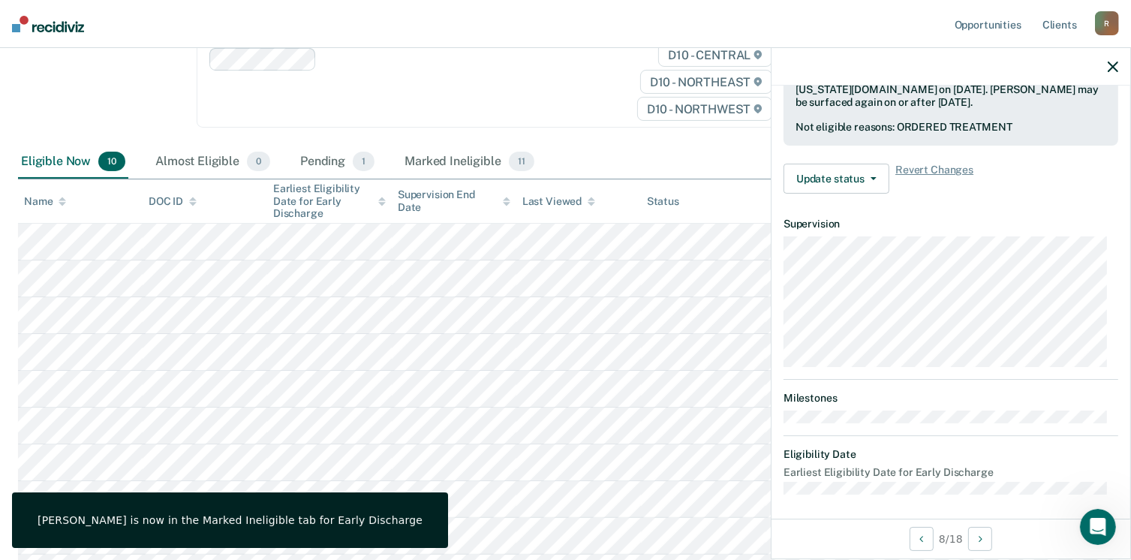
scroll to position [277, 0]
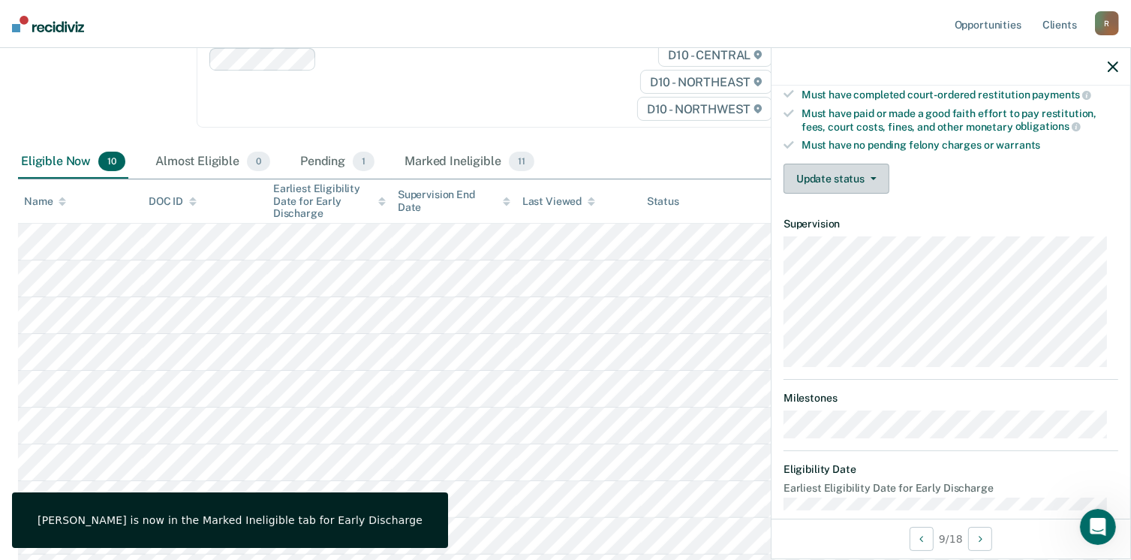
click at [840, 177] on button "Update status" at bounding box center [836, 179] width 106 height 30
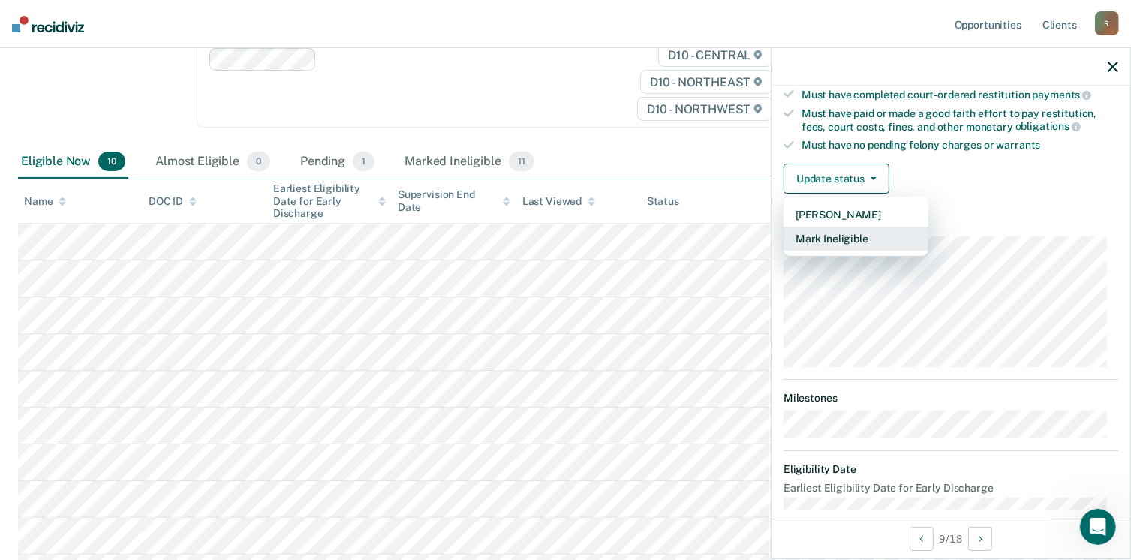
click at [819, 239] on button "Mark Ineligible" at bounding box center [855, 239] width 145 height 24
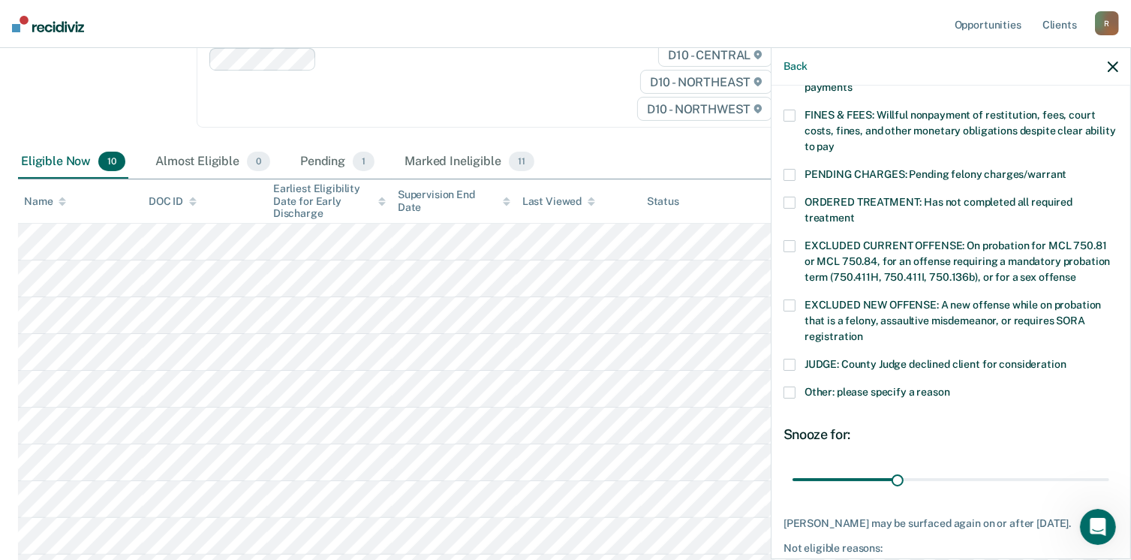
scroll to position [427, 0]
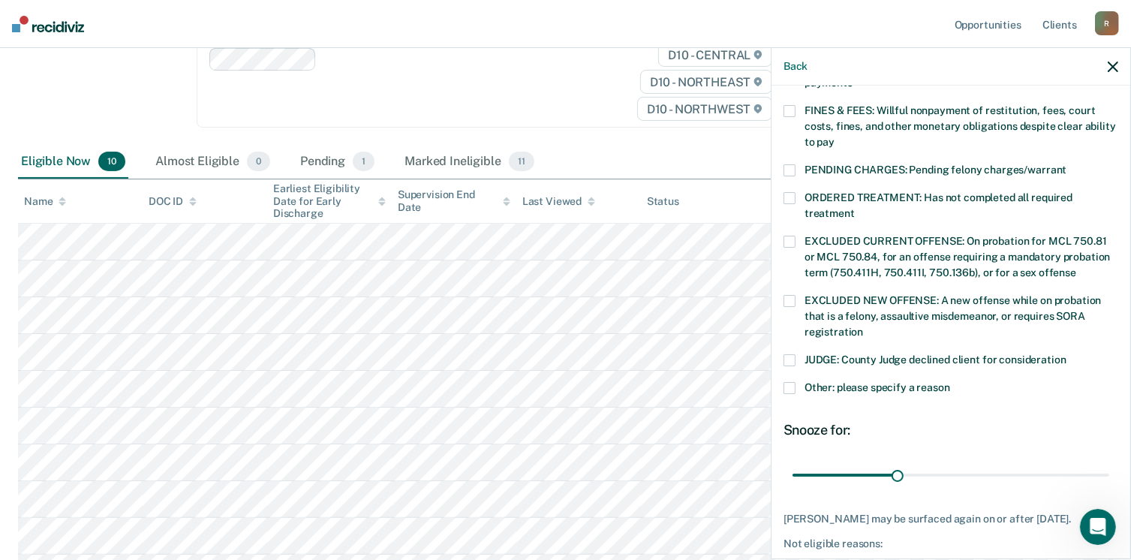
click at [789, 382] on span at bounding box center [789, 388] width 12 height 12
click at [950, 382] on input "Other: please specify a reason" at bounding box center [950, 382] width 0 height 0
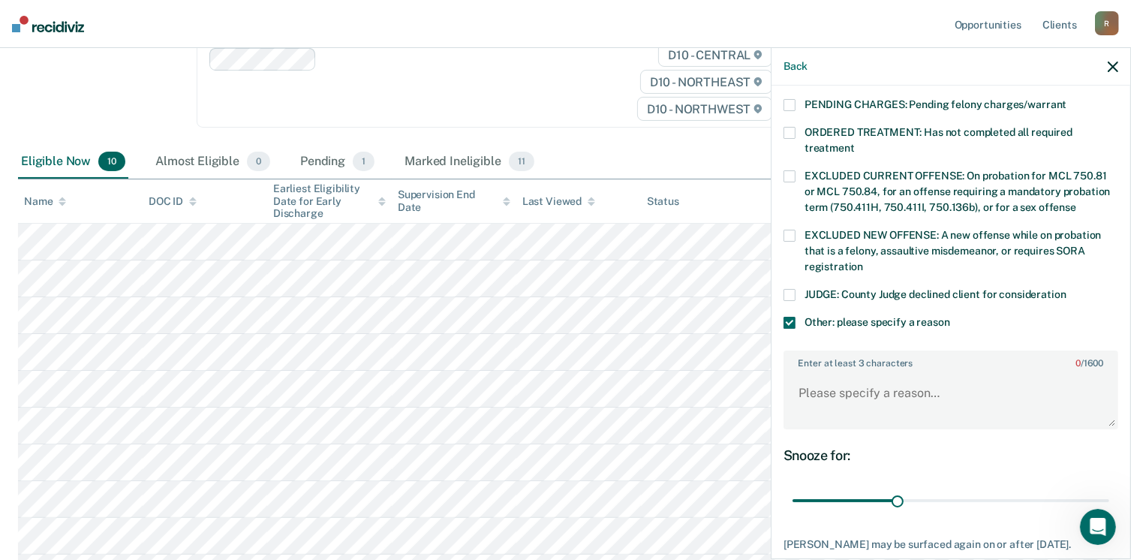
scroll to position [562, 0]
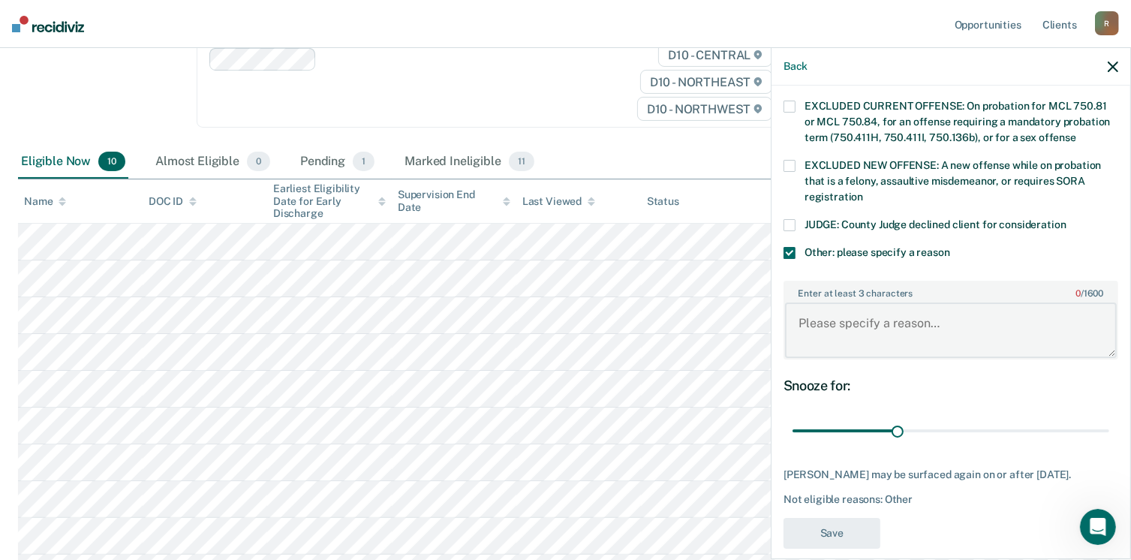
click at [831, 310] on textarea "Enter at least 3 characters 0 / 1600" at bounding box center [951, 330] width 332 height 56
type textarea "e"
type textarea "Pending bench warrant"
click at [854, 518] on button "Save" at bounding box center [831, 533] width 97 height 31
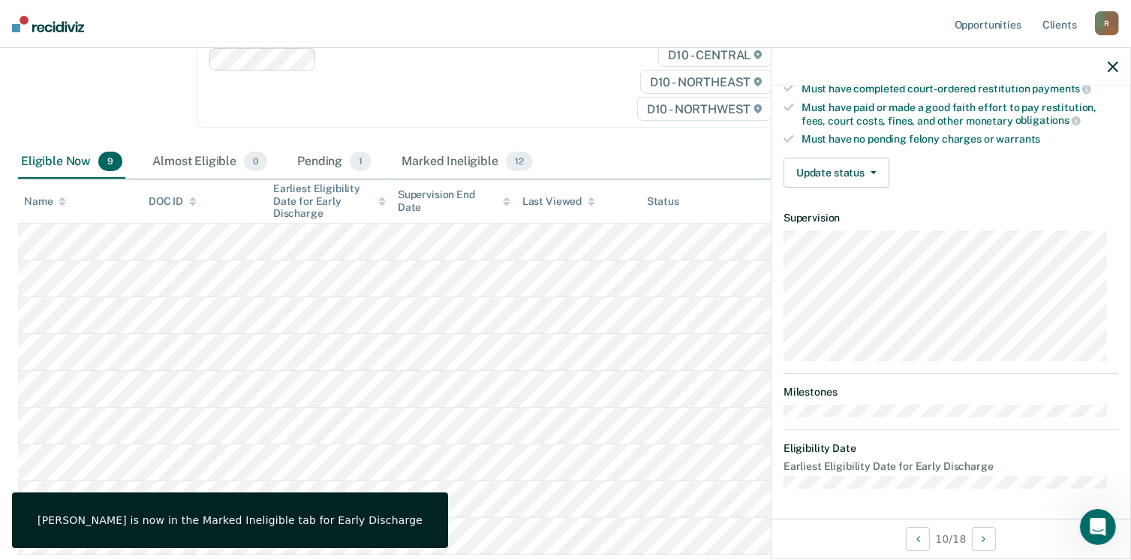
scroll to position [277, 0]
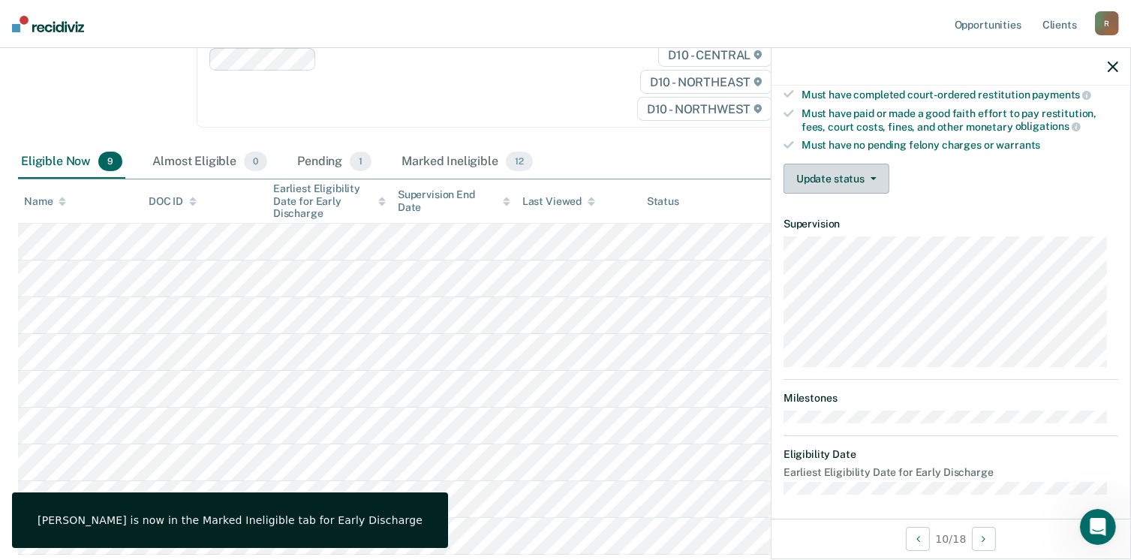
click at [839, 164] on button "Update status" at bounding box center [836, 179] width 106 height 30
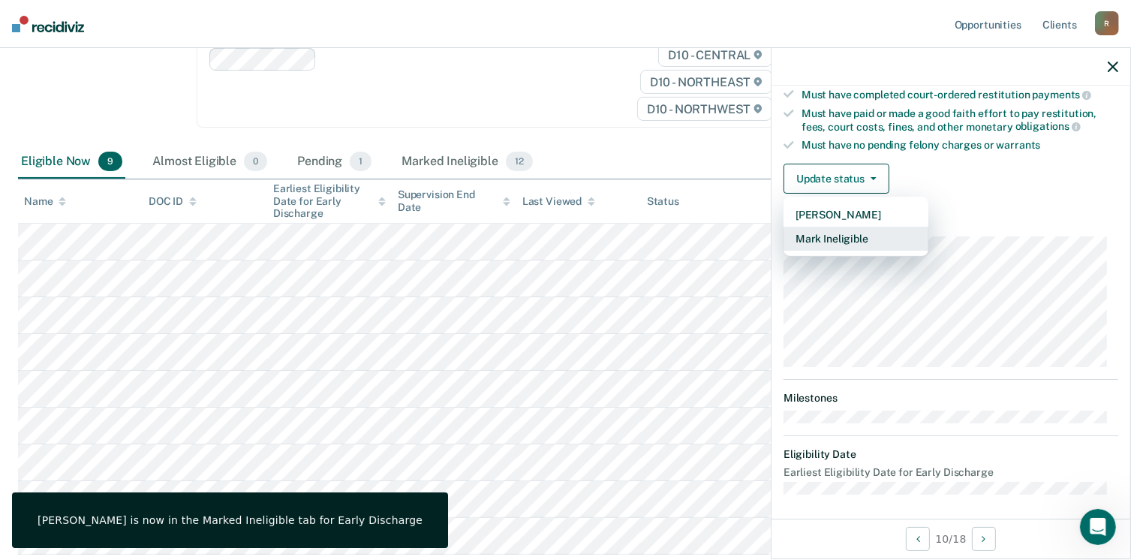
click at [831, 237] on button "Mark Ineligible" at bounding box center [855, 239] width 145 height 24
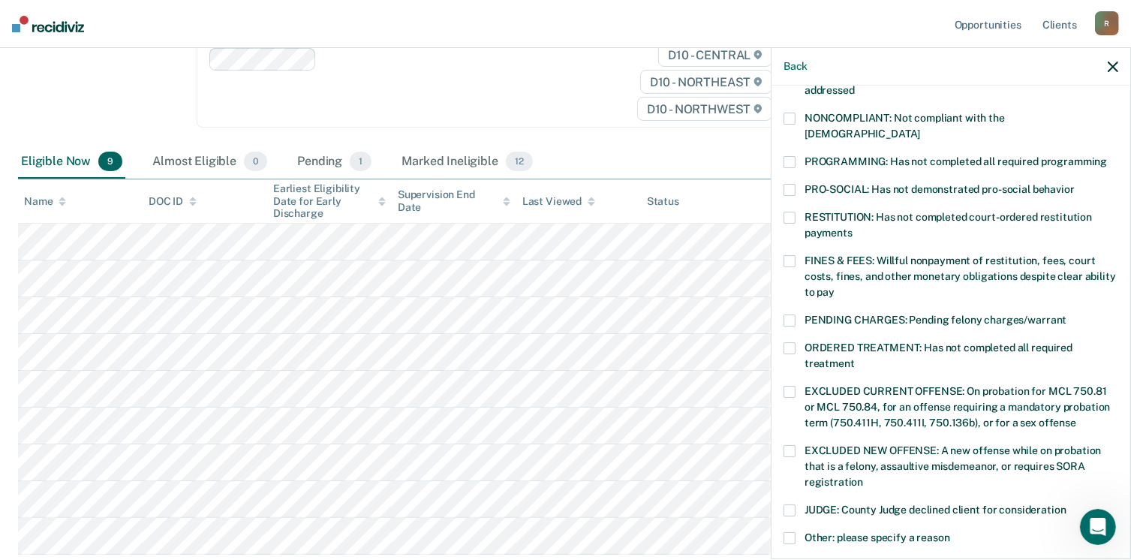
click at [789, 255] on span at bounding box center [789, 261] width 12 height 12
click at [834, 287] on input "FINES & FEES: Willful nonpayment of restitution, fees, court costs, fines, and …" at bounding box center [834, 287] width 0 height 0
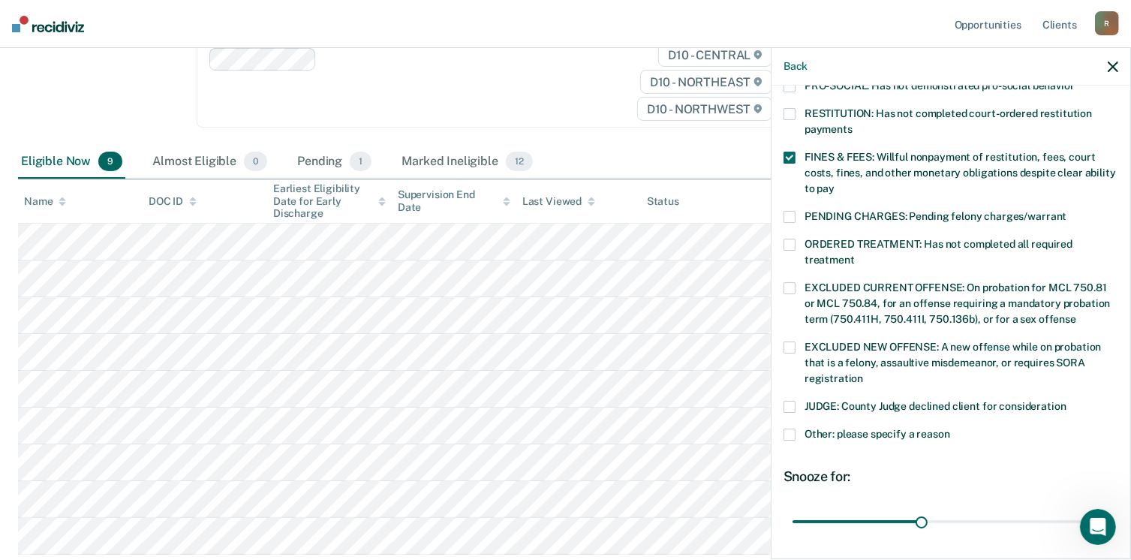
scroll to position [485, 0]
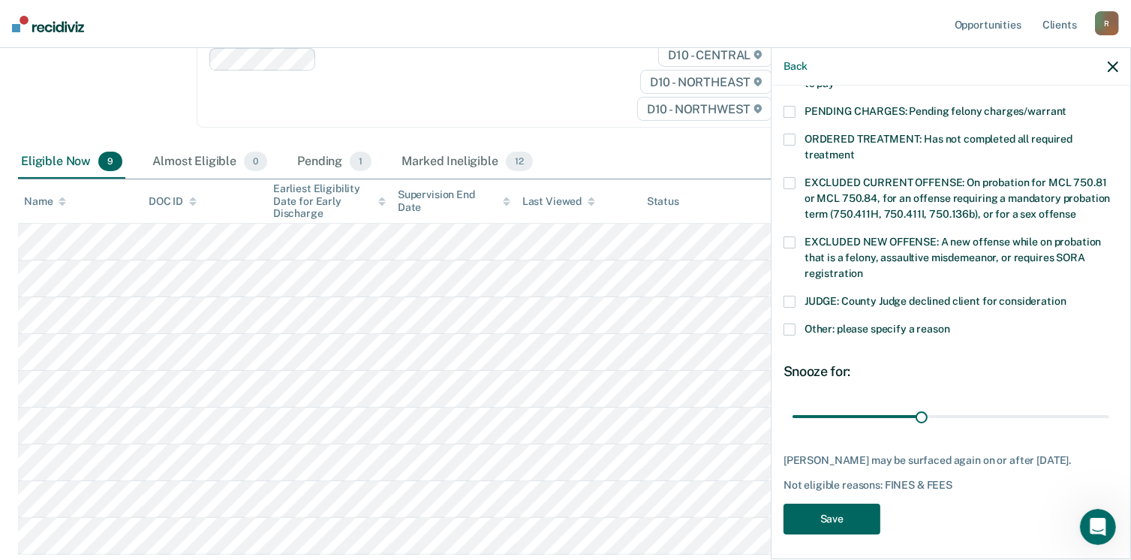
click at [813, 520] on button "Save" at bounding box center [831, 518] width 97 height 31
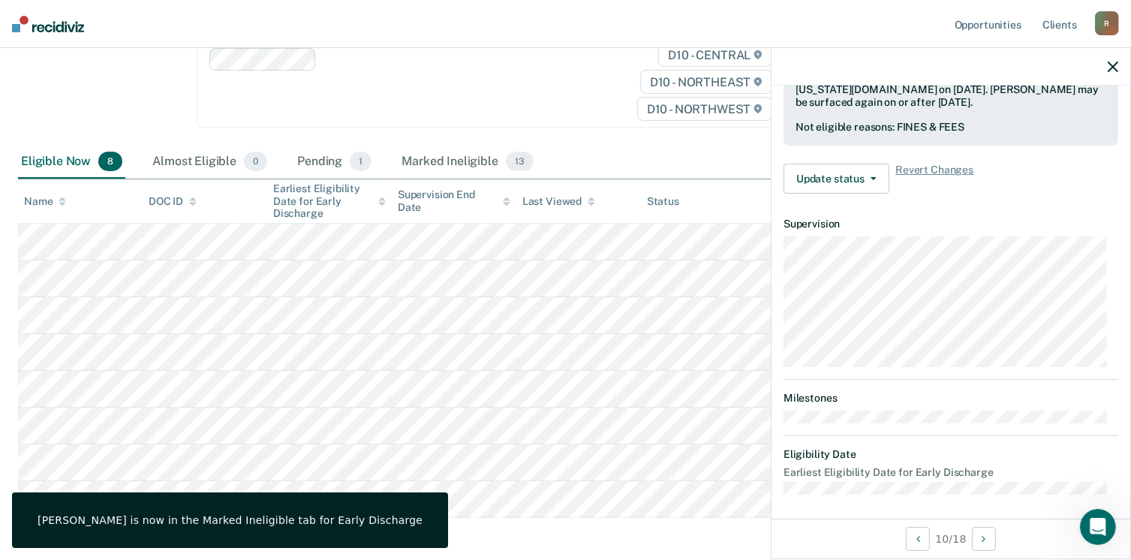
scroll to position [277, 0]
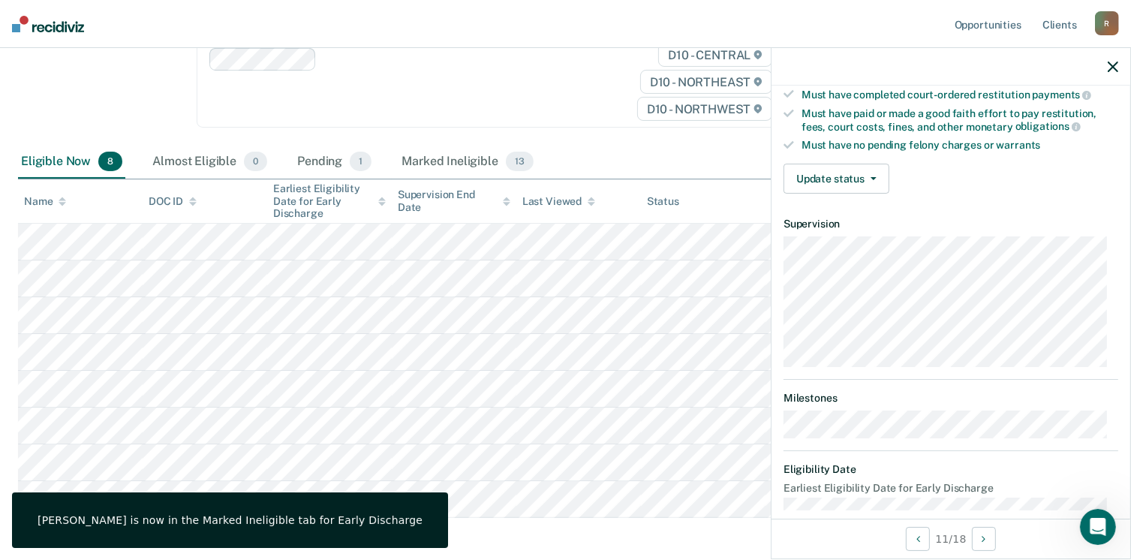
click at [1110, 62] on icon "button" at bounding box center [1113, 67] width 11 height 11
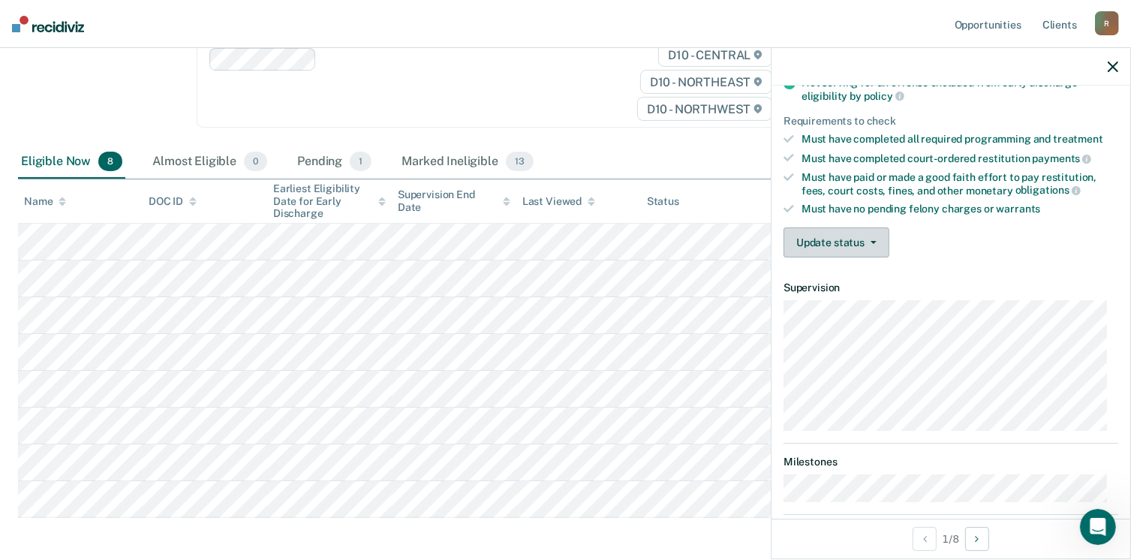
scroll to position [225, 0]
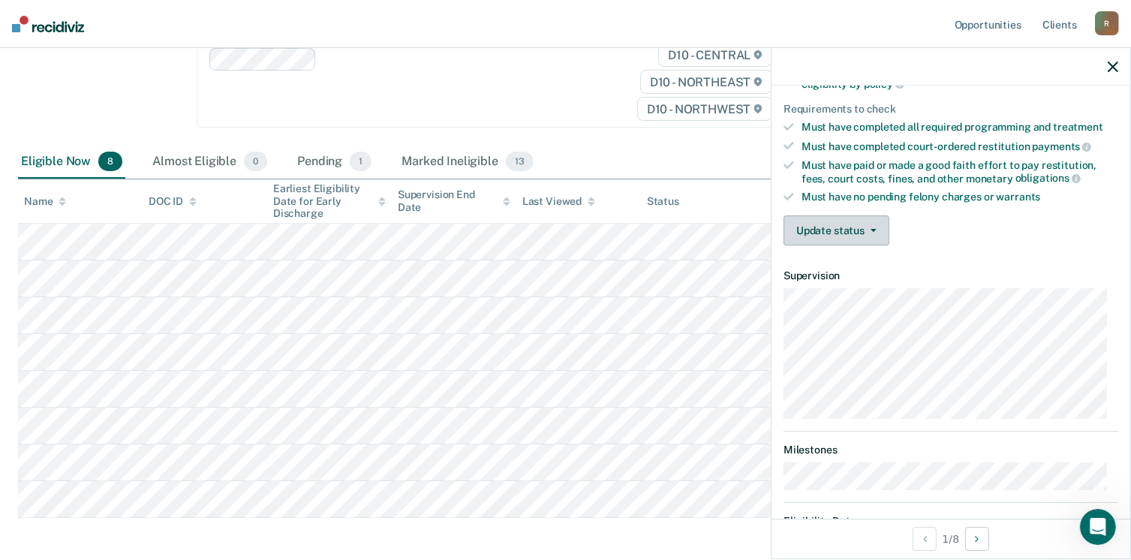
click at [846, 224] on button "Update status" at bounding box center [836, 230] width 106 height 30
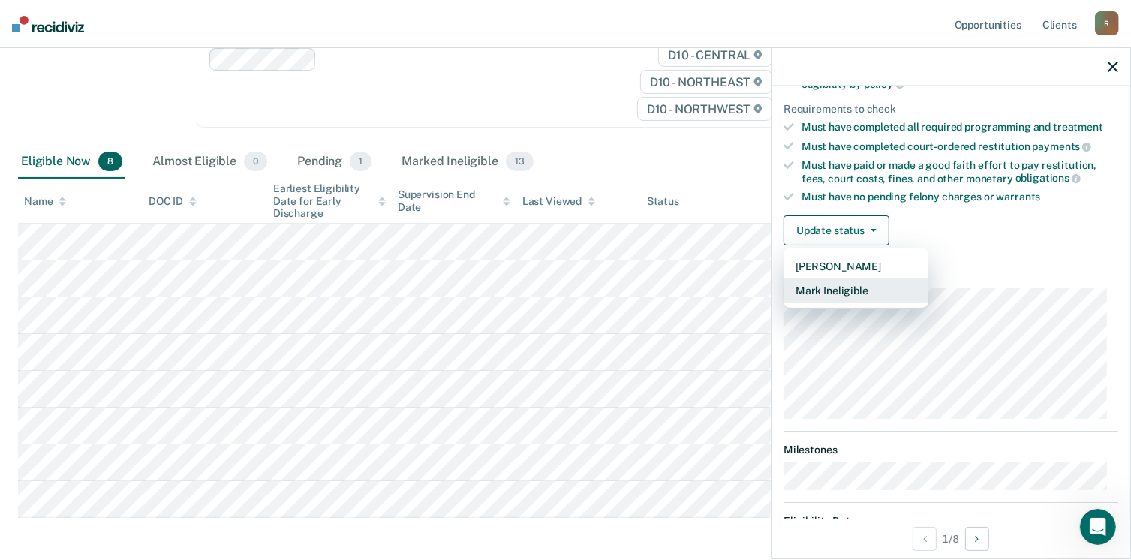
click at [813, 290] on button "Mark Ineligible" at bounding box center [855, 290] width 145 height 24
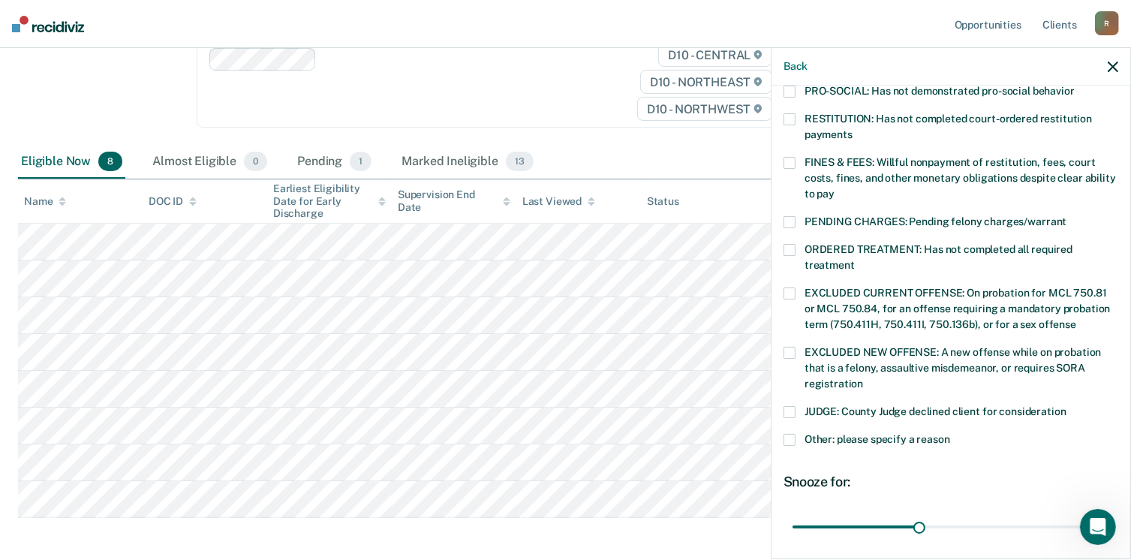
scroll to position [300, 0]
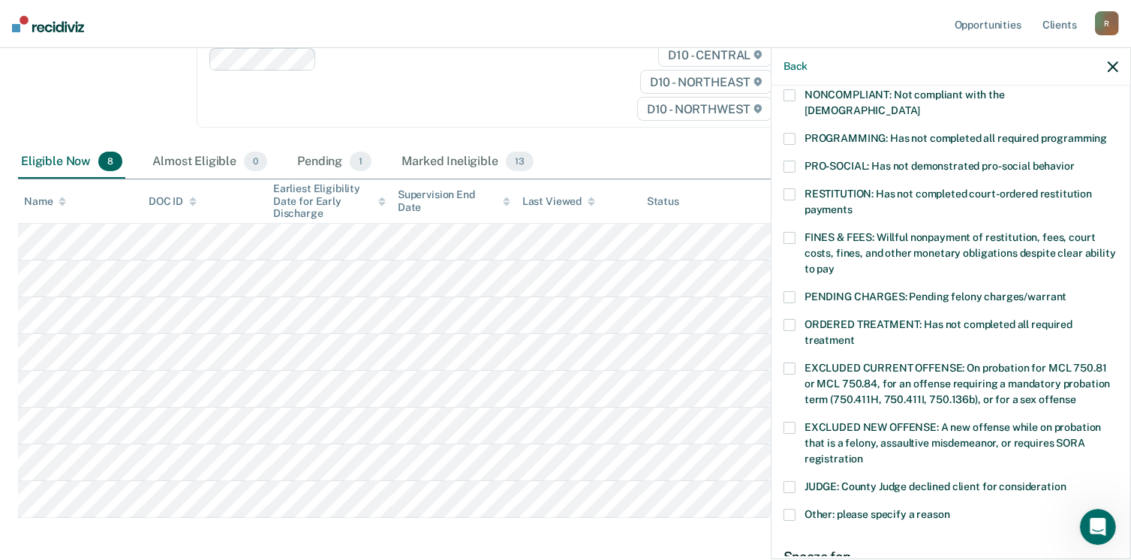
click at [792, 232] on span at bounding box center [789, 238] width 12 height 12
click at [834, 263] on input "FINES & FEES: Willful nonpayment of restitution, fees, court costs, fines, and …" at bounding box center [834, 263] width 0 height 0
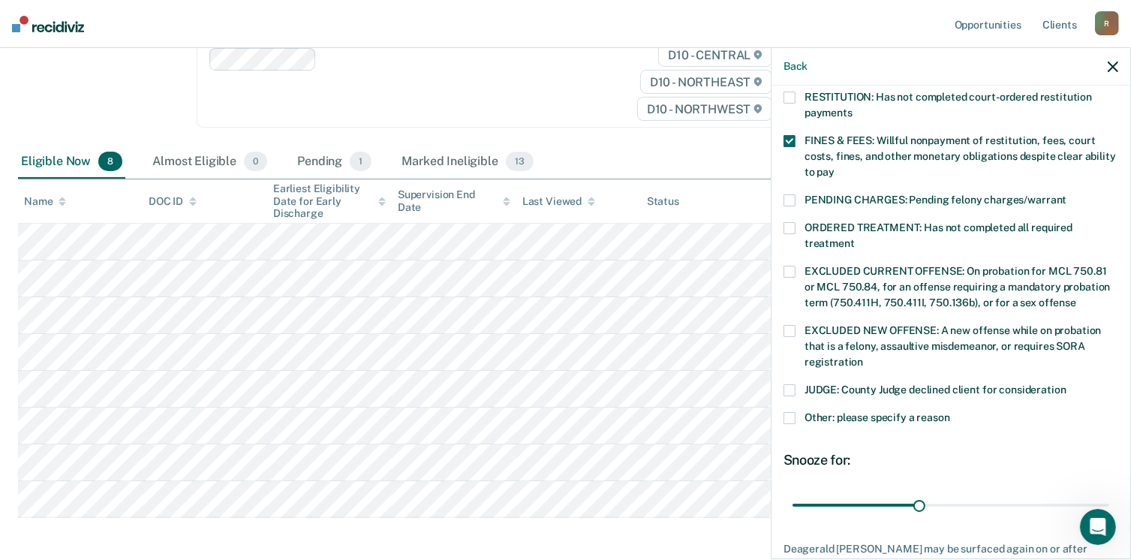
scroll to position [485, 0]
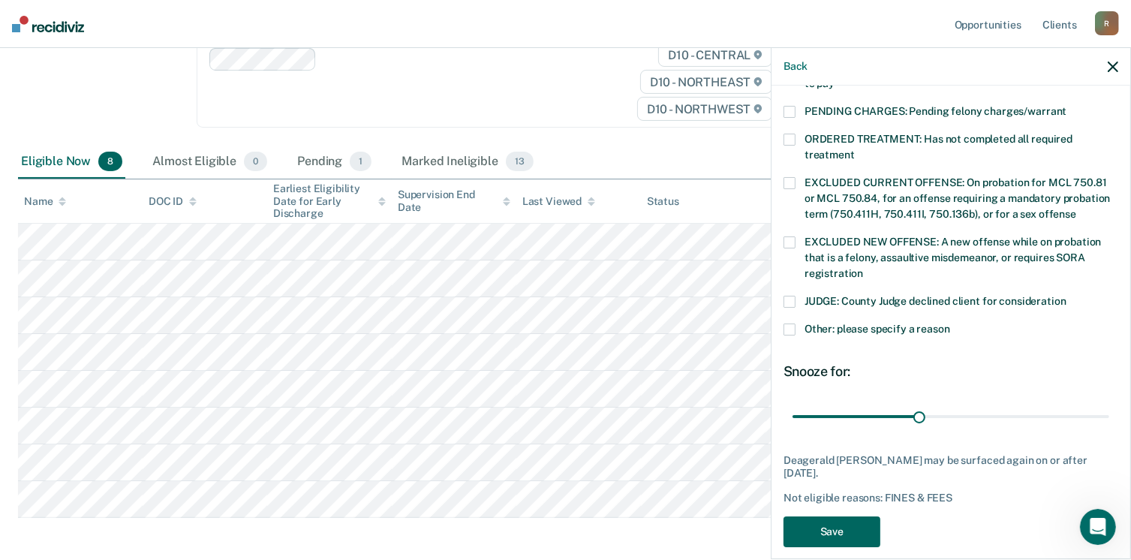
click at [831, 516] on button "Save" at bounding box center [831, 531] width 97 height 31
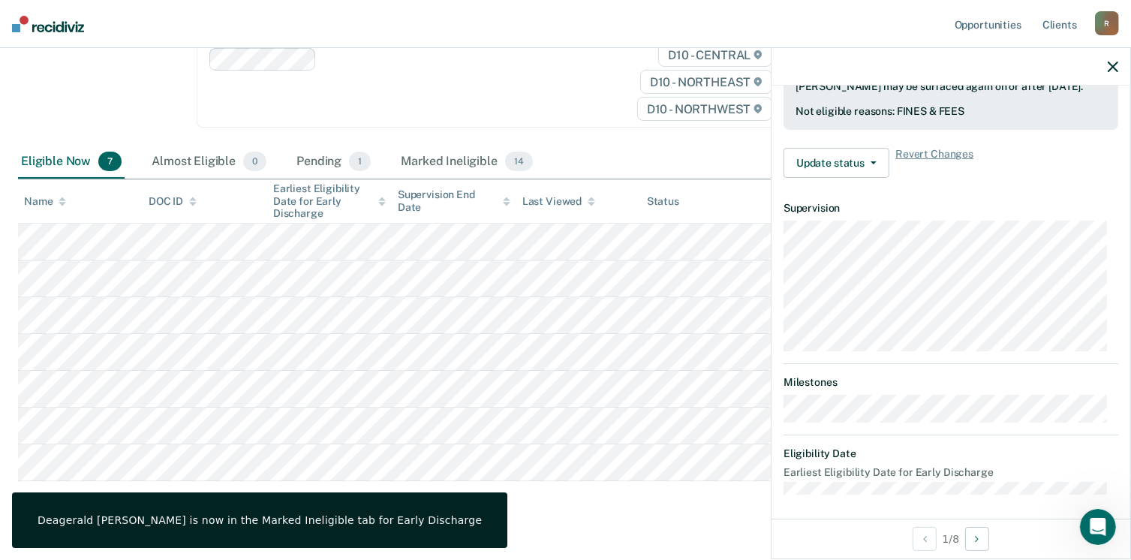
scroll to position [293, 0]
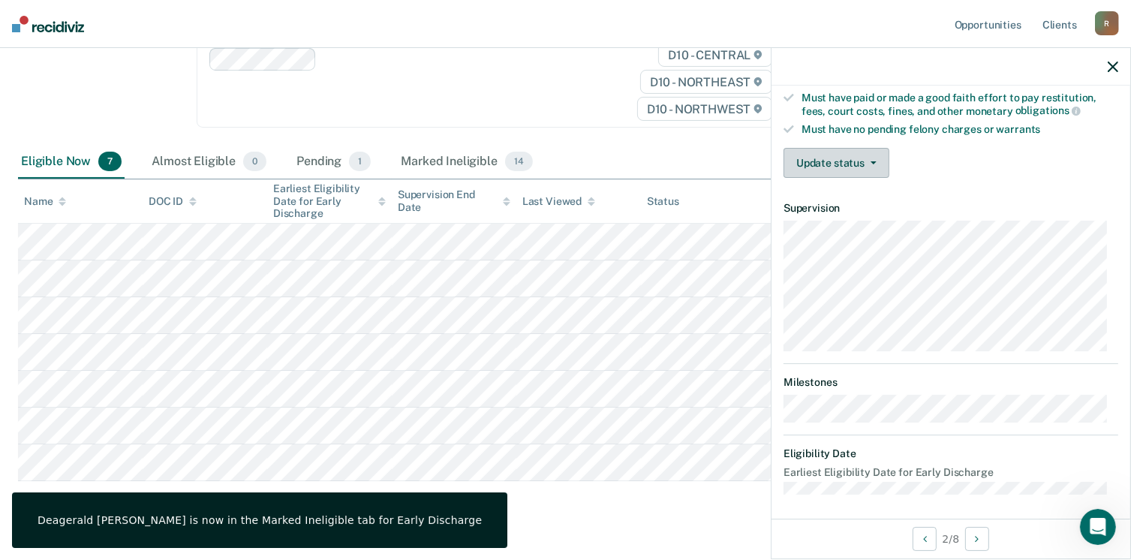
click at [822, 161] on button "Update status" at bounding box center [836, 163] width 106 height 30
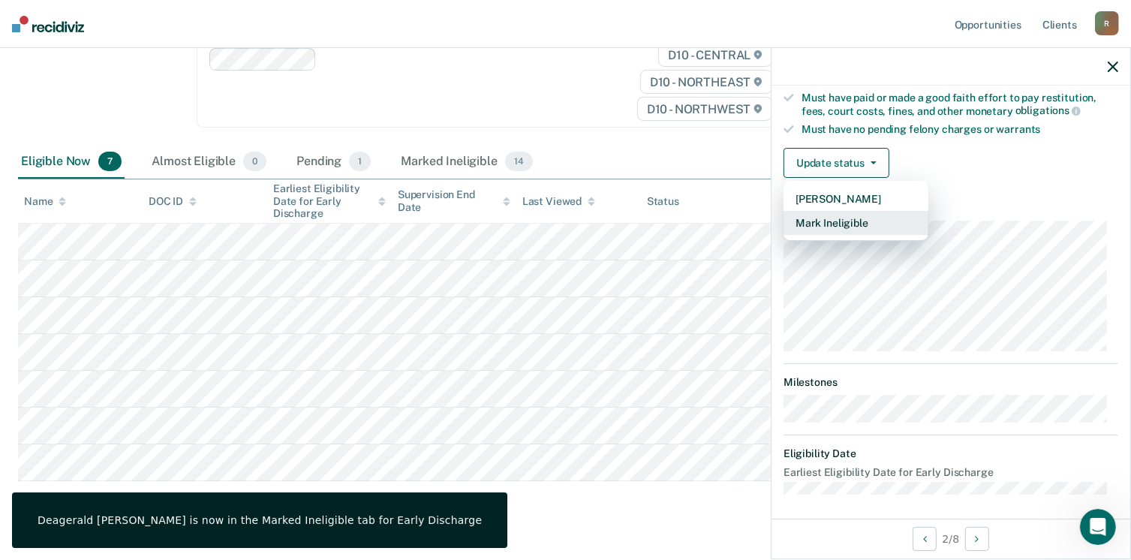
click at [816, 226] on button "Mark Ineligible" at bounding box center [855, 223] width 145 height 24
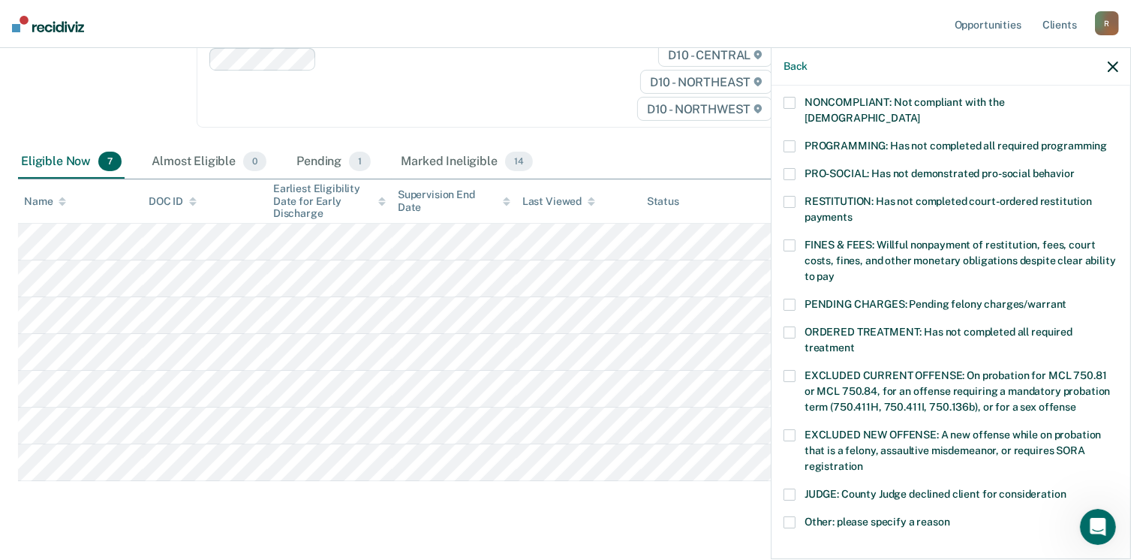
click at [789, 239] on span at bounding box center [789, 245] width 12 height 12
click at [834, 271] on input "FINES & FEES: Willful nonpayment of restitution, fees, court costs, fines, and …" at bounding box center [834, 271] width 0 height 0
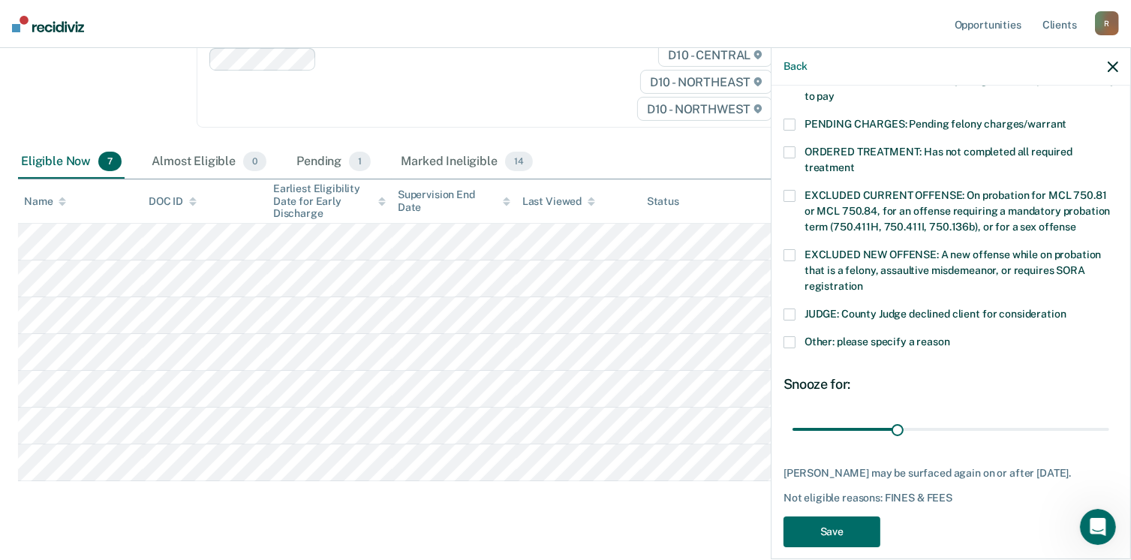
click at [789, 336] on span at bounding box center [789, 342] width 12 height 12
click at [950, 336] on input "Other: please specify a reason" at bounding box center [950, 336] width 0 height 0
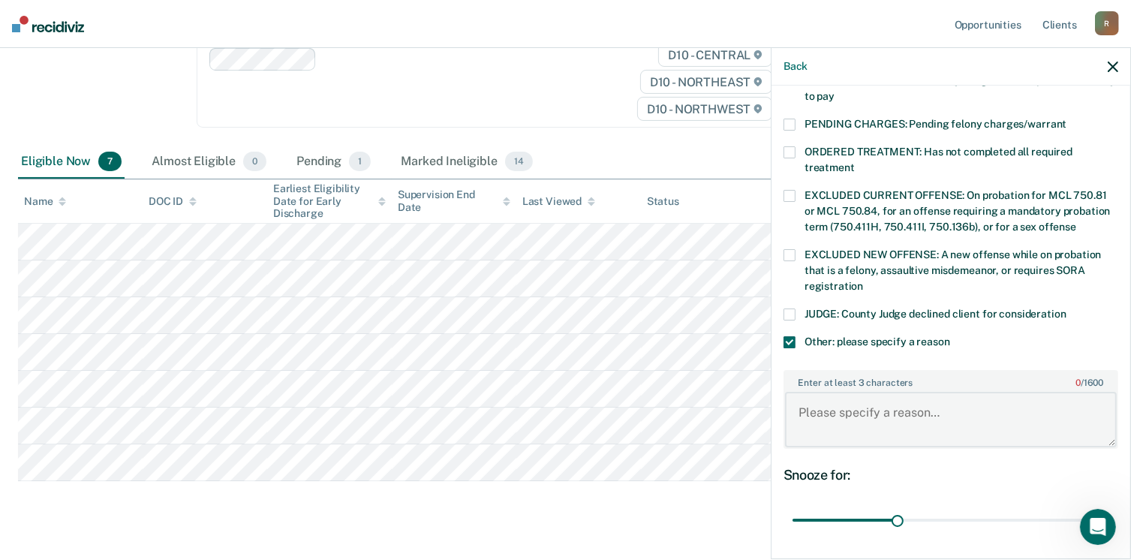
click at [830, 404] on textarea "Enter at least 3 characters 0 / 1600" at bounding box center [951, 420] width 332 height 56
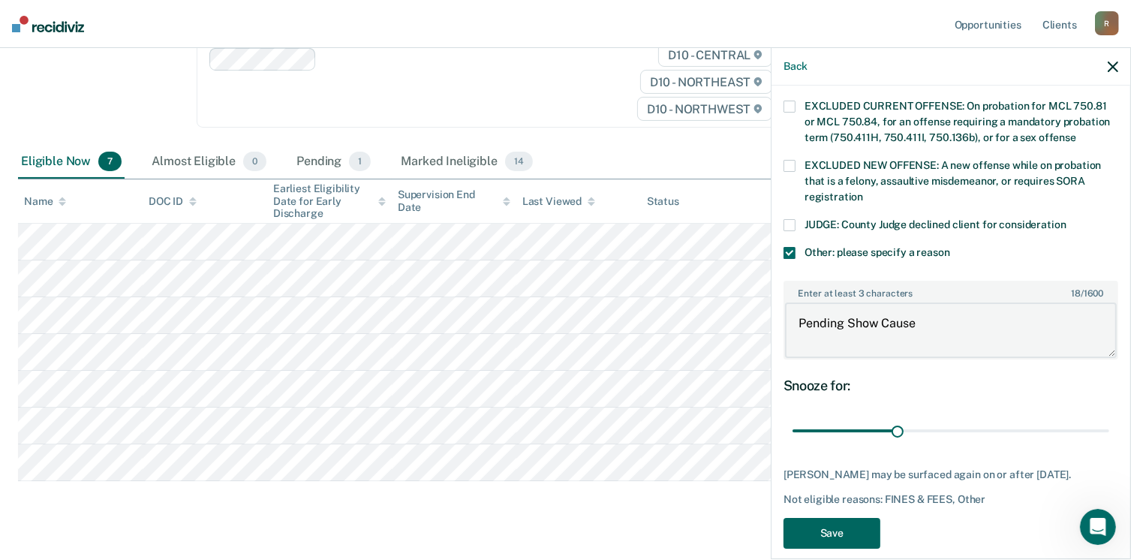
type textarea "Pending Show Cause"
click at [837, 518] on button "Save" at bounding box center [831, 533] width 97 height 31
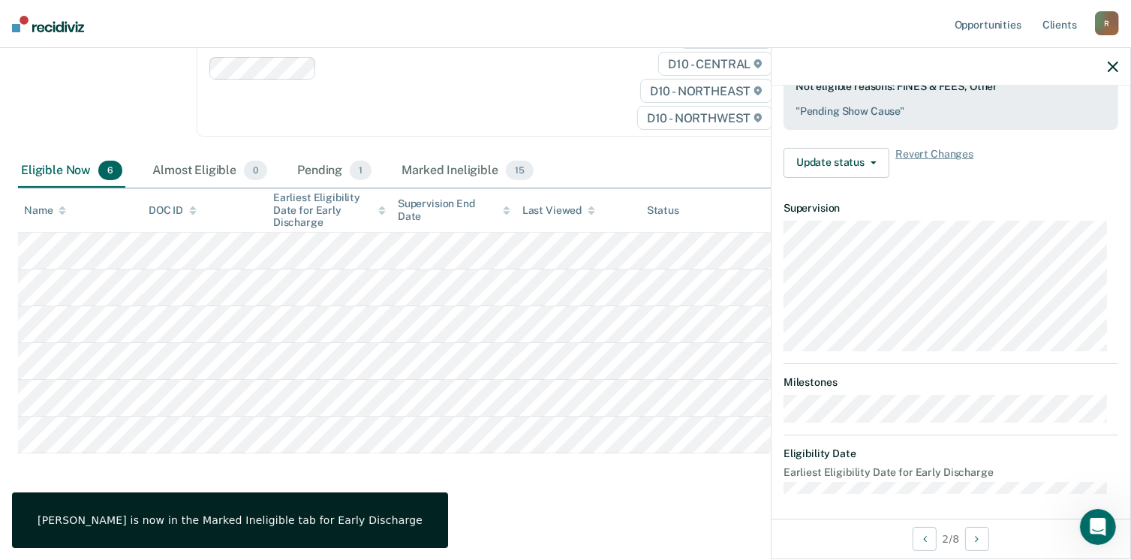
scroll to position [277, 0]
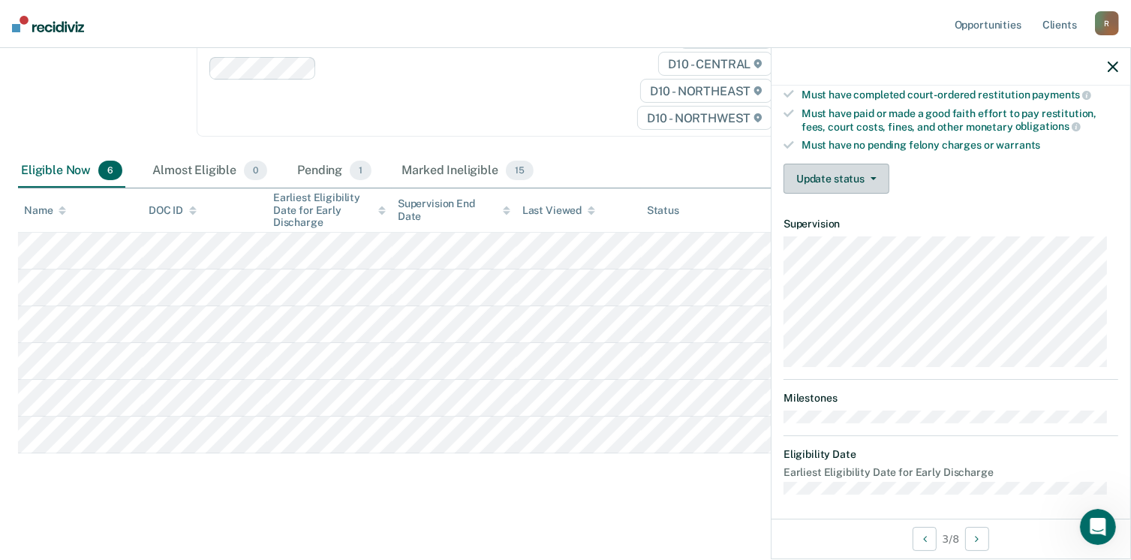
click at [861, 178] on button "Update status" at bounding box center [836, 179] width 106 height 30
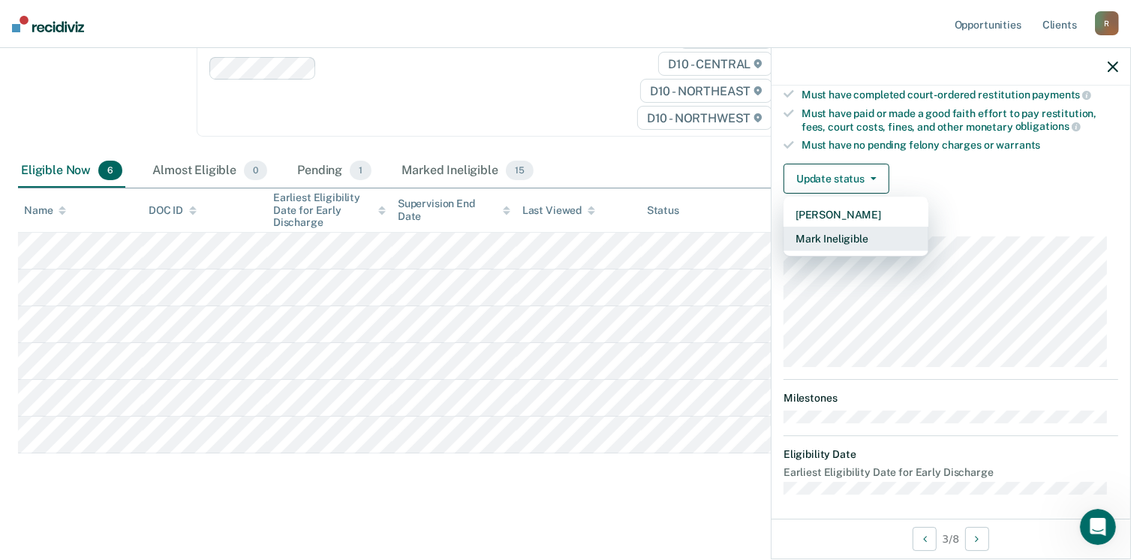
click at [844, 238] on button "Mark Ineligible" at bounding box center [855, 239] width 145 height 24
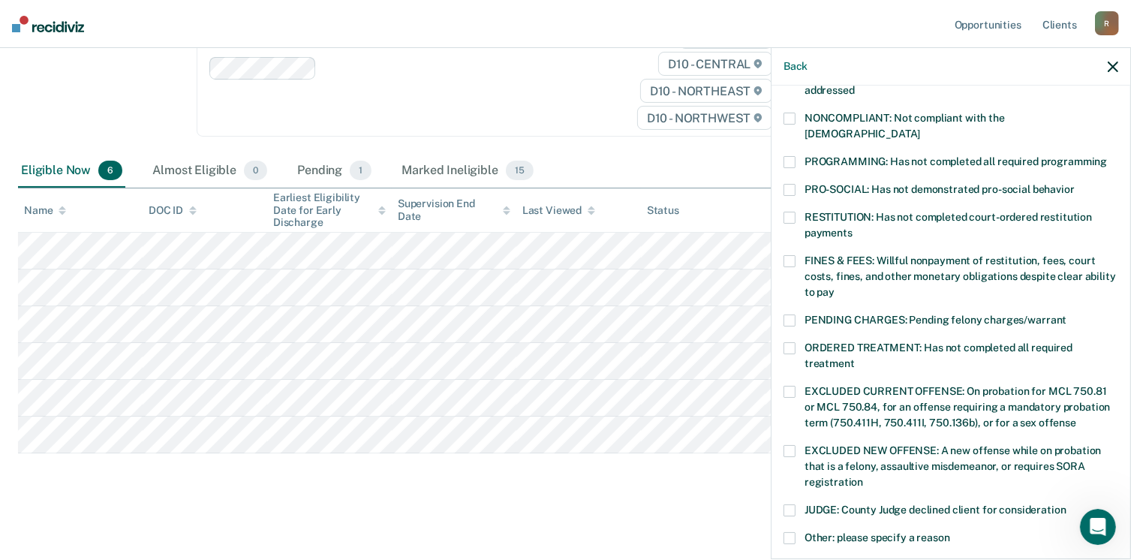
click at [792, 255] on span at bounding box center [789, 261] width 12 height 12
click at [834, 287] on input "FINES & FEES: Willful nonpayment of restitution, fees, court costs, fines, and …" at bounding box center [834, 287] width 0 height 0
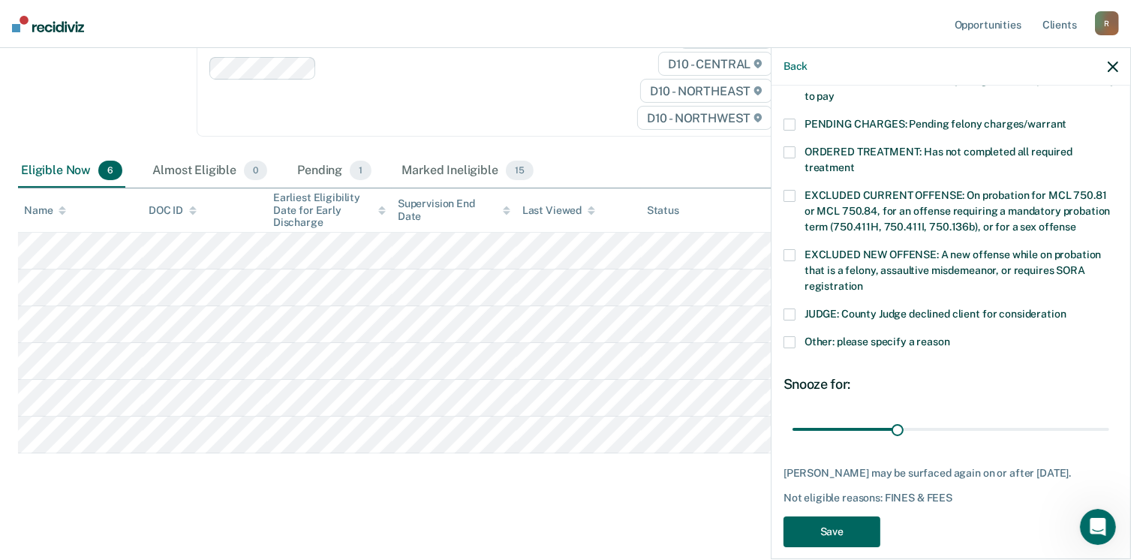
click at [822, 523] on button "Save" at bounding box center [831, 531] width 97 height 31
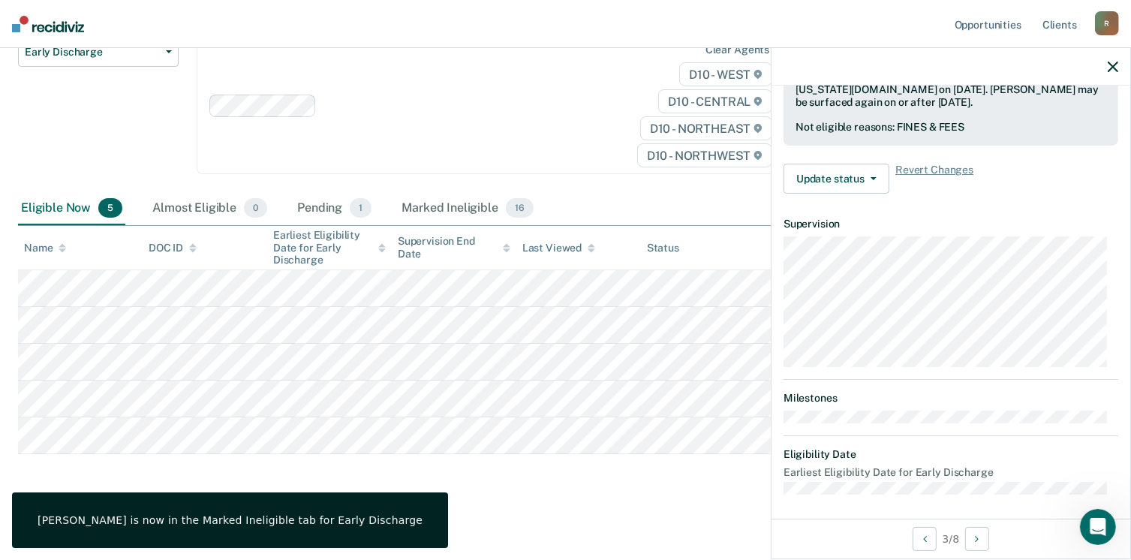
scroll to position [277, 0]
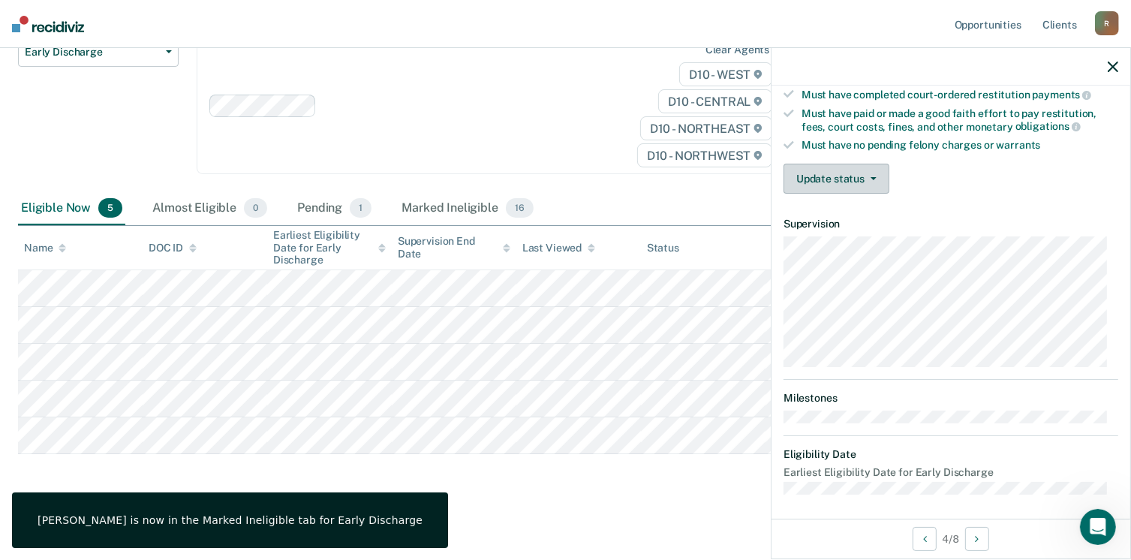
click at [819, 184] on button "Update status" at bounding box center [836, 179] width 106 height 30
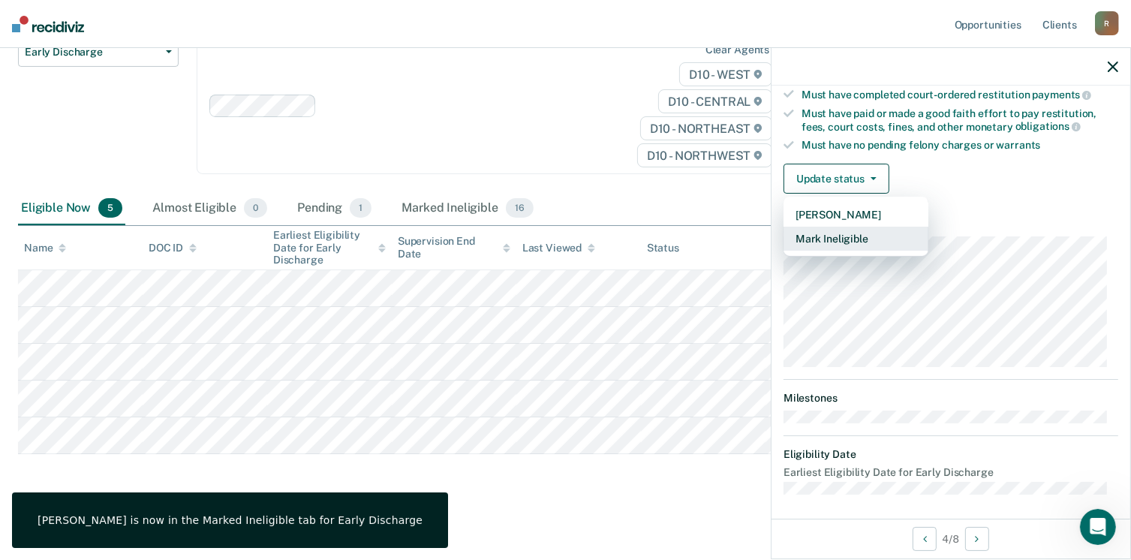
click at [814, 236] on button "Mark Ineligible" at bounding box center [855, 239] width 145 height 24
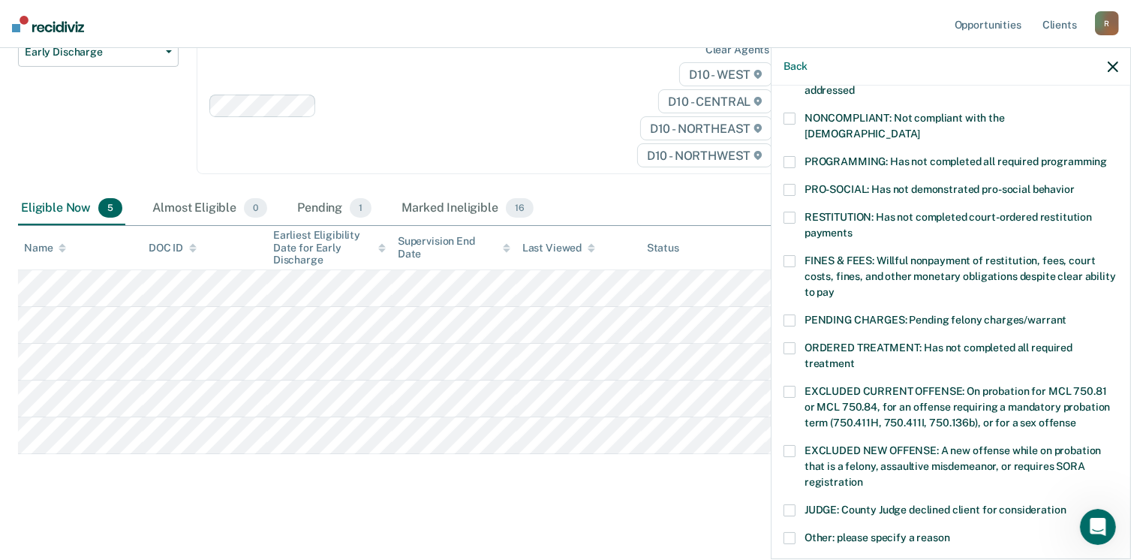
click at [792, 255] on span at bounding box center [789, 261] width 12 height 12
click at [834, 287] on input "FINES & FEES: Willful nonpayment of restitution, fees, court costs, fines, and …" at bounding box center [834, 287] width 0 height 0
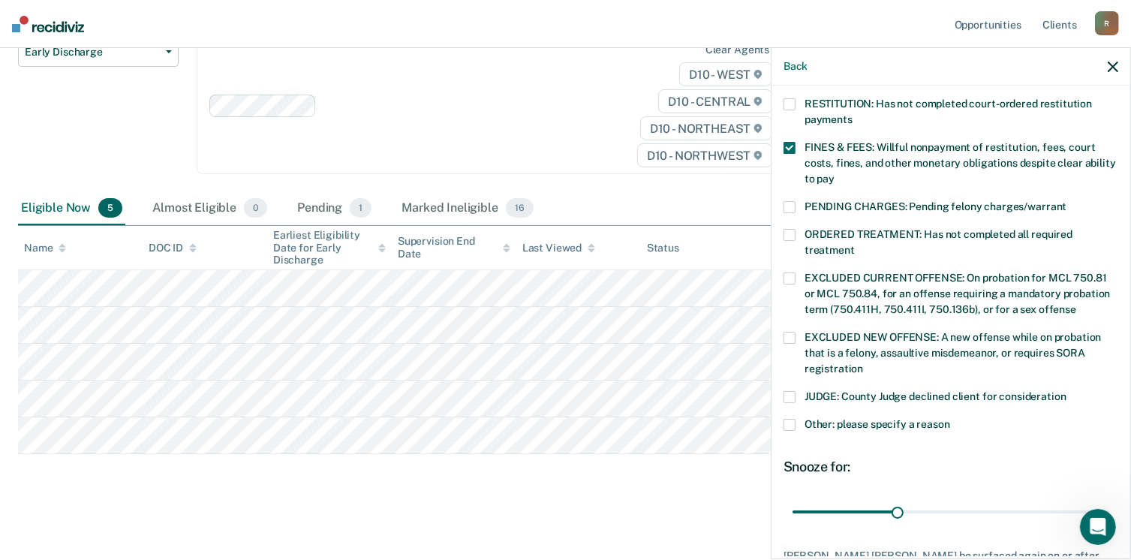
scroll to position [473, 0]
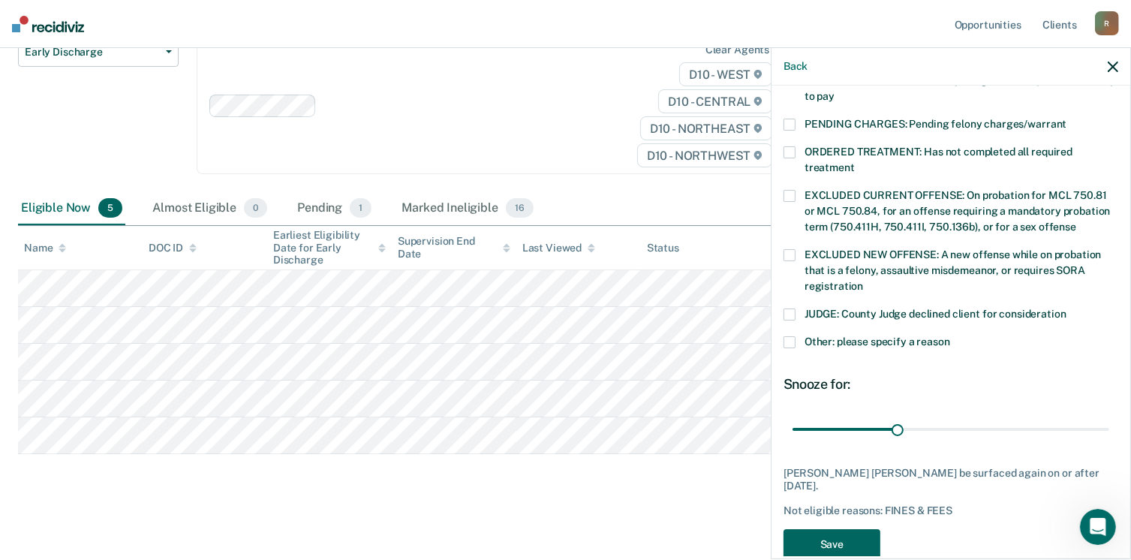
click at [822, 529] on button "Save" at bounding box center [831, 544] width 97 height 31
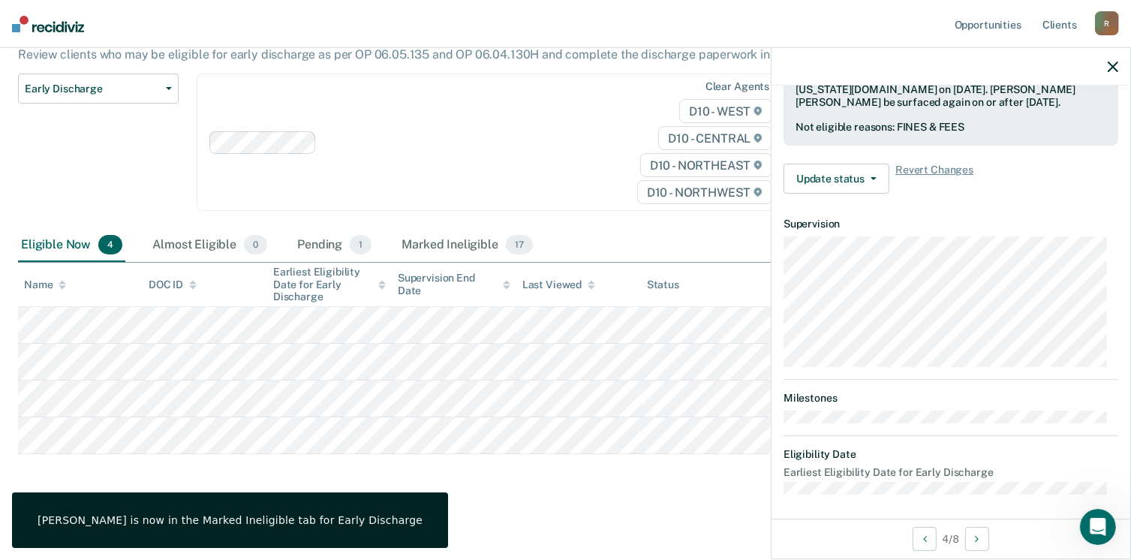
scroll to position [277, 0]
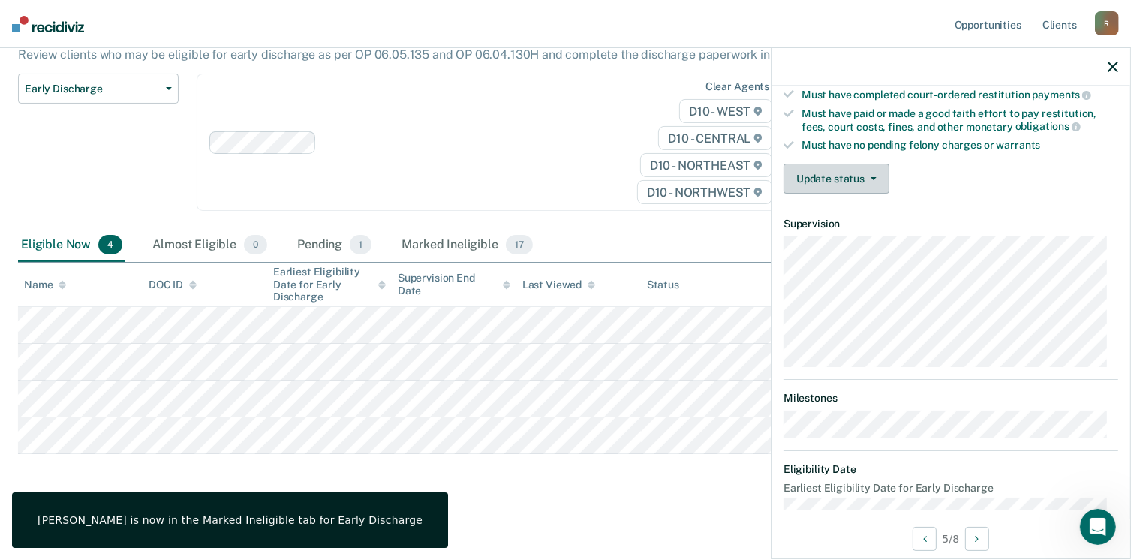
click at [811, 181] on button "Update status" at bounding box center [836, 179] width 106 height 30
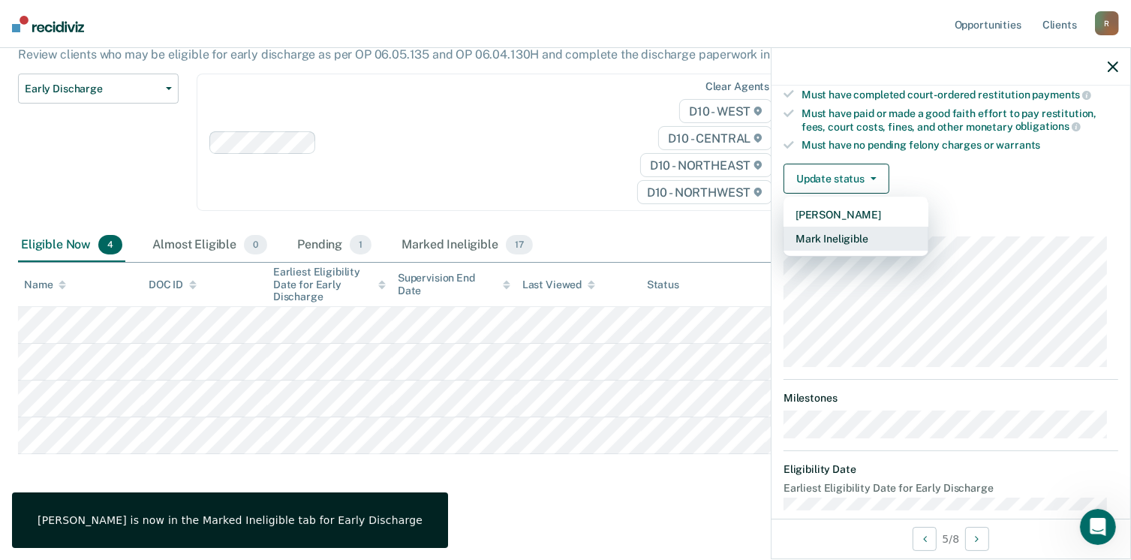
click at [825, 233] on button "Mark Ineligible" at bounding box center [855, 239] width 145 height 24
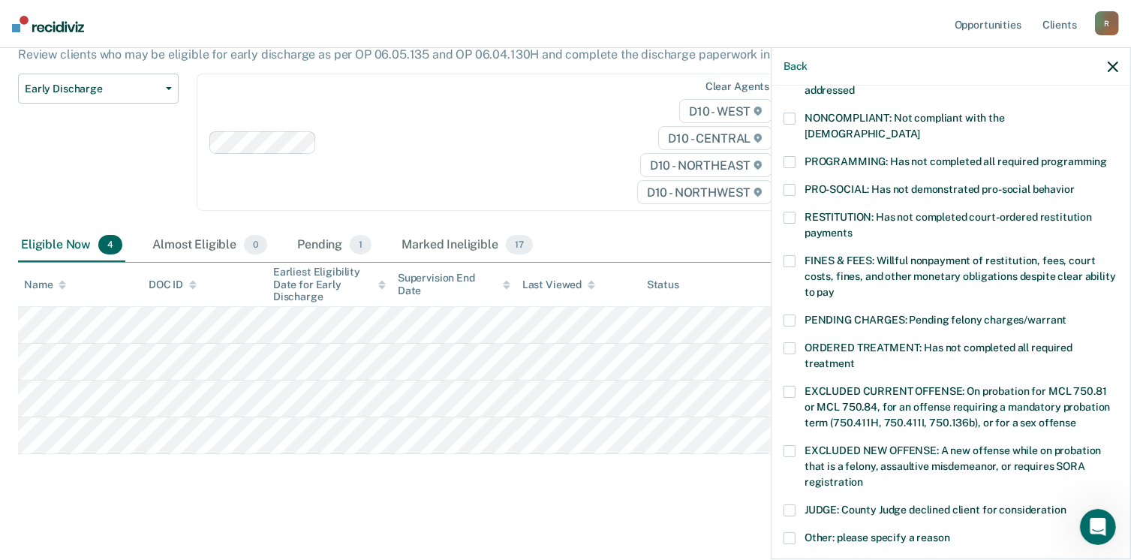
click at [792, 255] on span at bounding box center [789, 261] width 12 height 12
click at [834, 287] on input "FINES & FEES: Willful nonpayment of restitution, fees, court costs, fines, and …" at bounding box center [834, 287] width 0 height 0
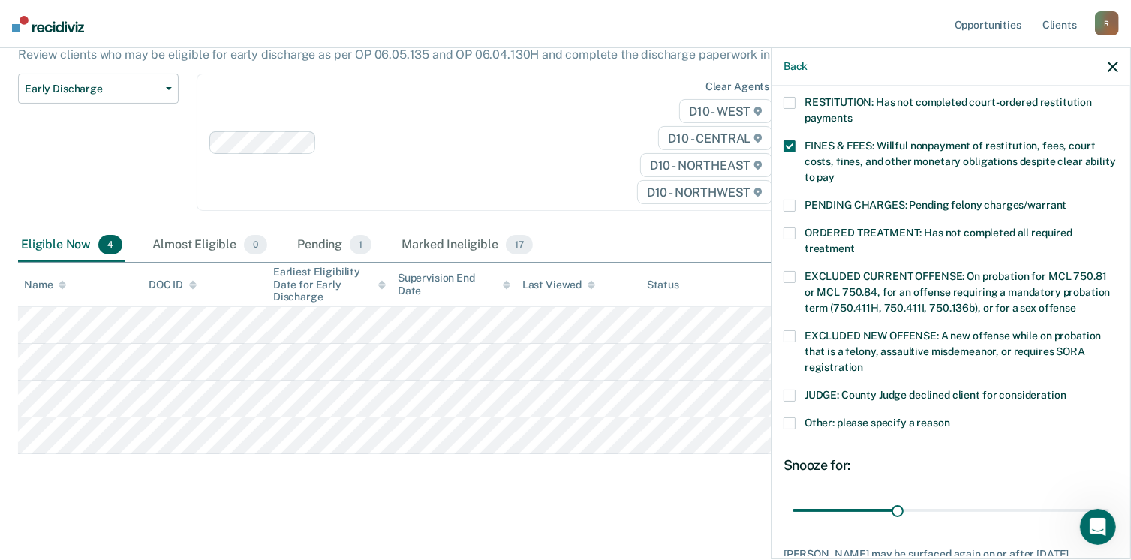
scroll to position [473, 0]
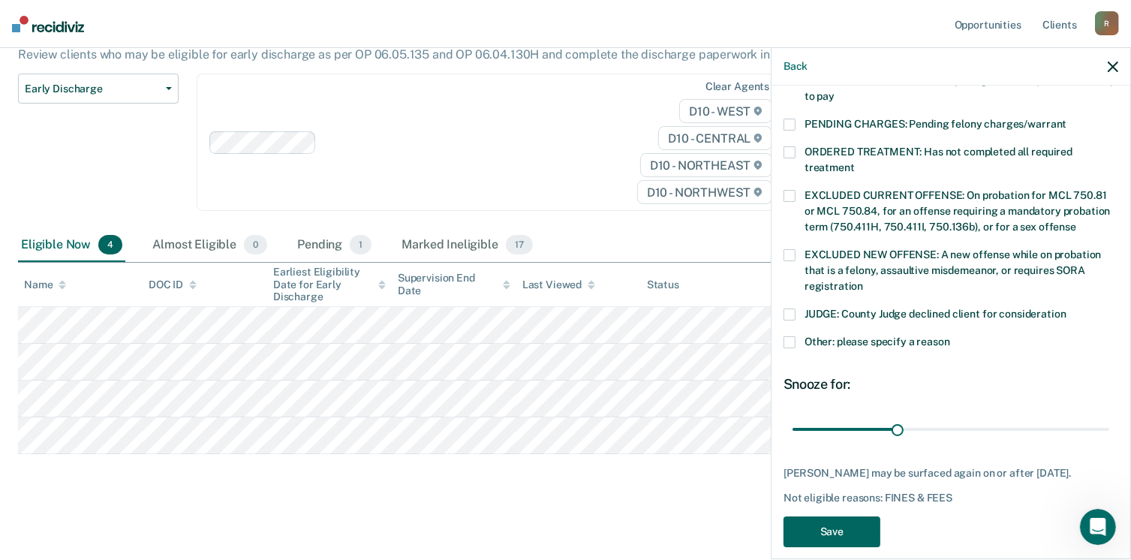
click at [831, 516] on button "Save" at bounding box center [831, 531] width 97 height 31
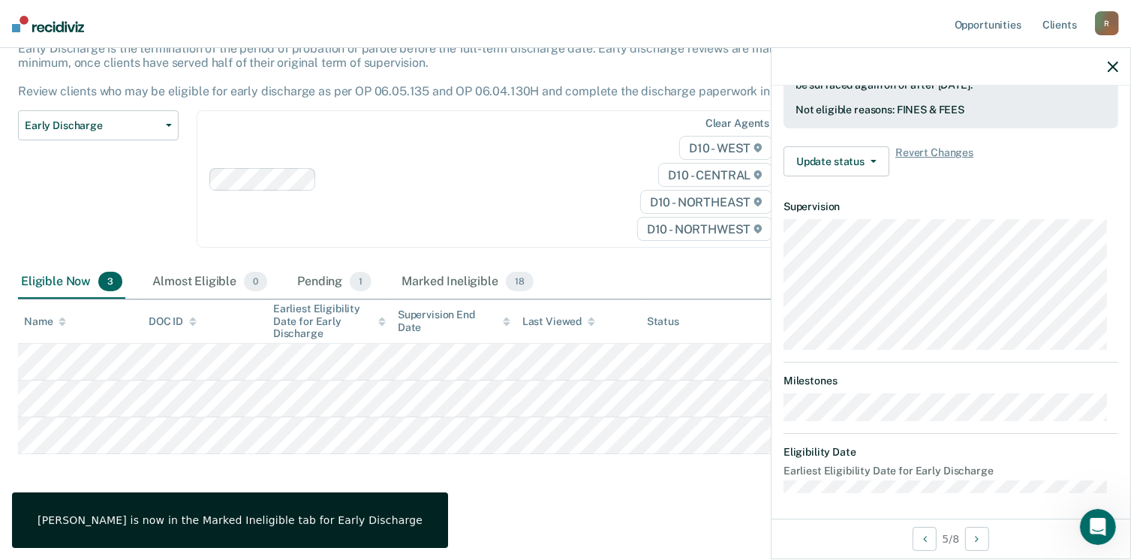
scroll to position [277, 0]
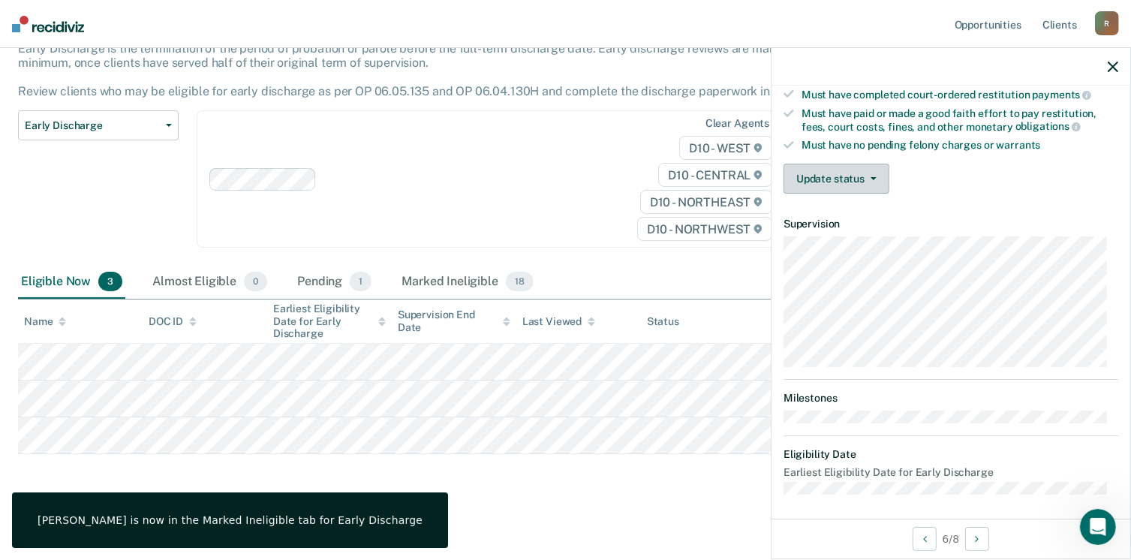
click at [820, 176] on button "Update status" at bounding box center [836, 179] width 106 height 30
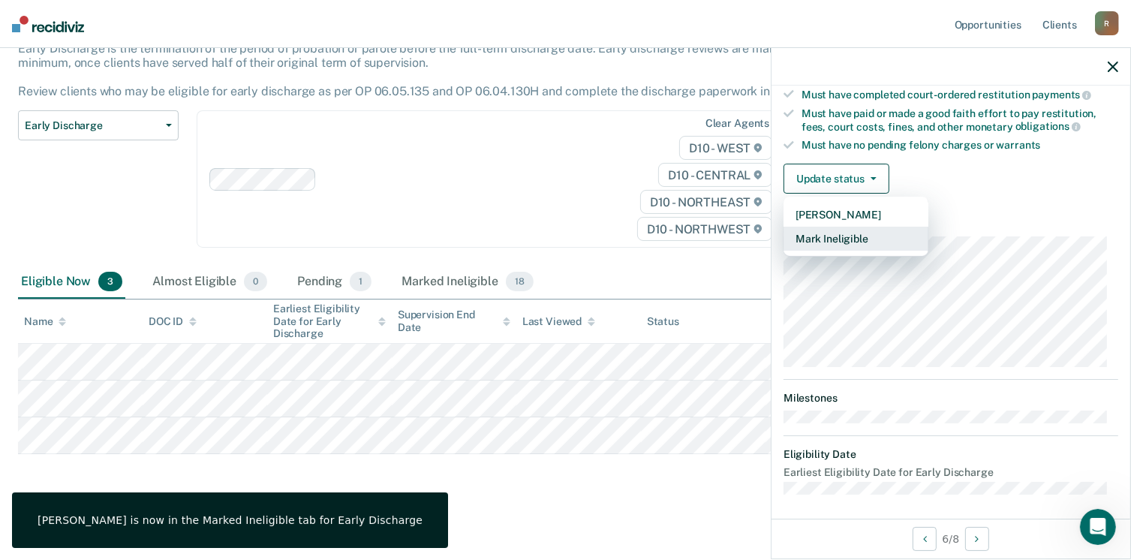
click at [817, 242] on button "Mark Ineligible" at bounding box center [855, 239] width 145 height 24
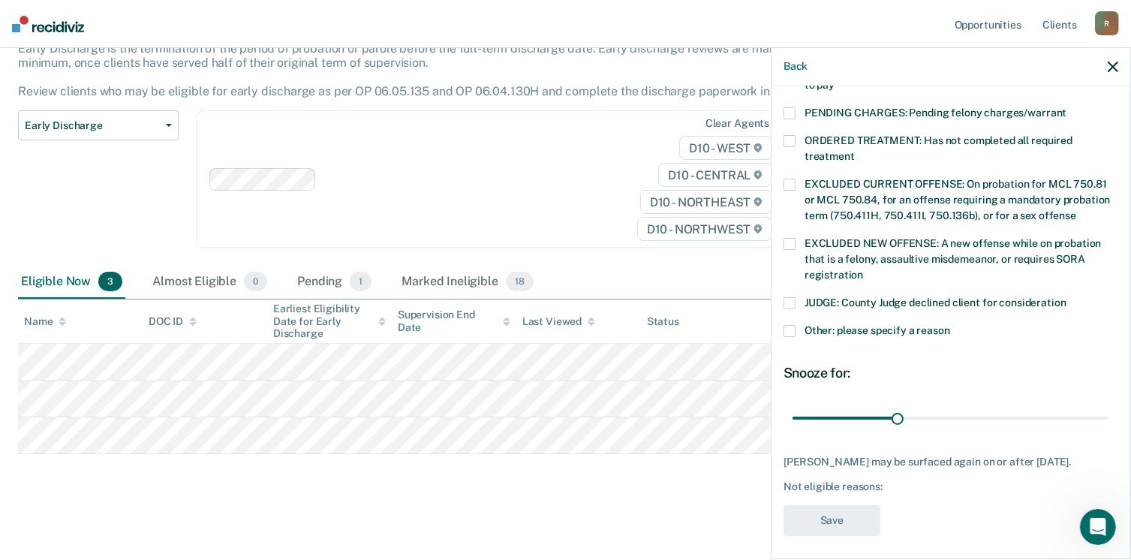
scroll to position [485, 0]
click at [794, 323] on span at bounding box center [789, 329] width 12 height 12
click at [950, 323] on input "Other: please specify a reason" at bounding box center [950, 323] width 0 height 0
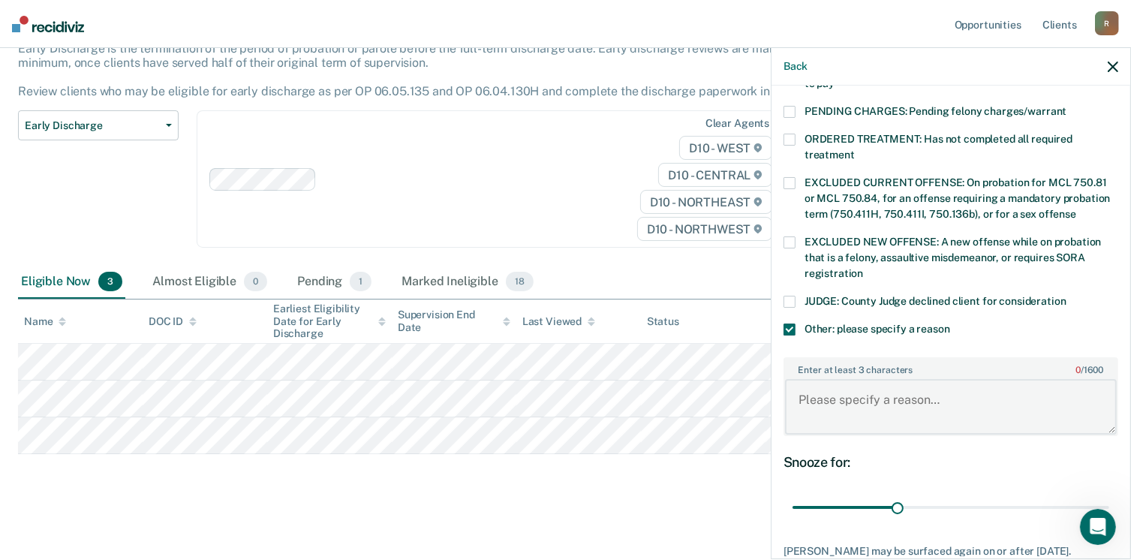
click at [841, 384] on textarea "Enter at least 3 characters 0 / 1600" at bounding box center [951, 407] width 332 height 56
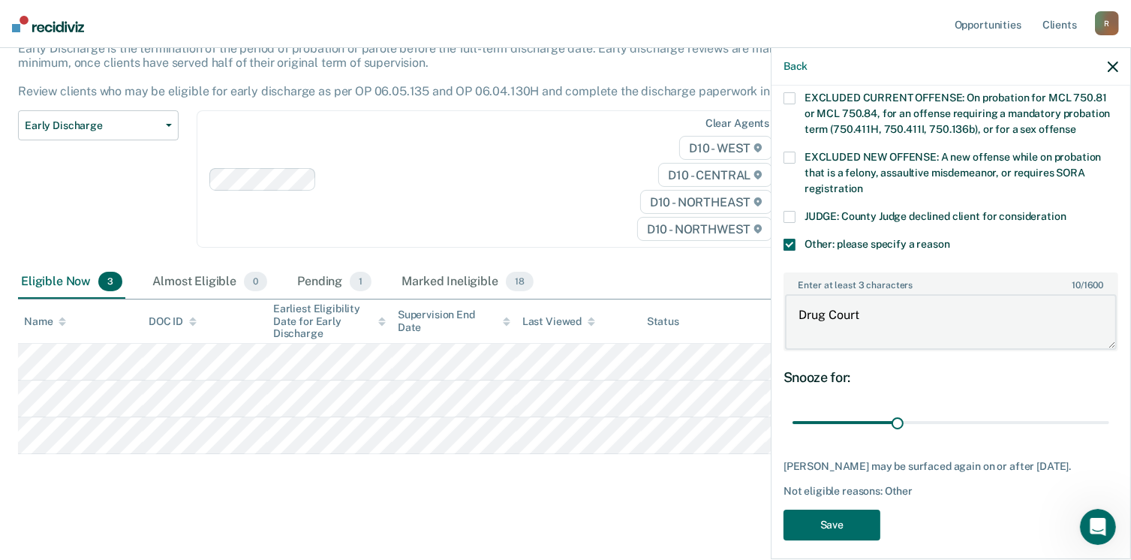
scroll to position [575, 0]
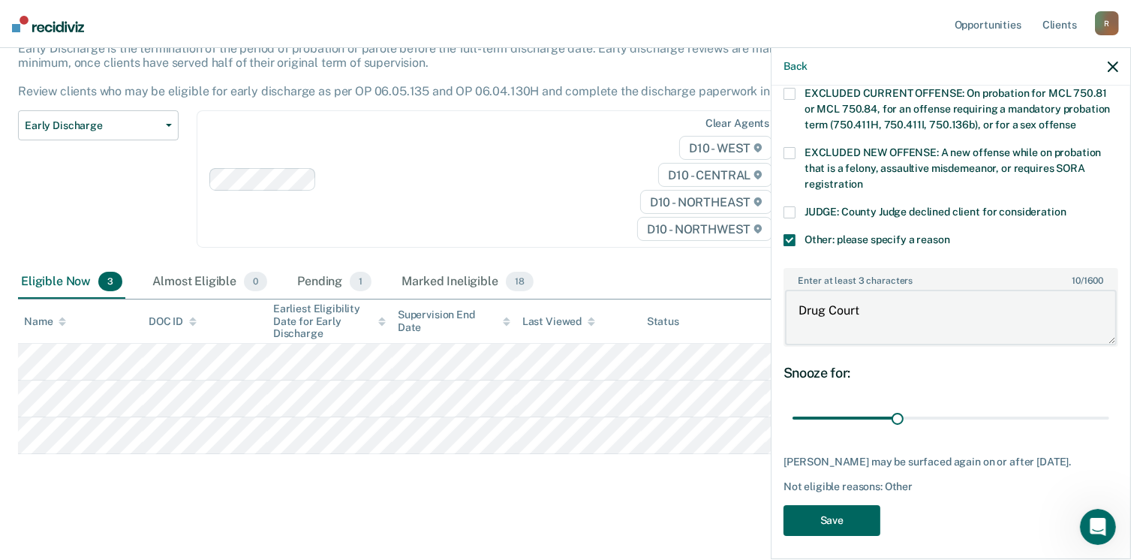
type textarea "Drug Court"
drag, startPoint x: 843, startPoint y: 517, endPoint x: 797, endPoint y: 469, distance: 66.9
click at [843, 516] on button "Save" at bounding box center [831, 520] width 97 height 31
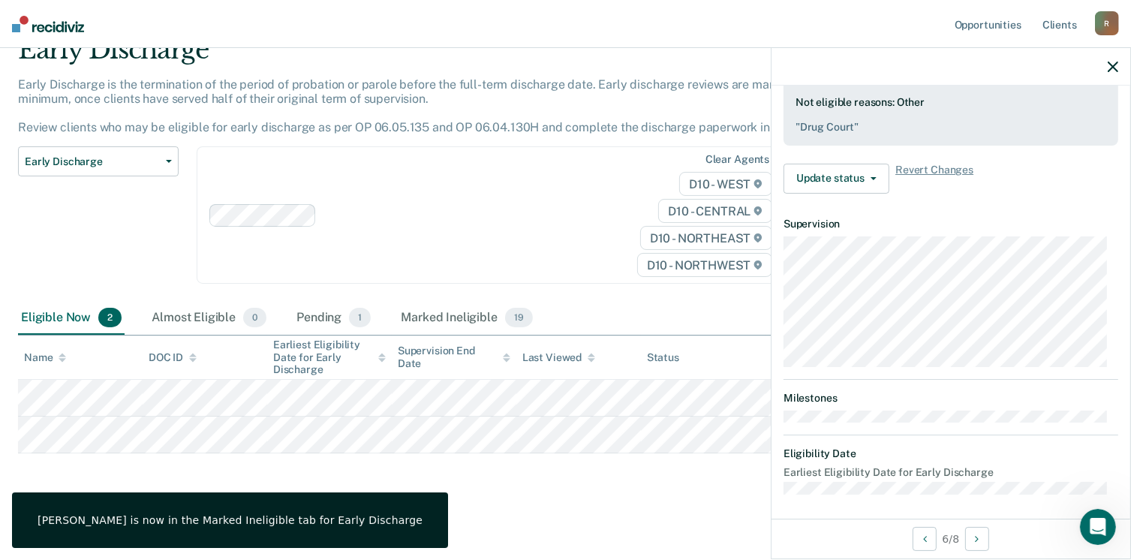
scroll to position [277, 0]
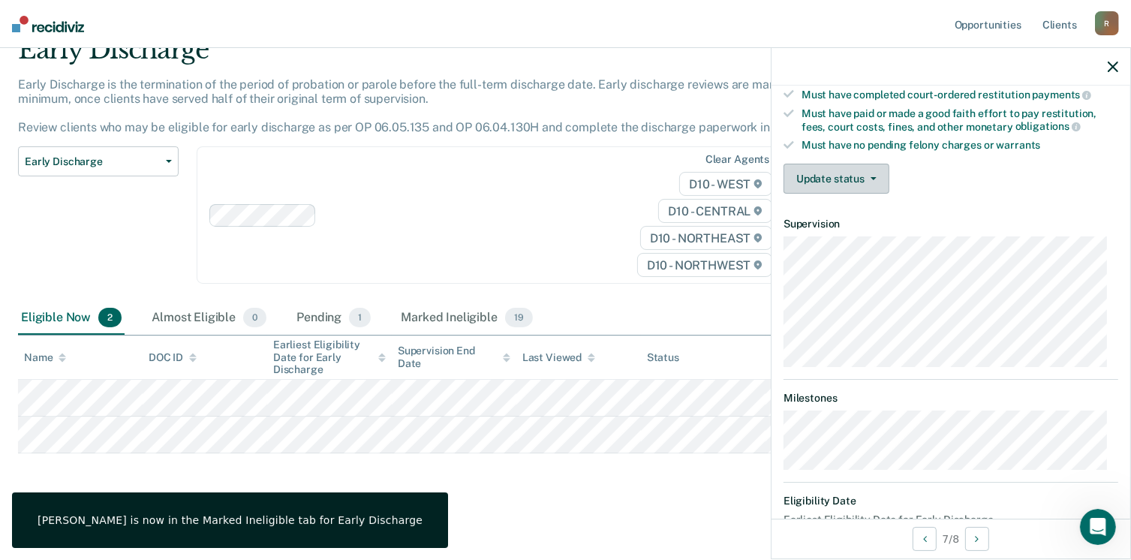
click at [862, 172] on button "Update status" at bounding box center [836, 179] width 106 height 30
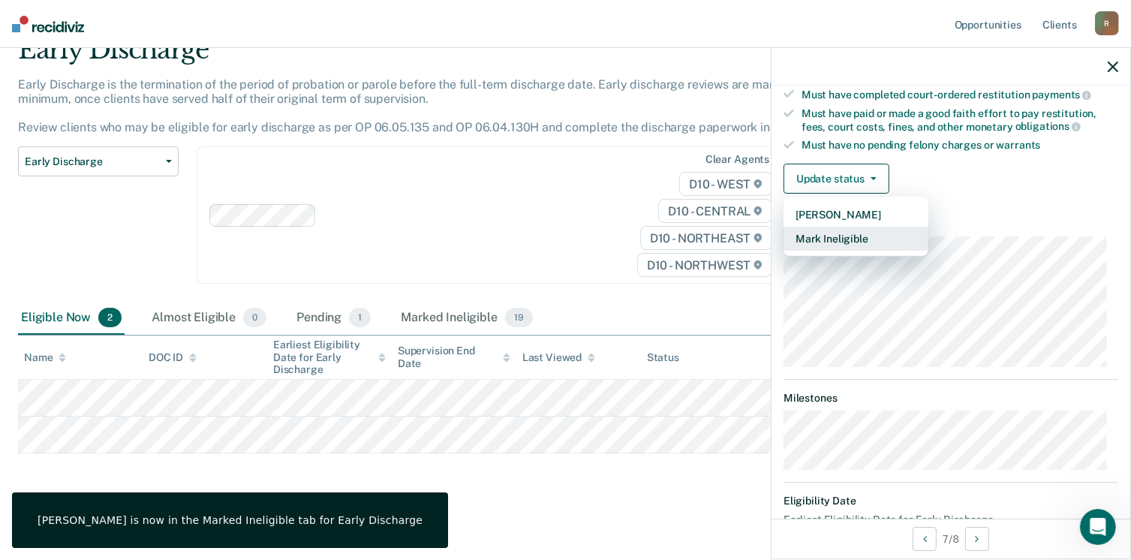
click at [857, 227] on button "Mark Ineligible" at bounding box center [855, 239] width 145 height 24
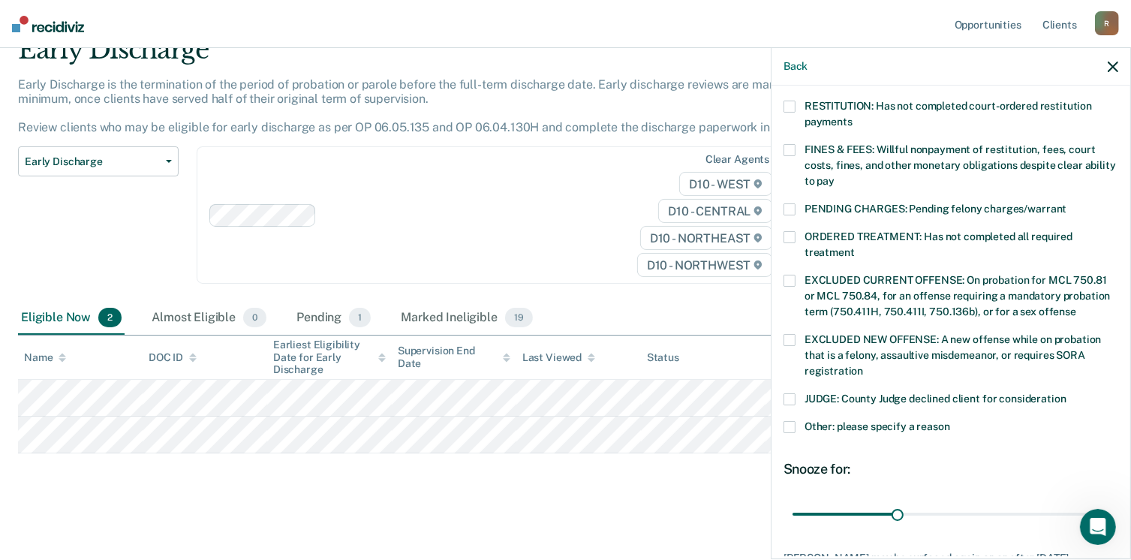
scroll to position [352, 0]
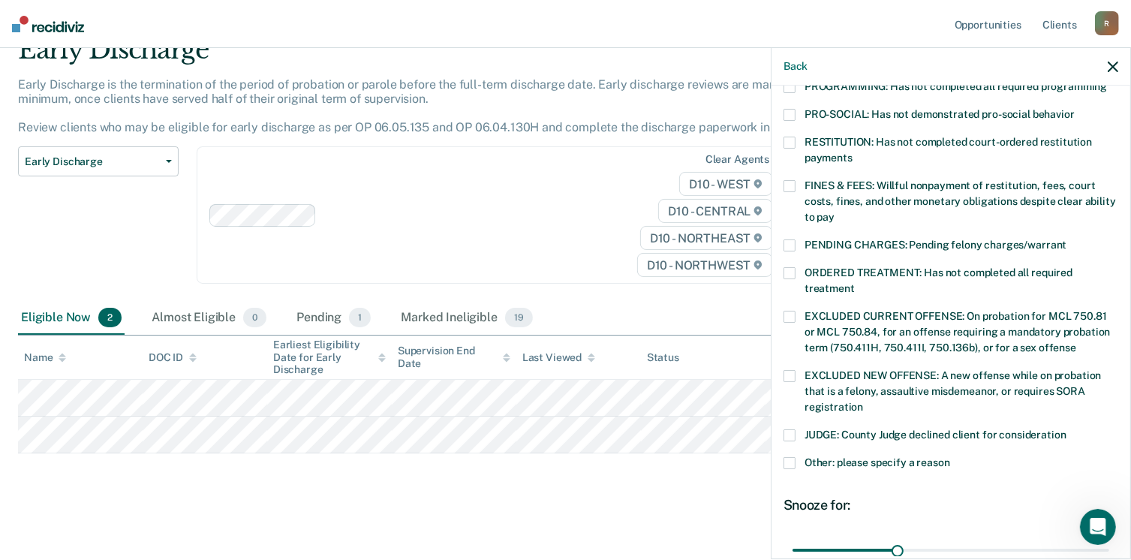
click at [792, 180] on span at bounding box center [789, 186] width 12 height 12
click at [834, 212] on input "FINES & FEES: Willful nonpayment of restitution, fees, court costs, fines, and …" at bounding box center [834, 212] width 0 height 0
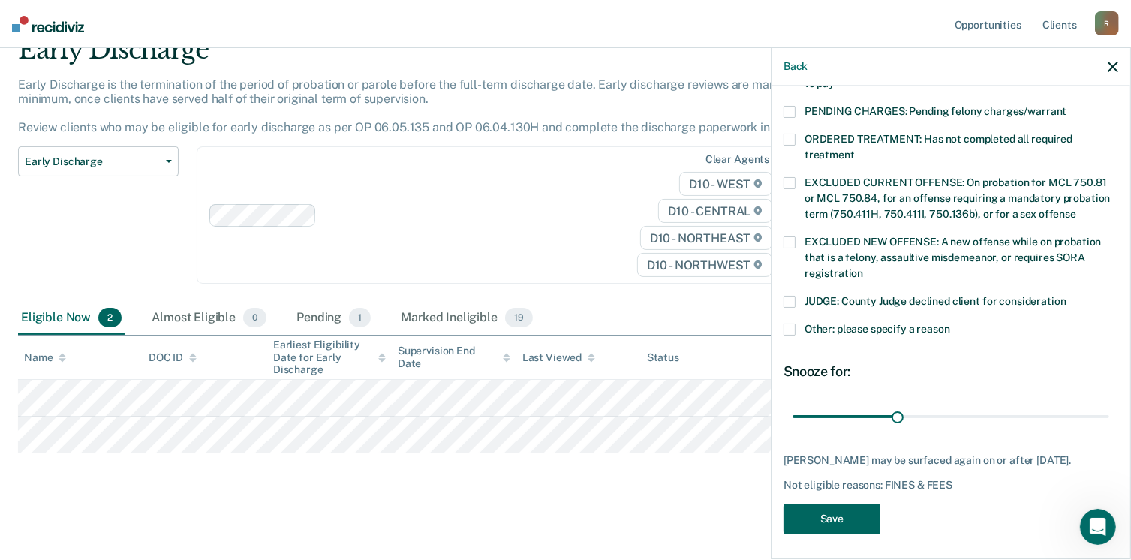
click at [840, 511] on button "Save" at bounding box center [831, 518] width 97 height 31
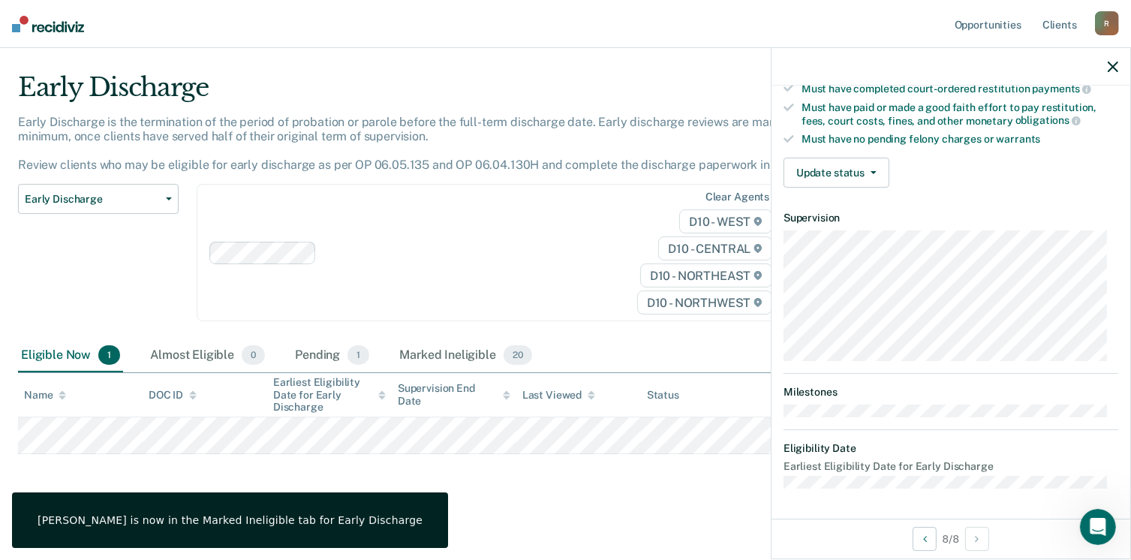
scroll to position [277, 0]
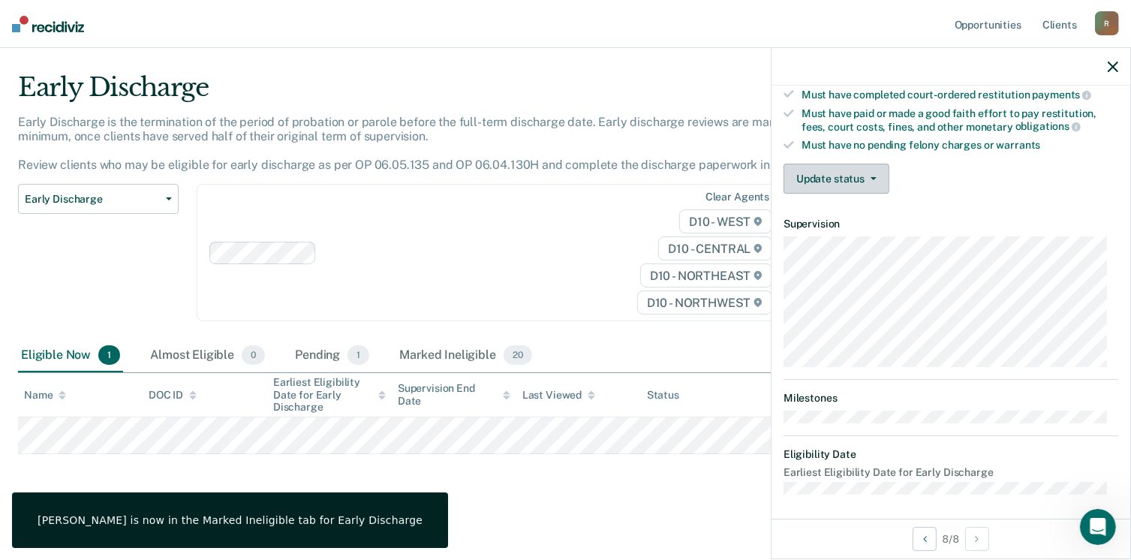
click at [818, 175] on button "Update status" at bounding box center [836, 179] width 106 height 30
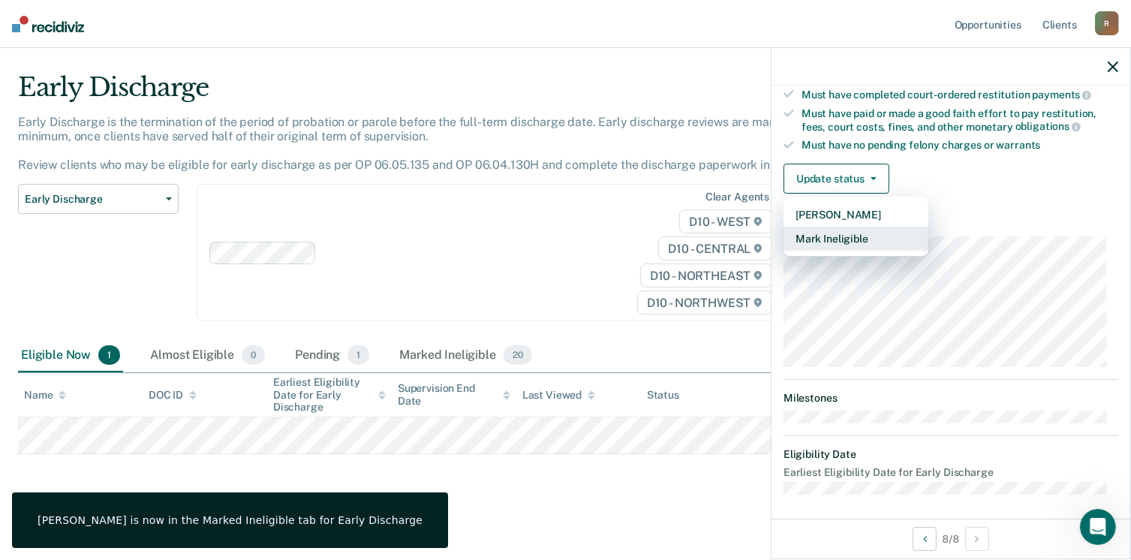
click at [825, 239] on button "Mark Ineligible" at bounding box center [855, 239] width 145 height 24
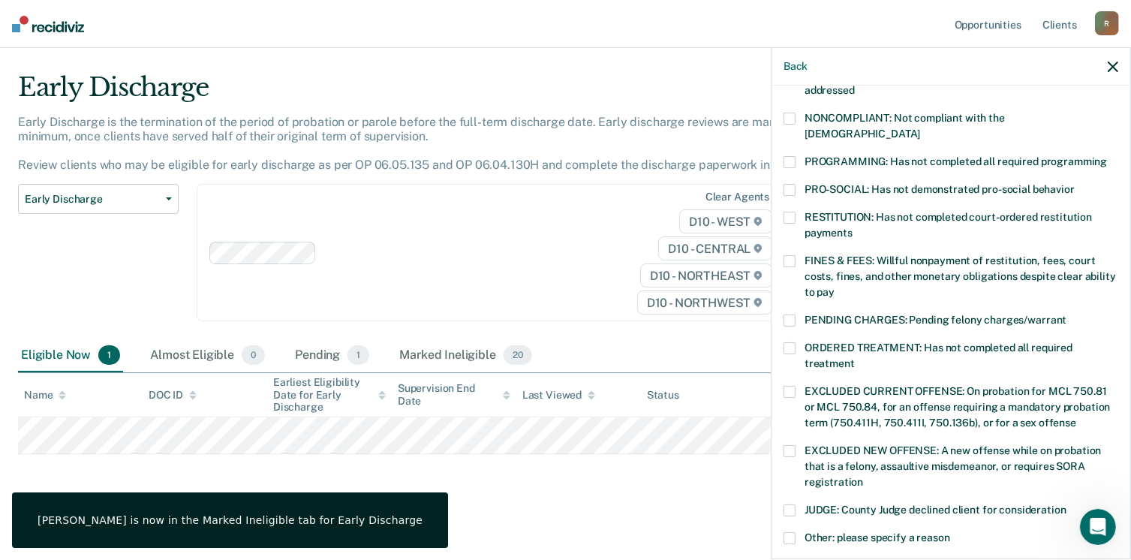
click at [792, 212] on span at bounding box center [789, 218] width 12 height 12
click at [852, 227] on input "RESTITUTION: Has not completed court-ordered restitution payments" at bounding box center [852, 227] width 0 height 0
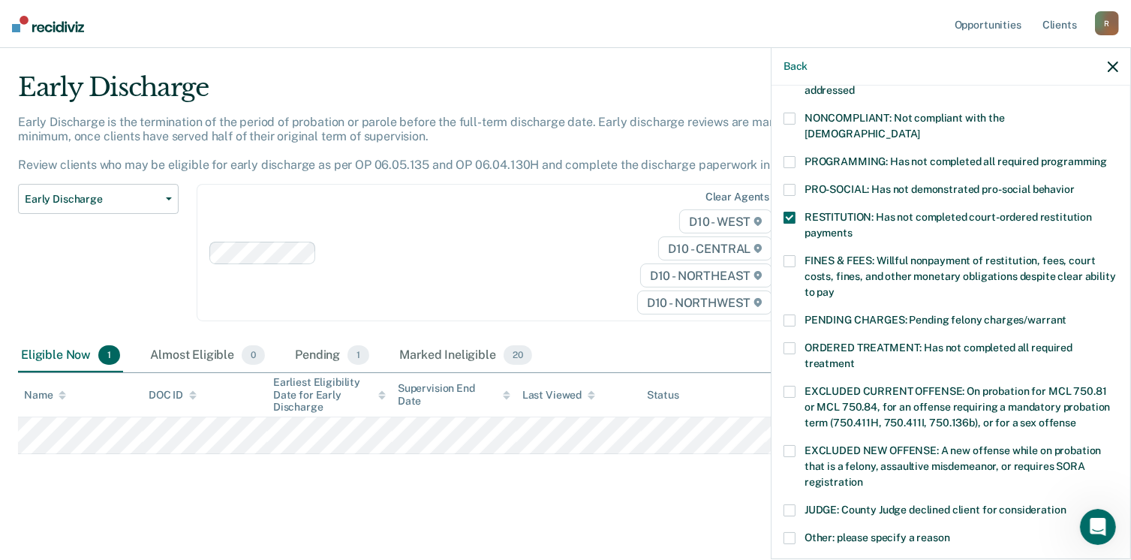
click at [794, 255] on span at bounding box center [789, 261] width 12 height 12
click at [834, 287] on input "FINES & FEES: Willful nonpayment of restitution, fees, court costs, fines, and …" at bounding box center [834, 287] width 0 height 0
click at [788, 212] on span at bounding box center [789, 218] width 12 height 12
click at [852, 227] on input "RESTITUTION: Has not completed court-ordered restitution payments" at bounding box center [852, 227] width 0 height 0
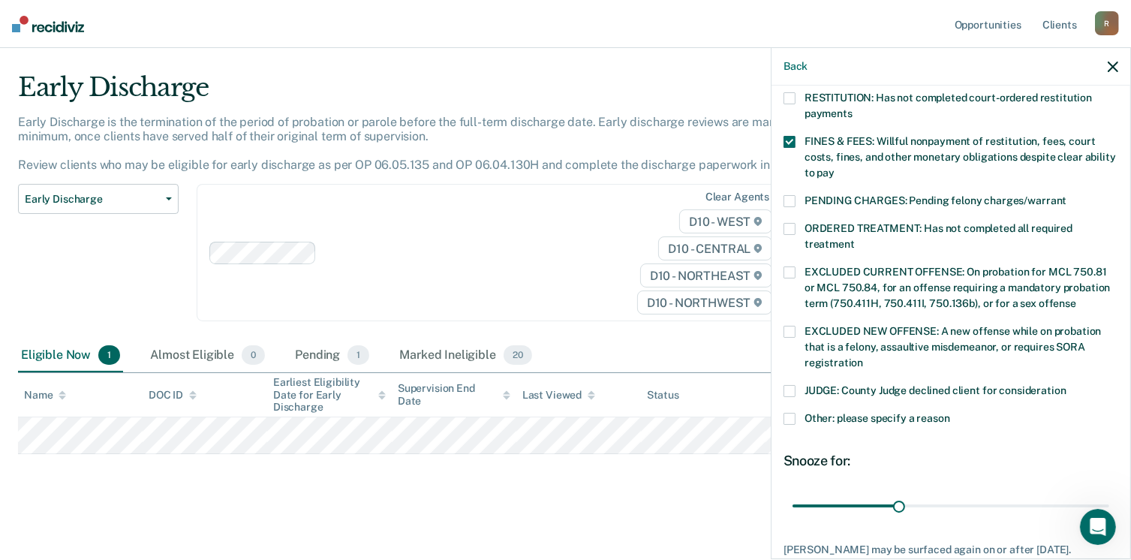
scroll to position [473, 0]
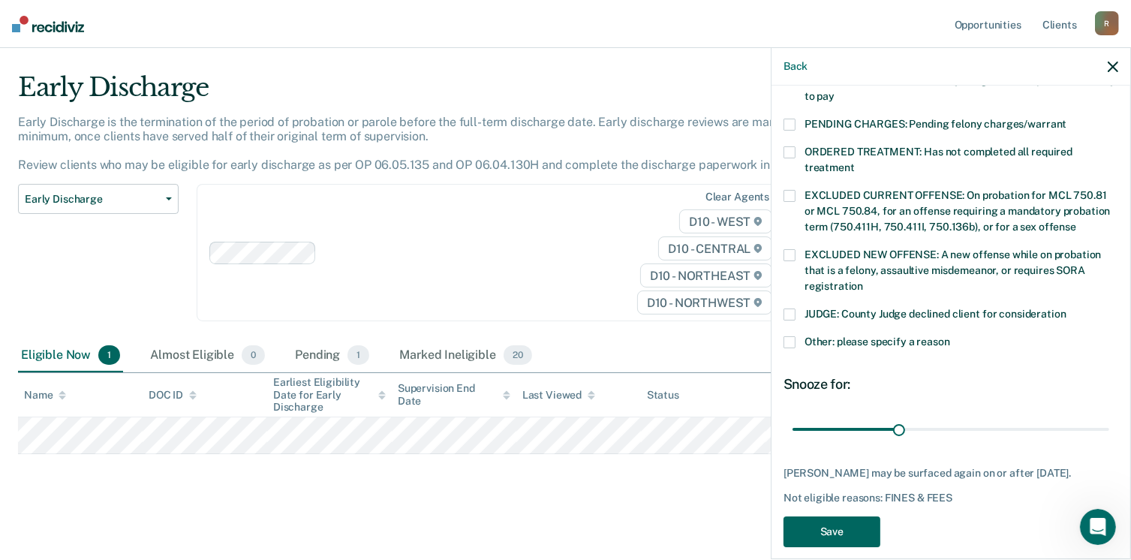
click at [834, 516] on button "Save" at bounding box center [831, 531] width 97 height 31
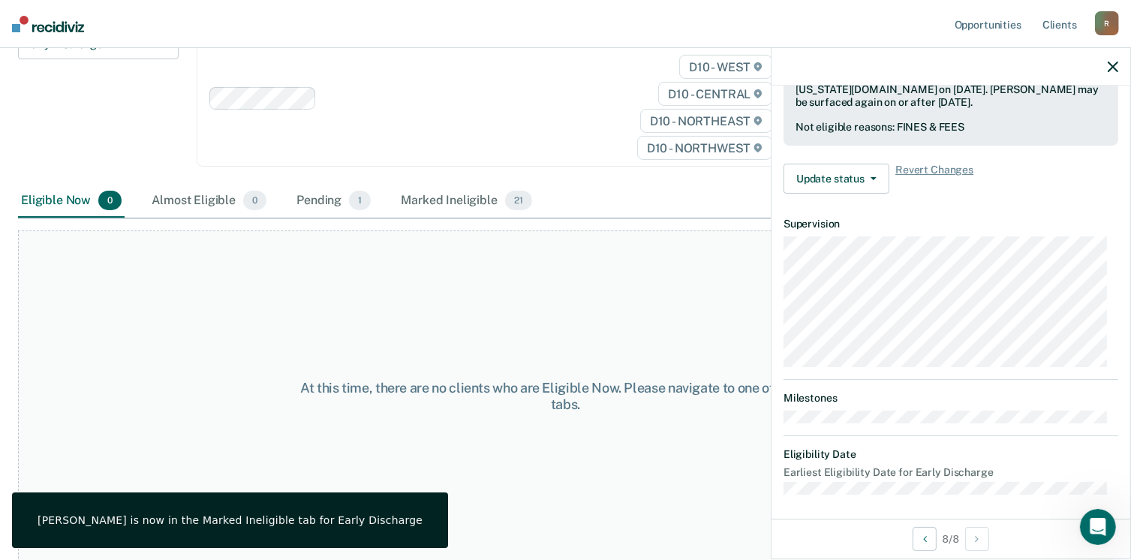
scroll to position [0, 0]
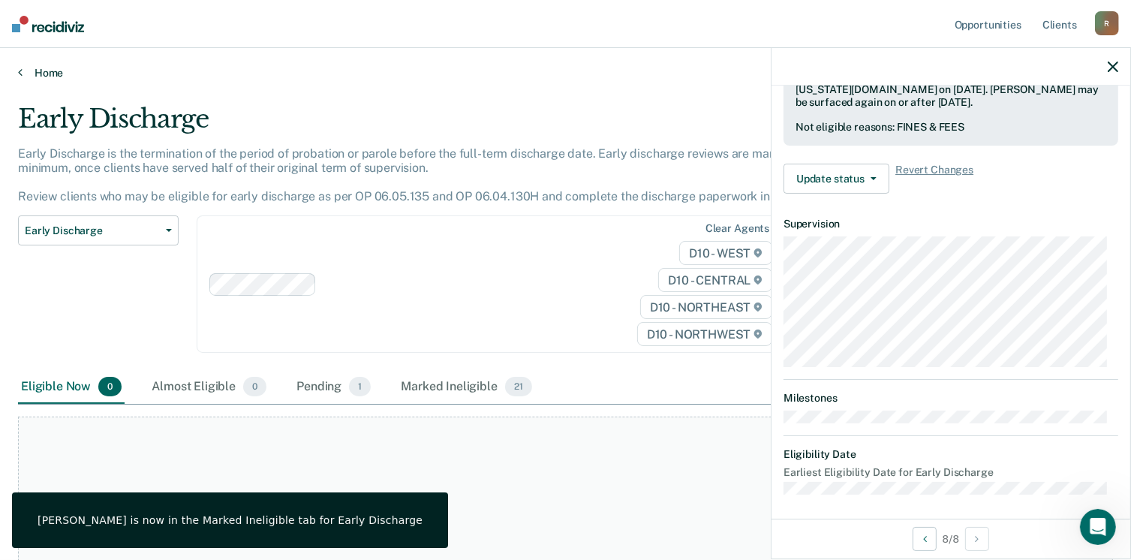
click at [24, 71] on link "Home" at bounding box center [565, 73] width 1095 height 14
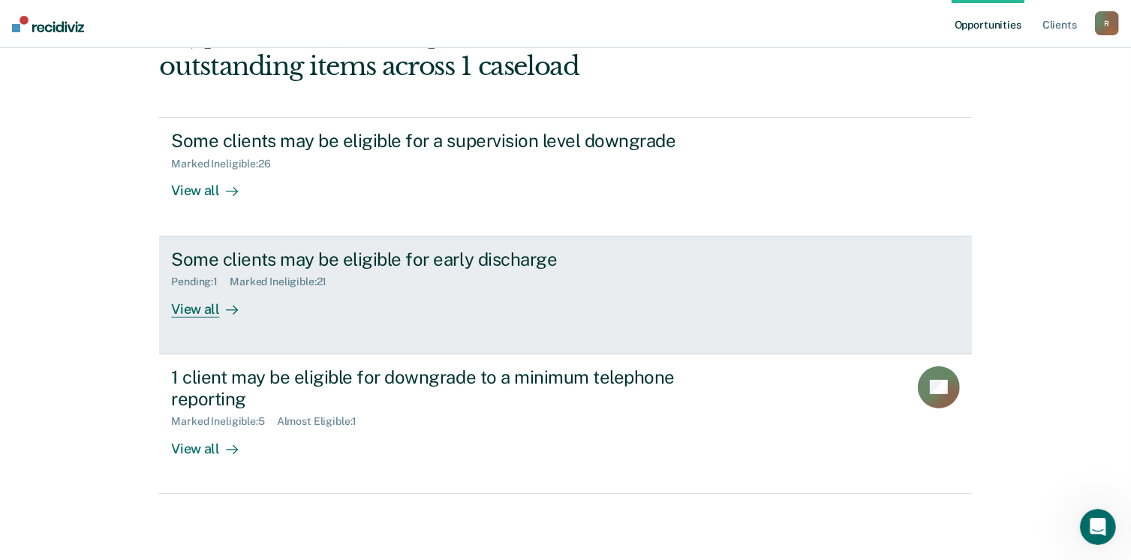
scroll to position [204, 0]
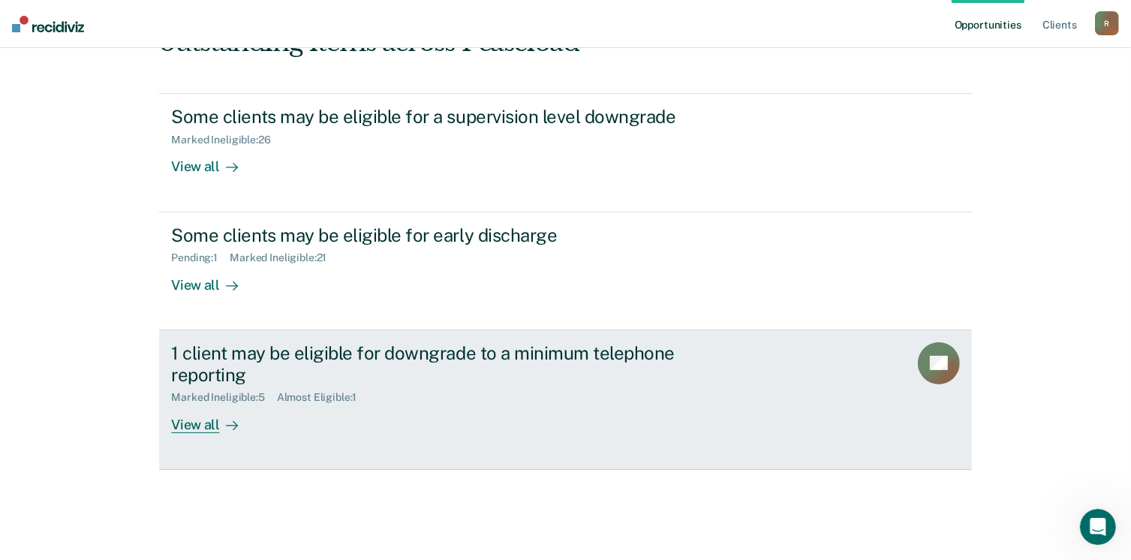
click at [199, 418] on div "View all" at bounding box center [213, 418] width 84 height 29
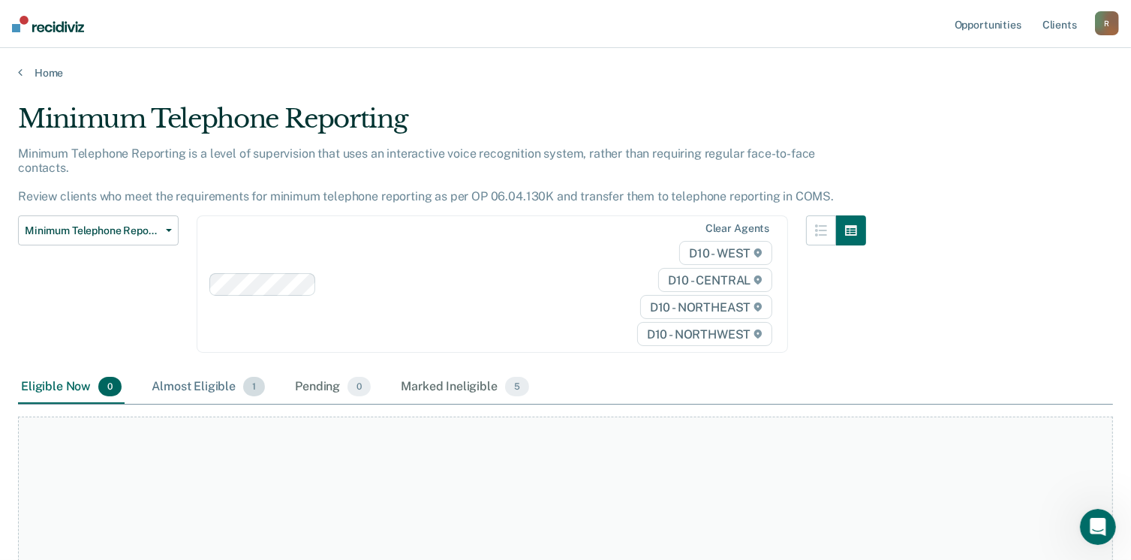
click at [248, 377] on span "1" at bounding box center [254, 387] width 22 height 20
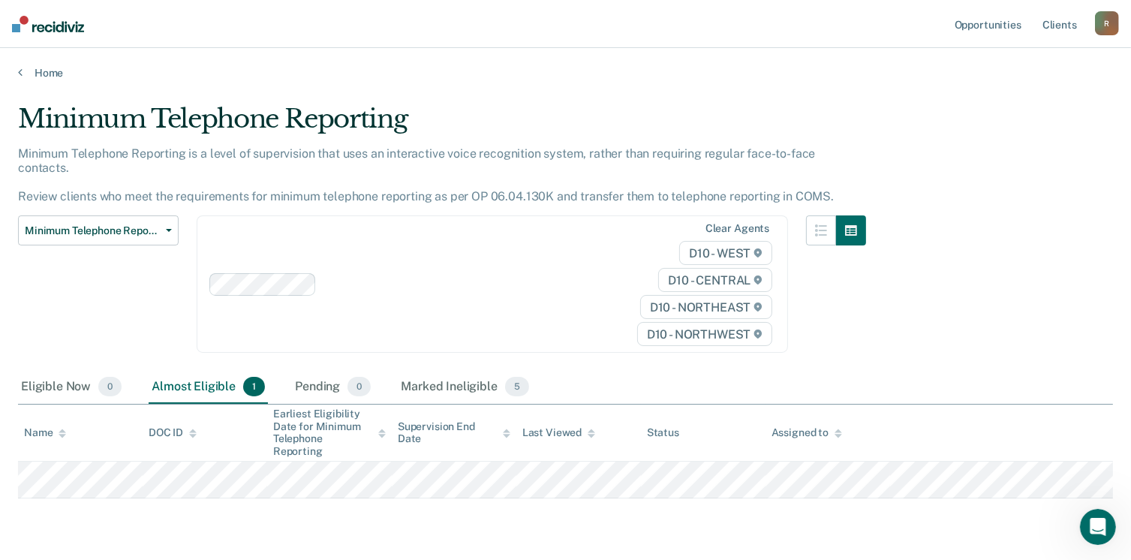
scroll to position [30, 0]
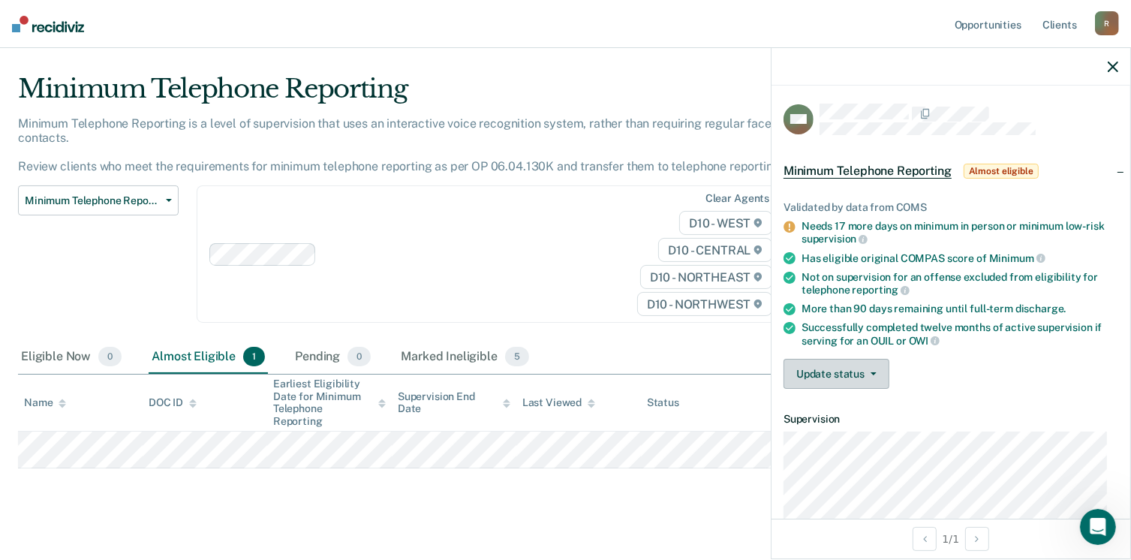
click at [836, 377] on button "Update status" at bounding box center [836, 374] width 106 height 30
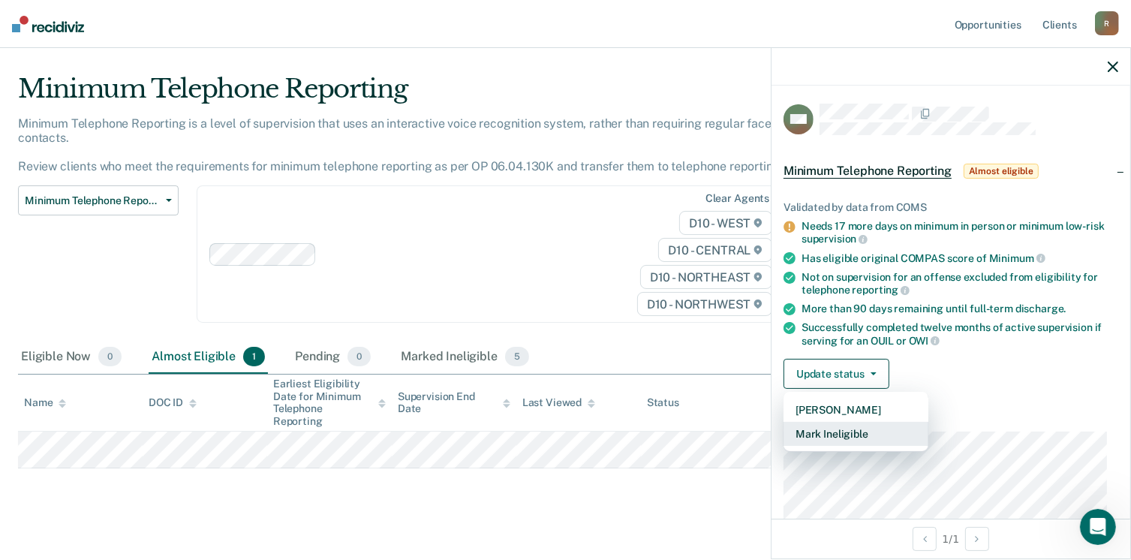
click at [814, 430] on button "Mark Ineligible" at bounding box center [855, 434] width 145 height 24
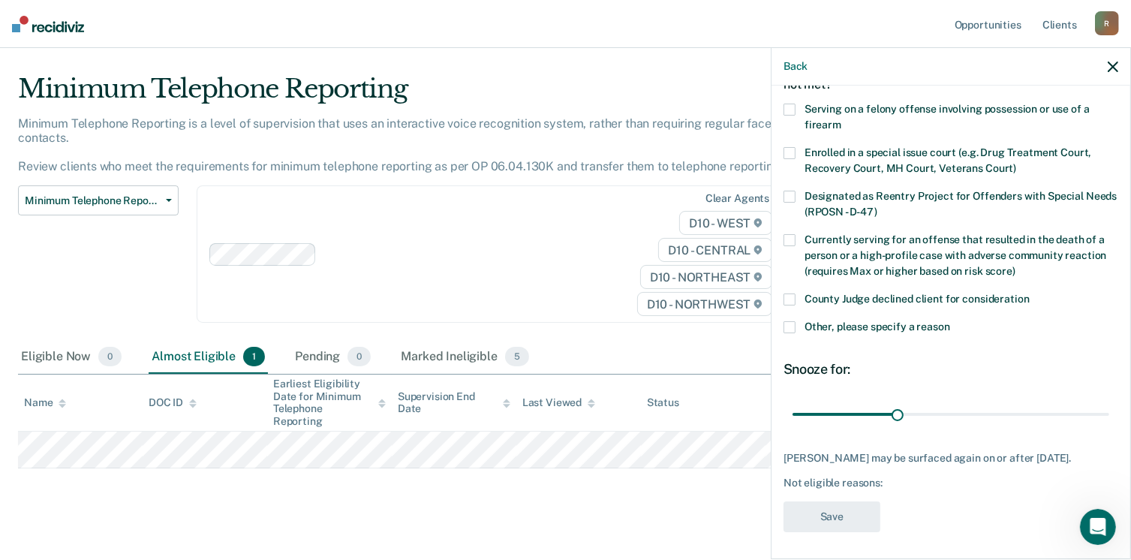
scroll to position [97, 0]
click at [788, 325] on span at bounding box center [789, 326] width 12 height 12
click at [950, 320] on input "Other, please specify a reason" at bounding box center [950, 320] width 0 height 0
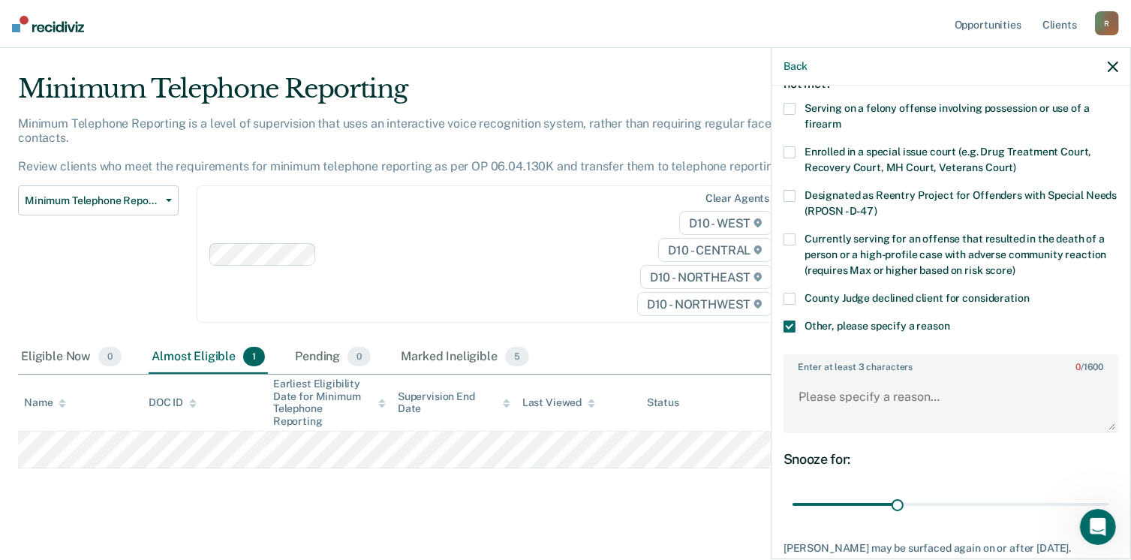
scroll to position [172, 0]
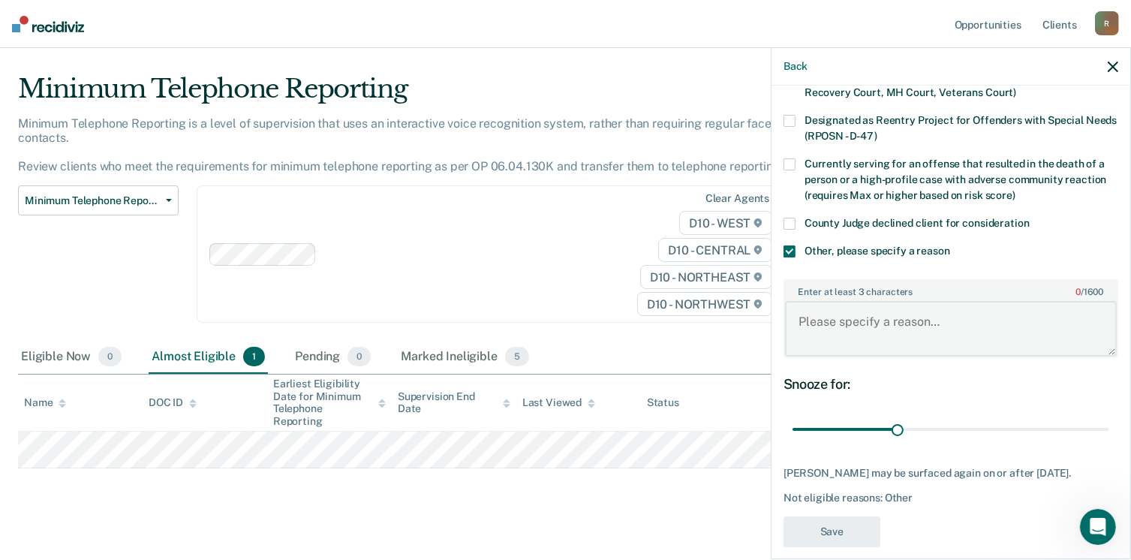
click at [816, 323] on textarea "Enter at least 3 characters 0 / 1600" at bounding box center [951, 329] width 332 height 56
type textarea "Charge is OWI 3rd"
click at [870, 532] on button "Save" at bounding box center [831, 531] width 97 height 31
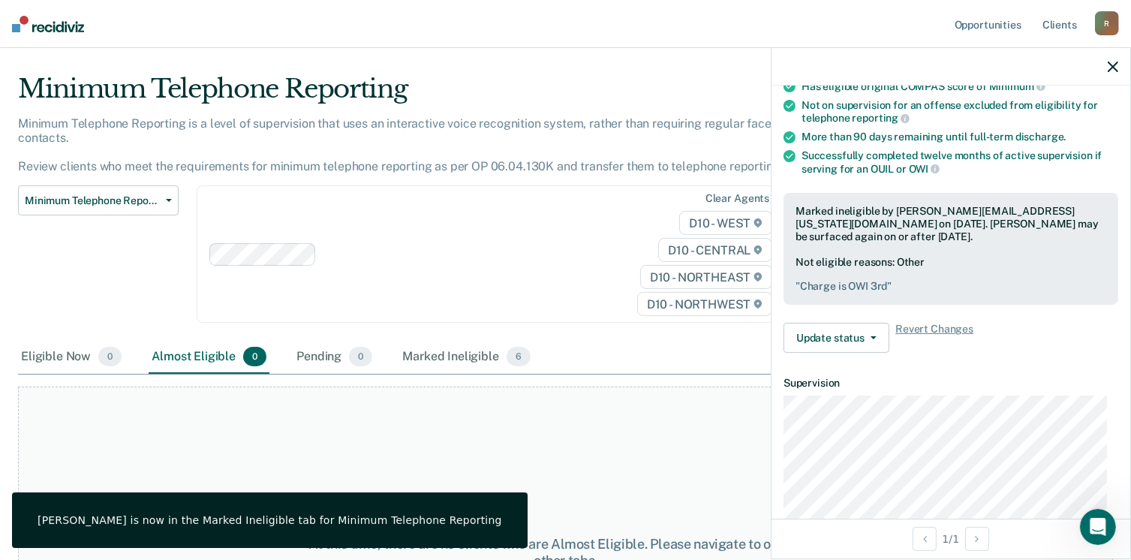
click at [497, 311] on div "Minimum Telephone Reporting Classification Review Early Discharge Minimum Telep…" at bounding box center [442, 262] width 848 height 155
